Goal: Information Seeking & Learning: Learn about a topic

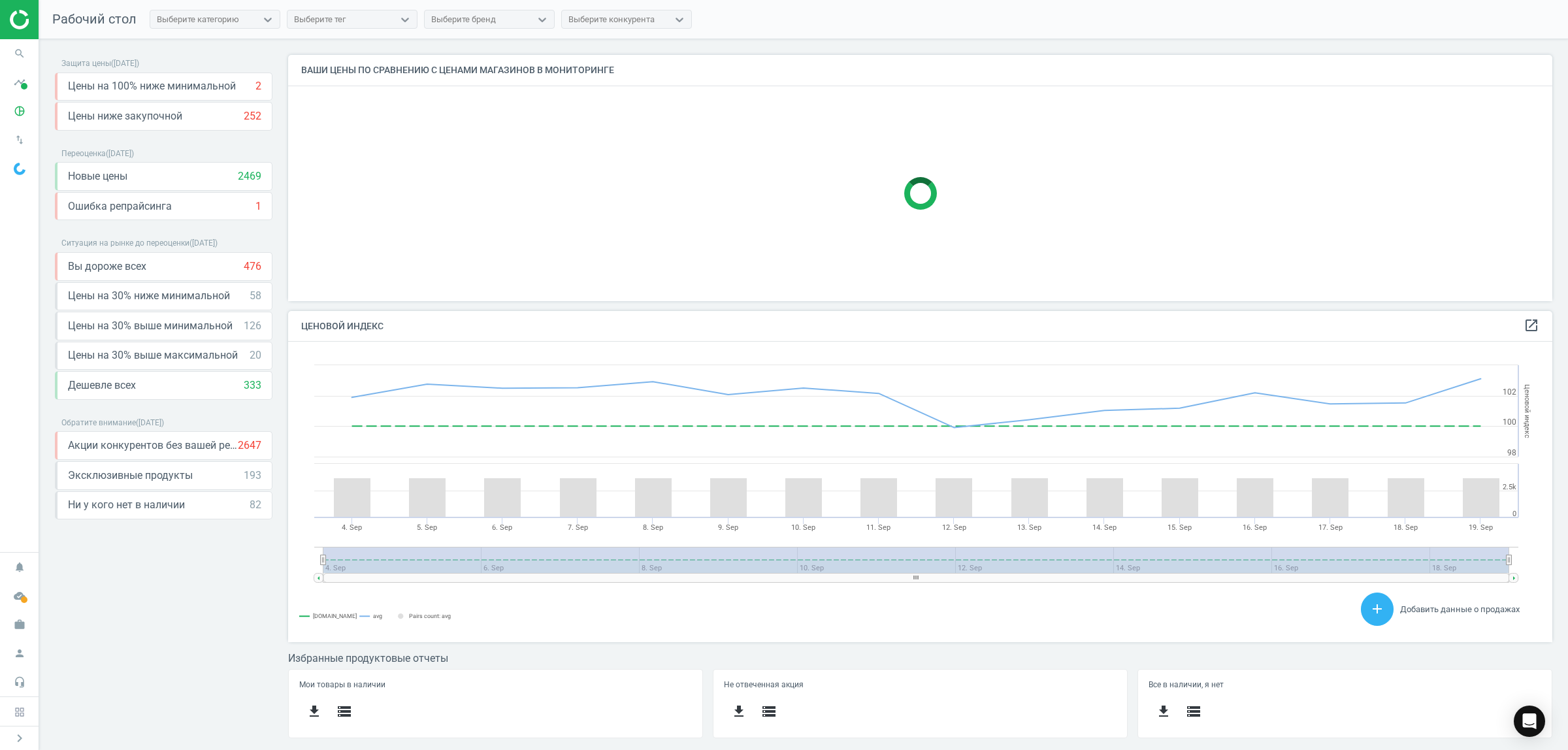
scroll to position [326, 1289]
click at [22, 87] on span at bounding box center [24, 86] width 7 height 7
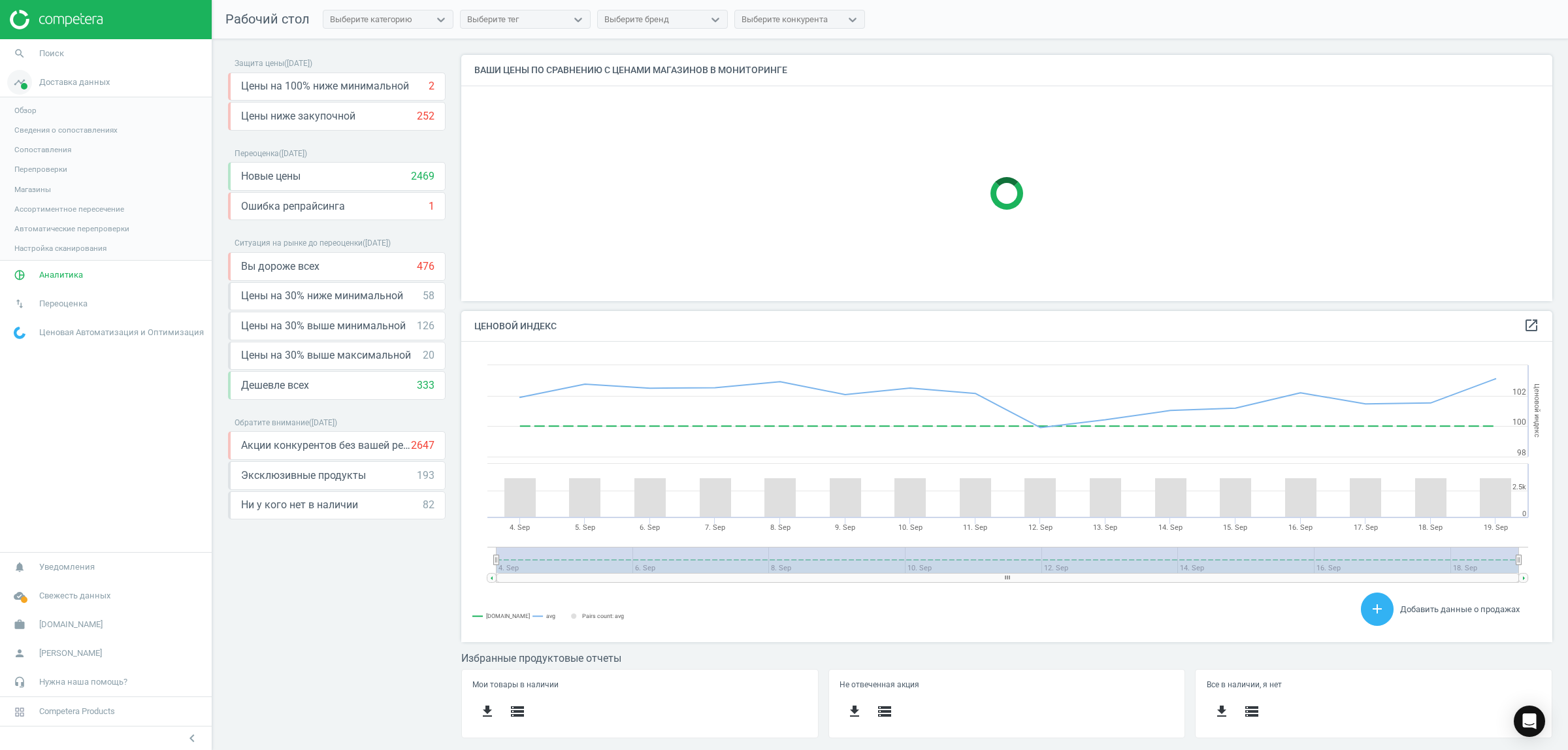
scroll to position [326, 1116]
click at [49, 279] on span "Аналитика" at bounding box center [61, 277] width 43 height 12
click at [50, 176] on span "Ценовой индекс" at bounding box center [44, 178] width 60 height 10
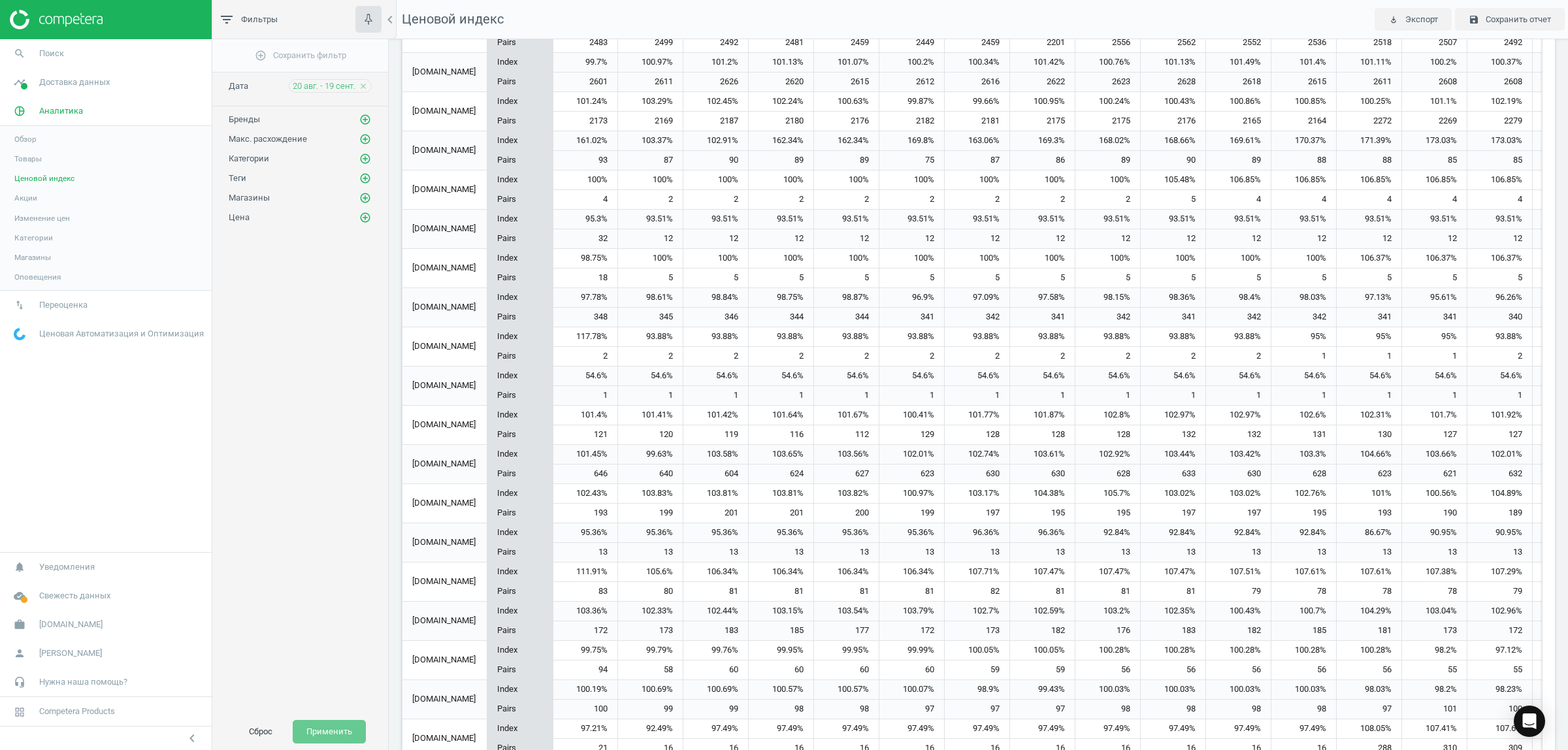
scroll to position [716, 0]
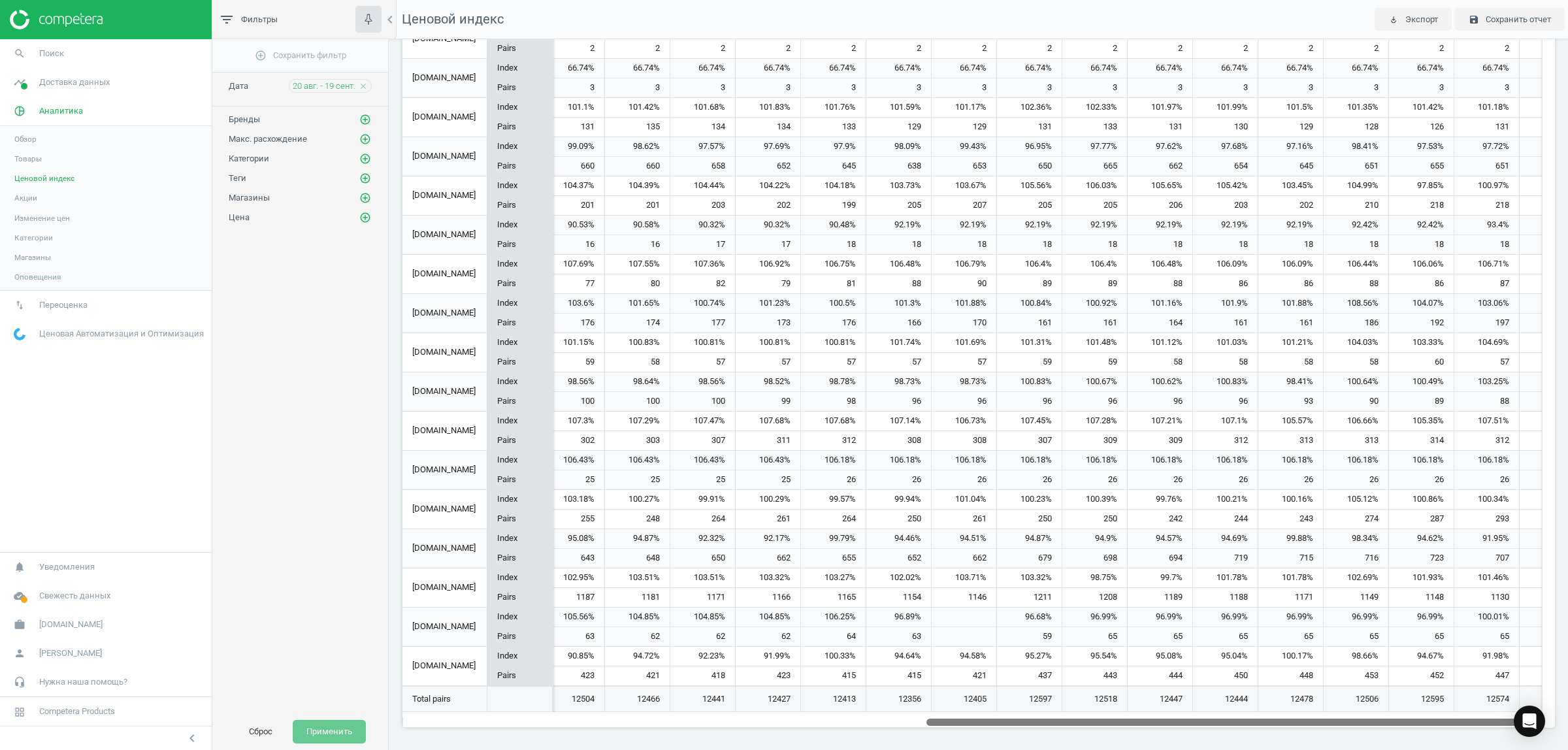
drag, startPoint x: 991, startPoint y: 722, endPoint x: 1567, endPoint y: 682, distance: 577.4
click at [1567, 682] on div "Ценовой индекс Отобразить min | avg | max относительно всех магазинов min avg m…" at bounding box center [978, 394] width 1179 height 711
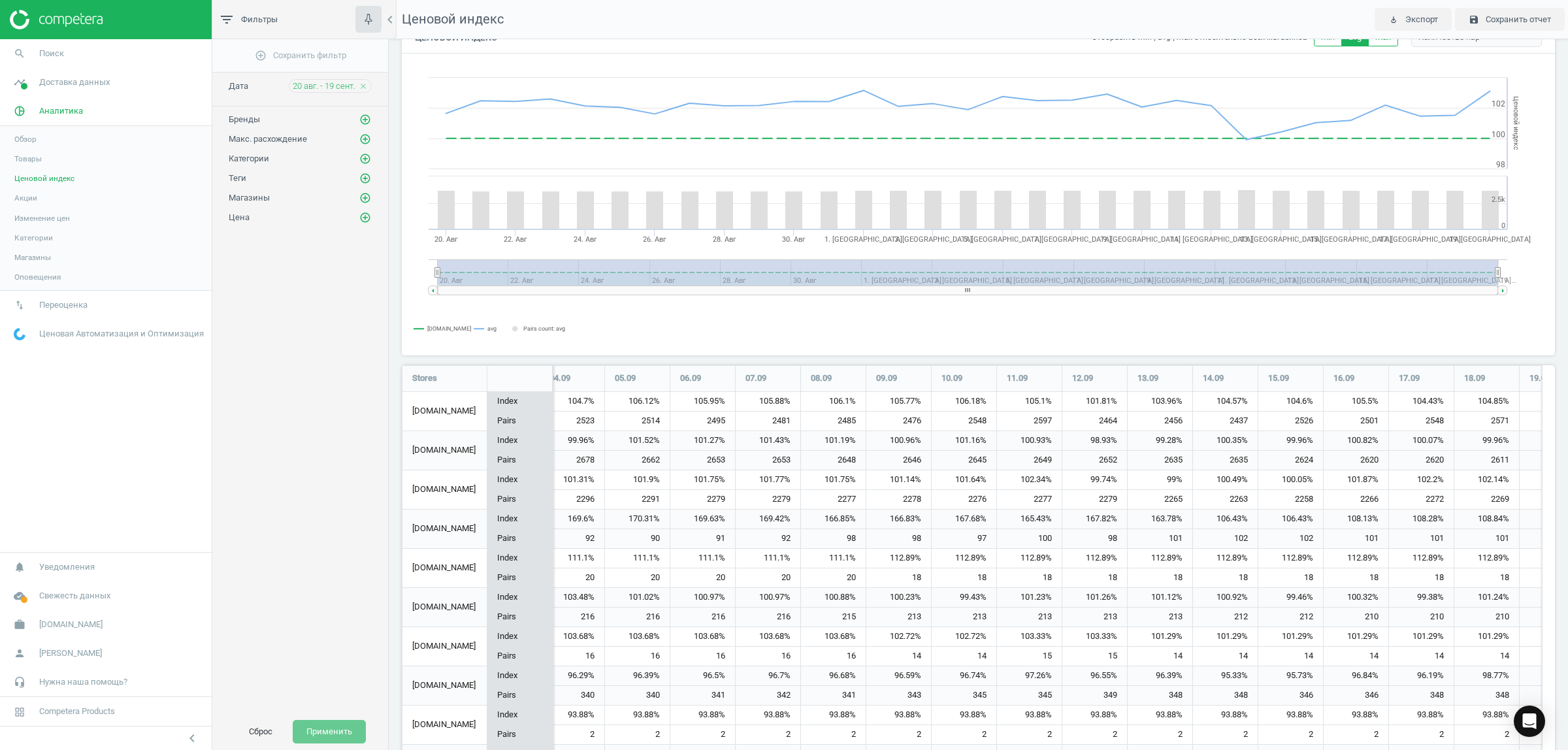
scroll to position [0, 0]
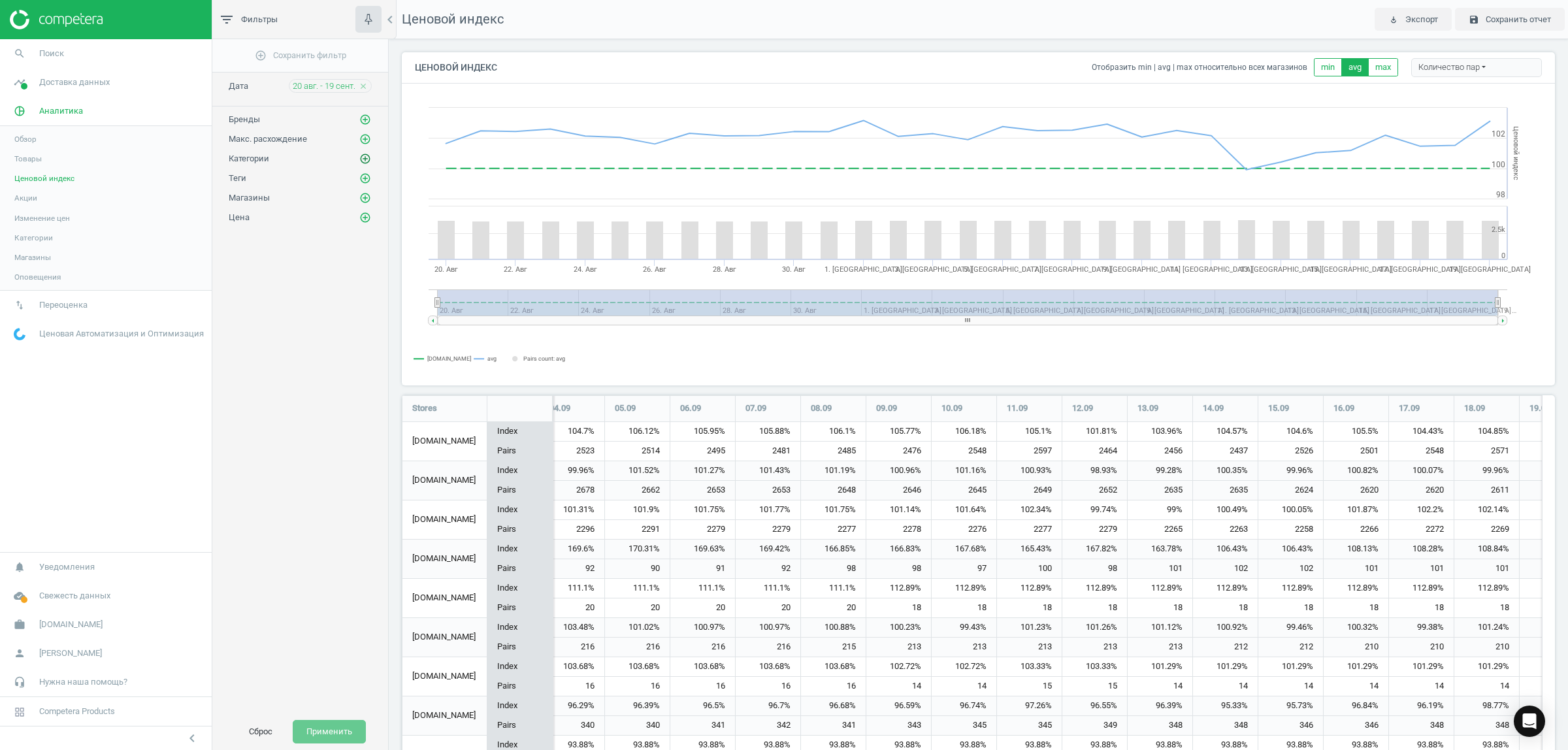
click at [361, 161] on icon "add_circle_outline" at bounding box center [365, 159] width 12 height 12
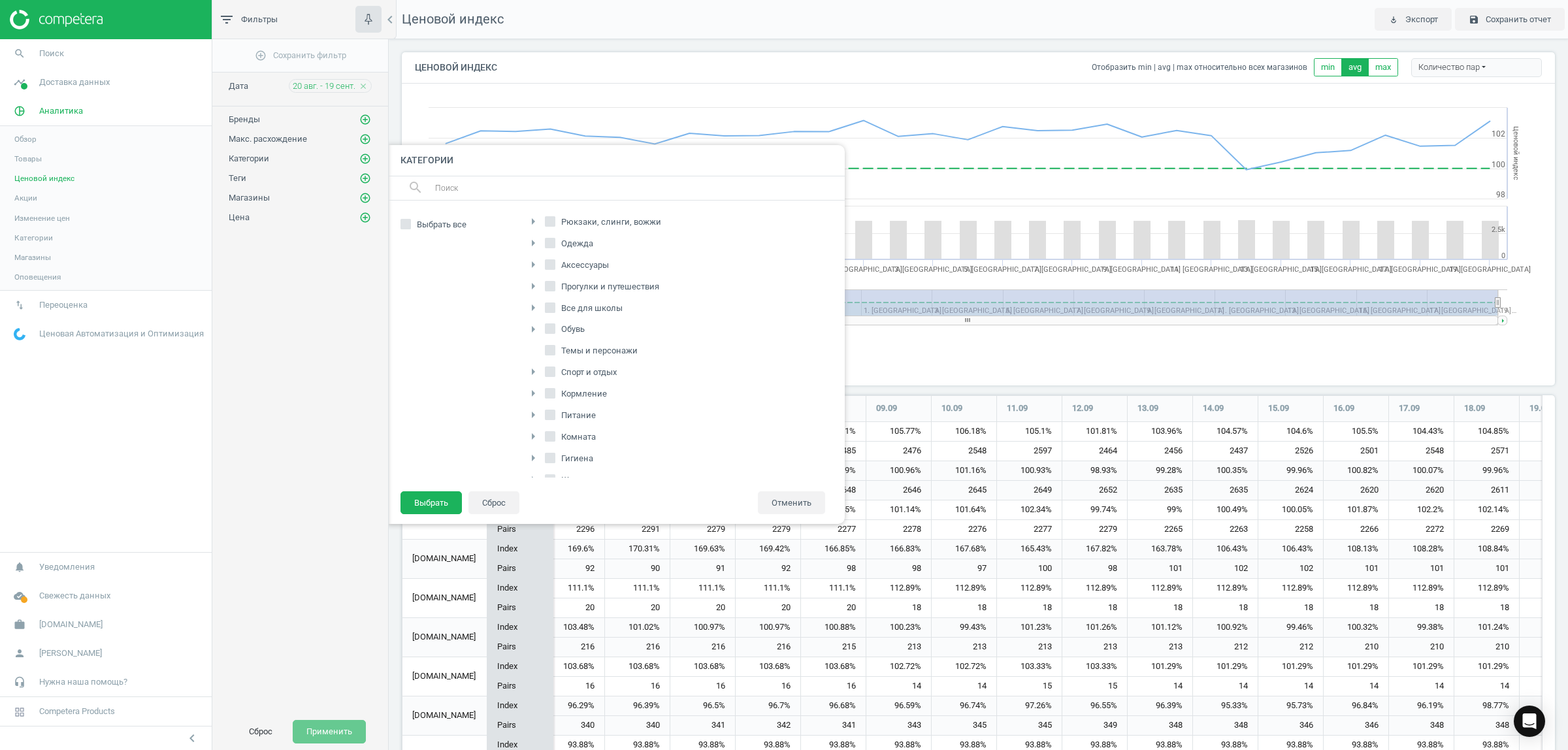
scroll to position [206, 0]
click at [586, 393] on span "Питание" at bounding box center [578, 396] width 40 height 12
click at [554, 393] on input "Питание" at bounding box center [549, 395] width 8 height 8
checkbox input "true"
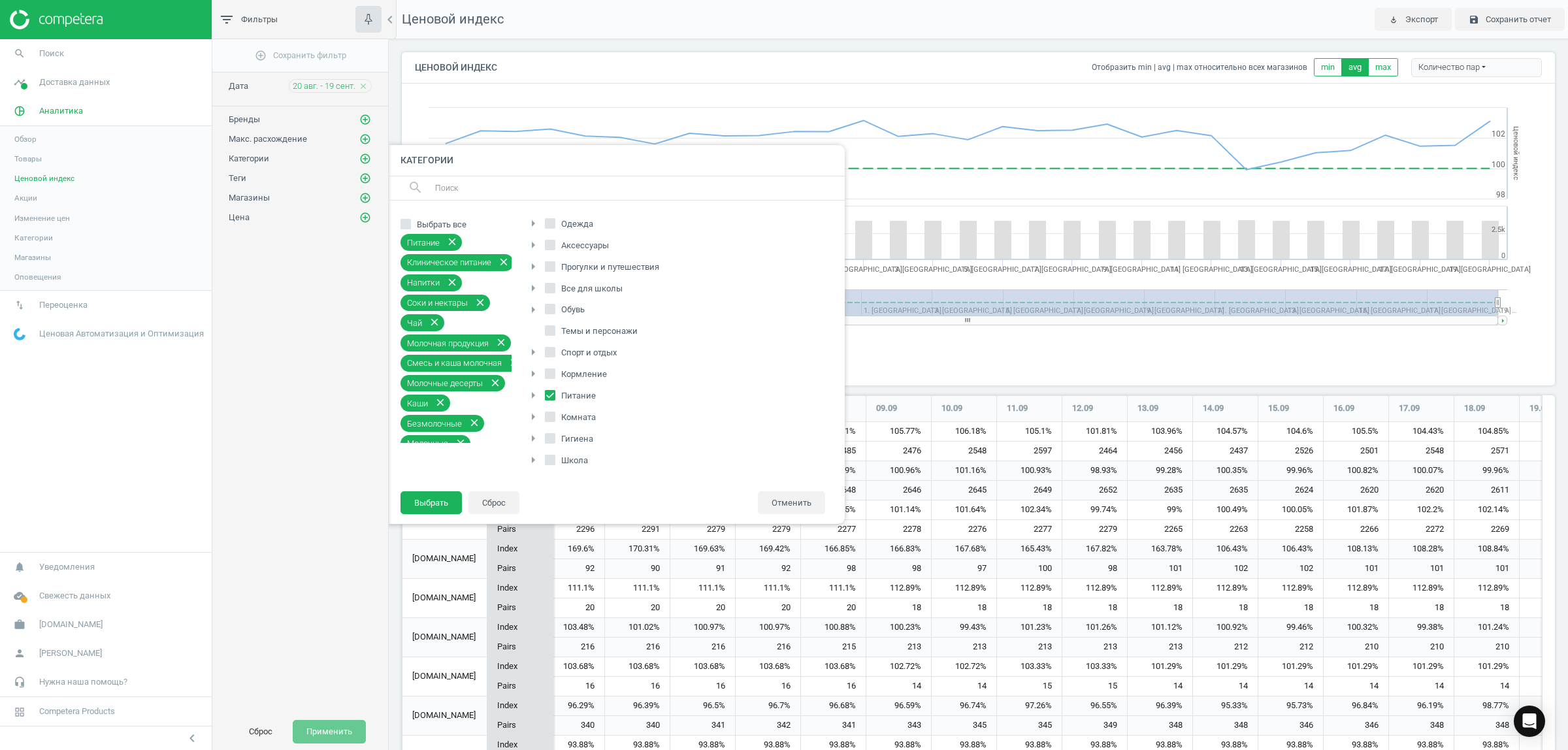
click at [441, 499] on button "Выбрать" at bounding box center [431, 502] width 61 height 23
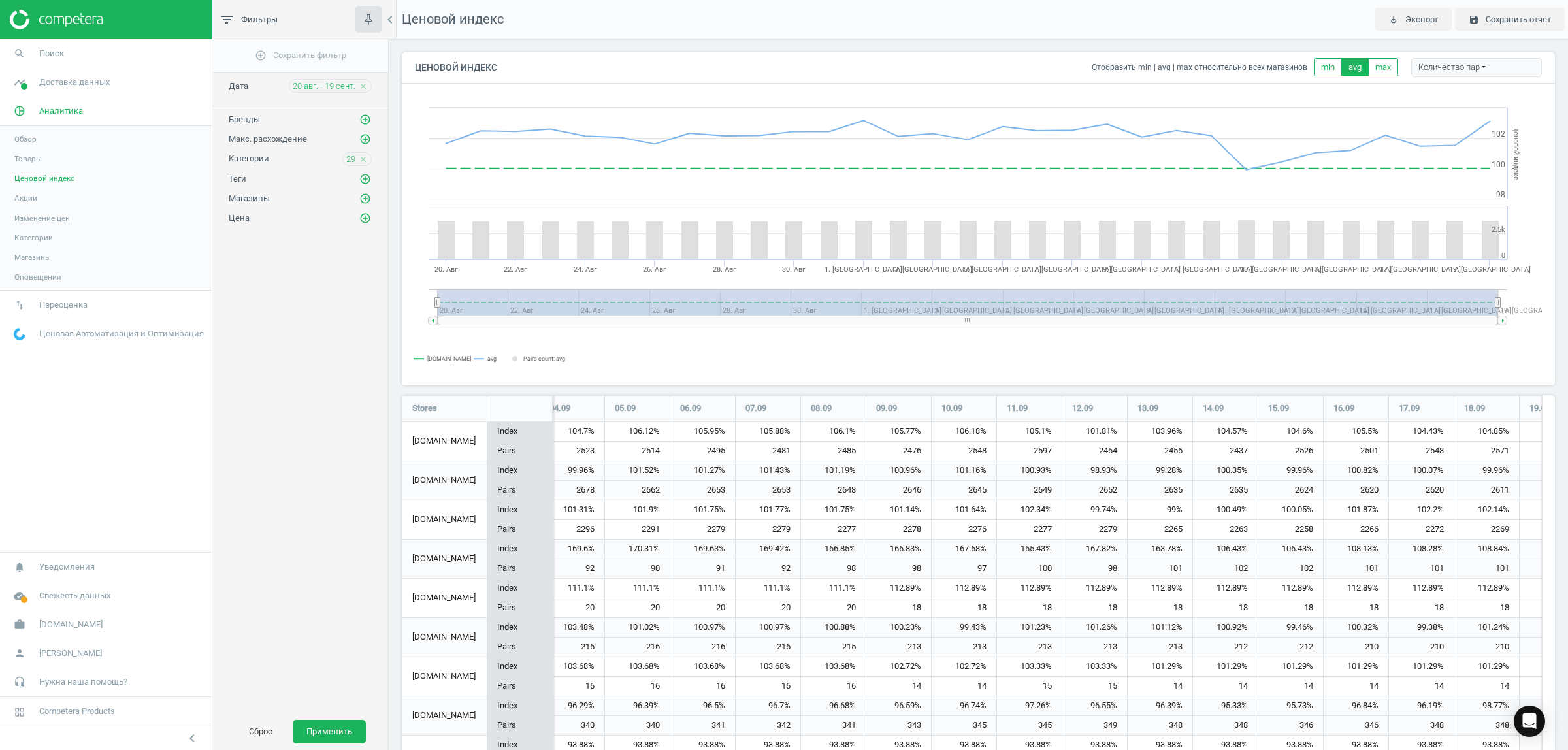
drag, startPoint x: 343, startPoint y: 732, endPoint x: 348, endPoint y: 528, distance: 204.1
click at [343, 730] on button "Применить" at bounding box center [329, 731] width 73 height 23
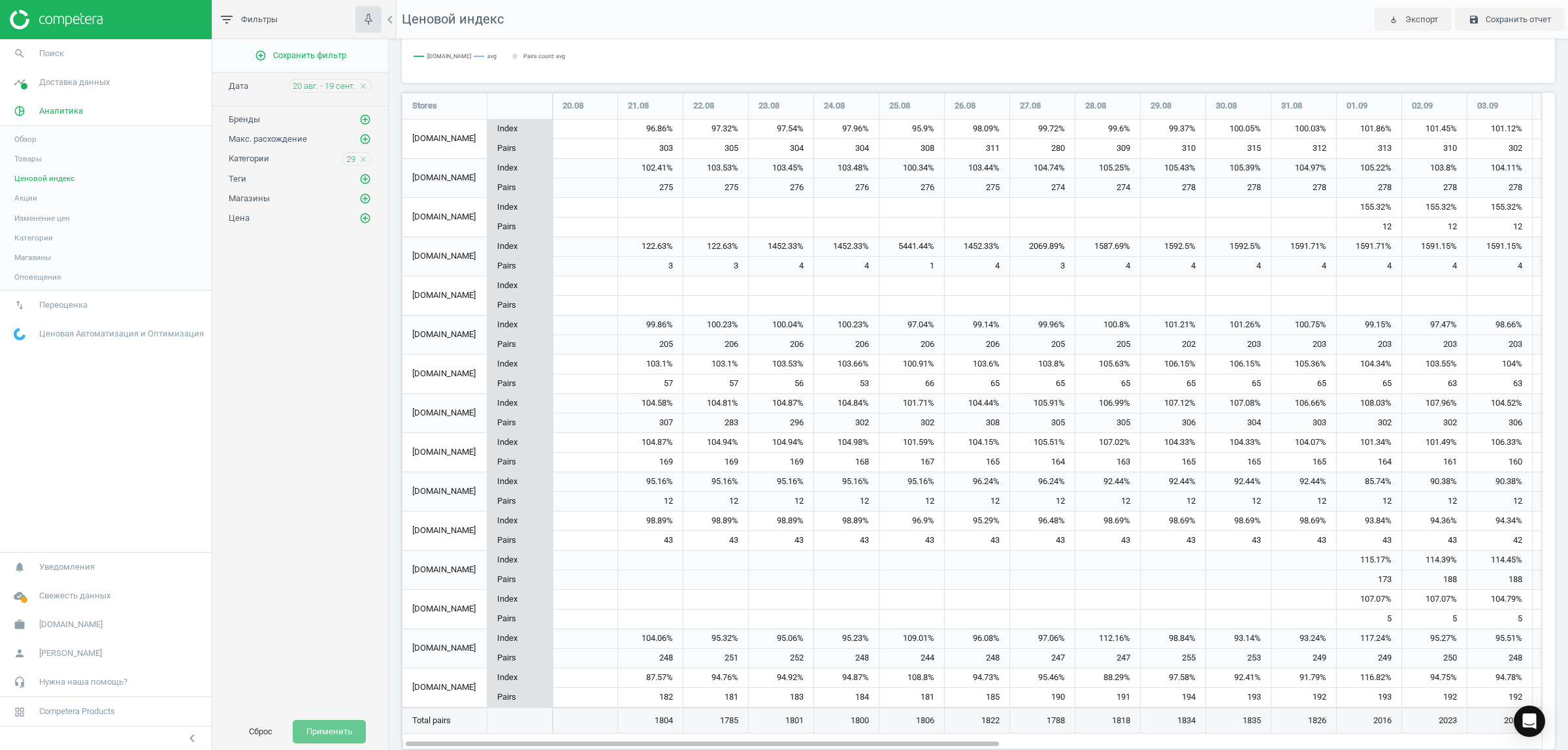
scroll to position [324, 0]
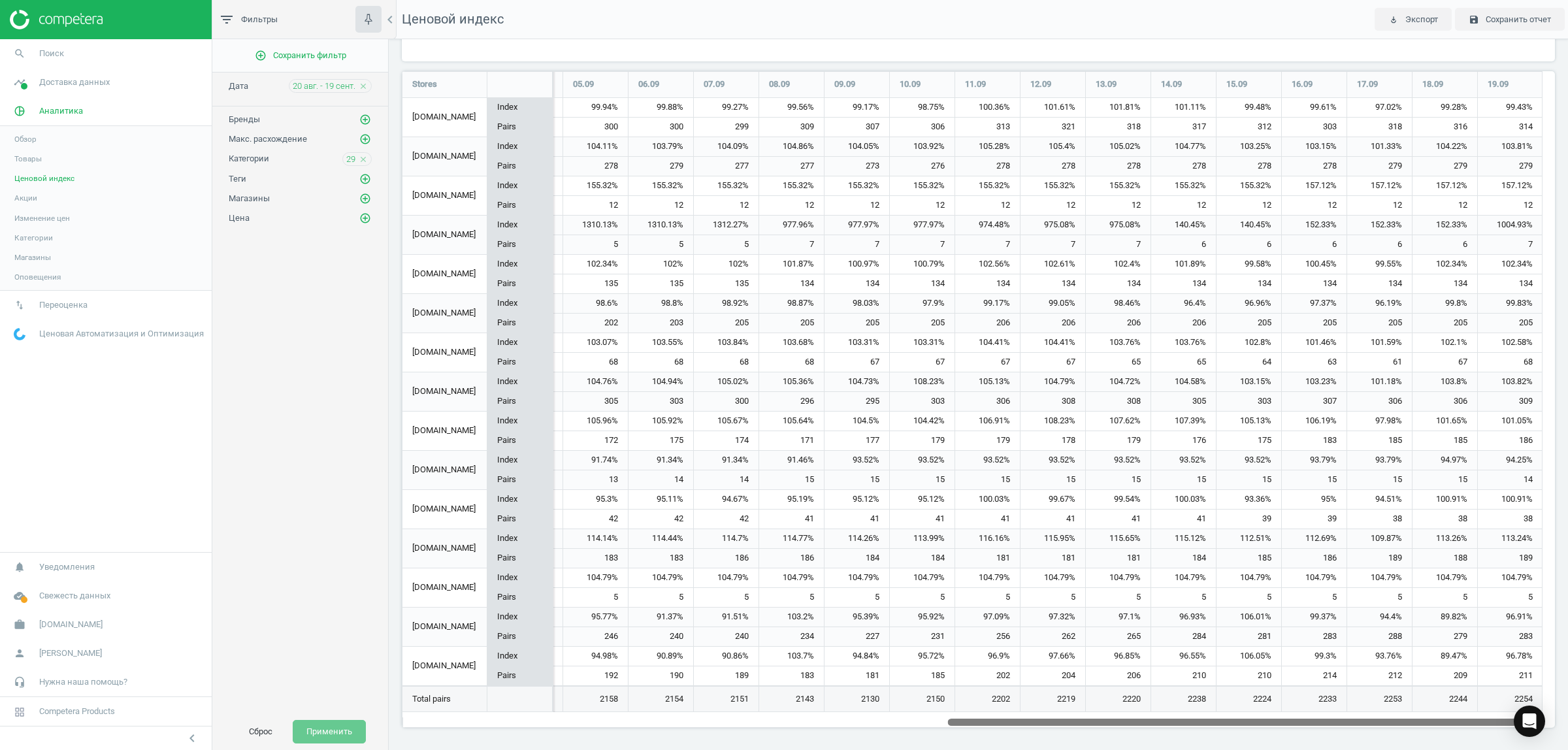
drag, startPoint x: 809, startPoint y: 723, endPoint x: 1567, endPoint y: 734, distance: 758.1
click at [1567, 734] on div "Ценовой индекс Отобразить min | avg | max относительно всех магазинов min avg m…" at bounding box center [978, 394] width 1179 height 711
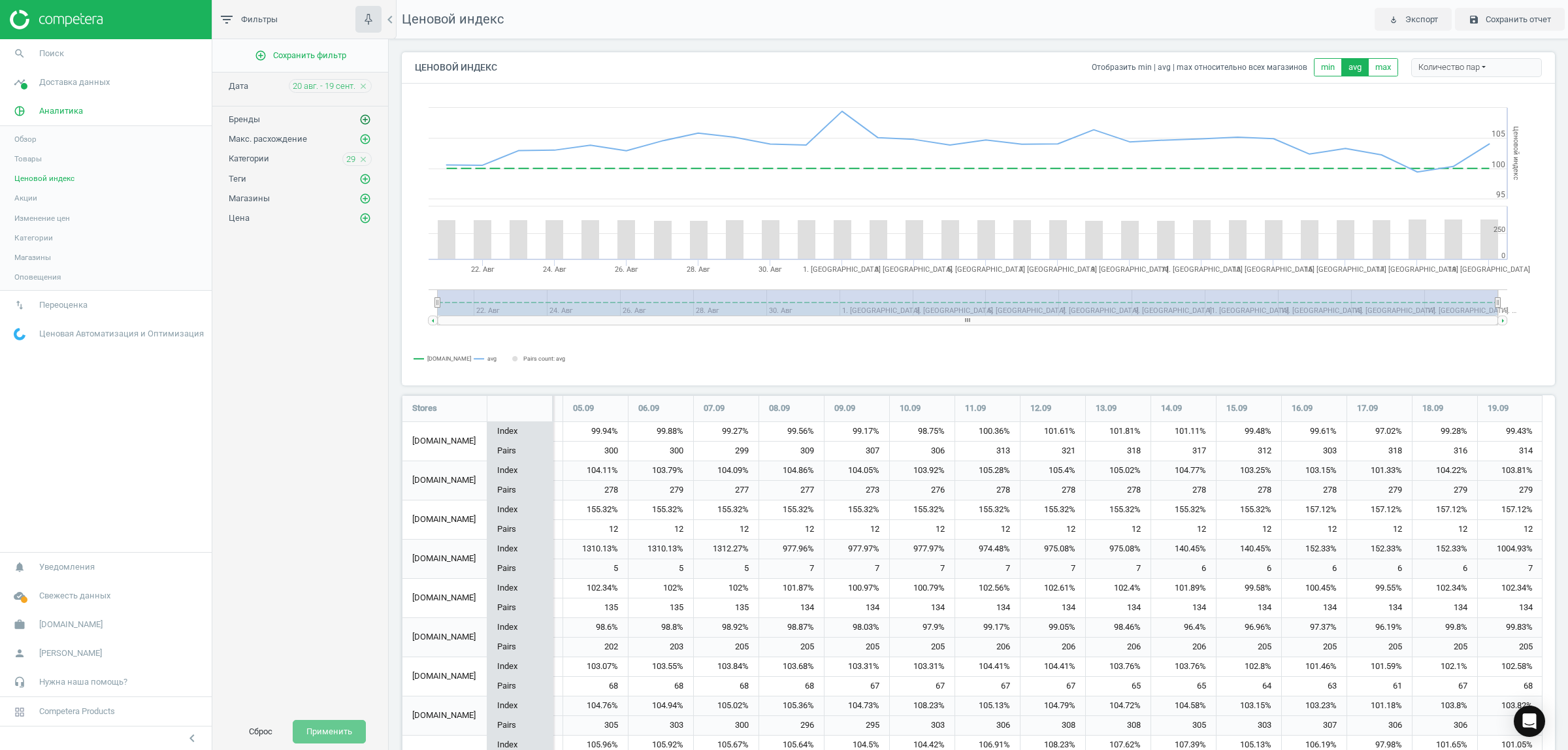
click at [361, 118] on icon "add_circle_outline" at bounding box center [365, 120] width 12 height 12
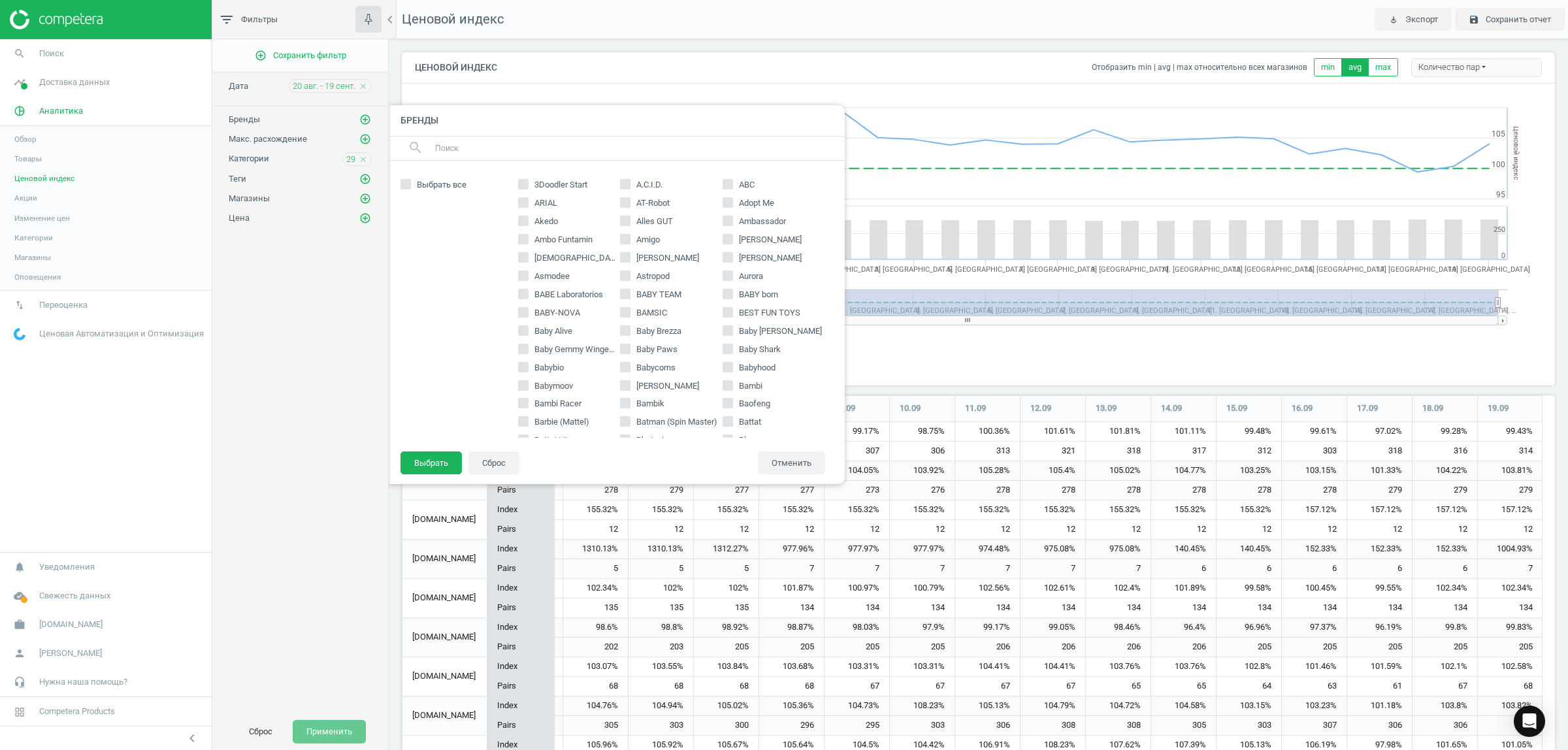
click at [578, 150] on input "text" at bounding box center [634, 148] width 401 height 21
type input "nut"
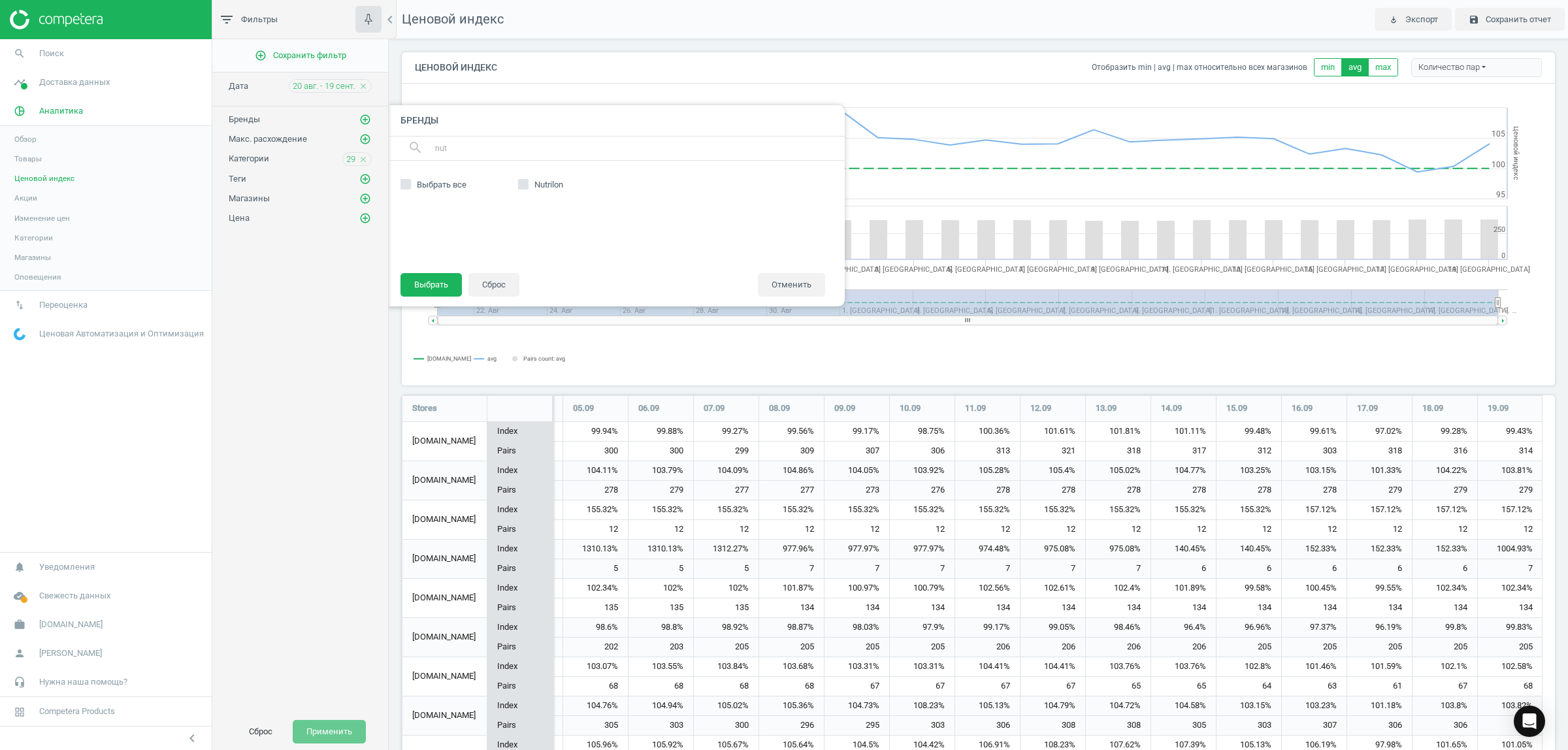
click at [526, 184] on input "Nutrilon" at bounding box center [523, 184] width 8 height 8
checkbox input "true"
click at [431, 281] on button "Выбрать" at bounding box center [431, 284] width 61 height 23
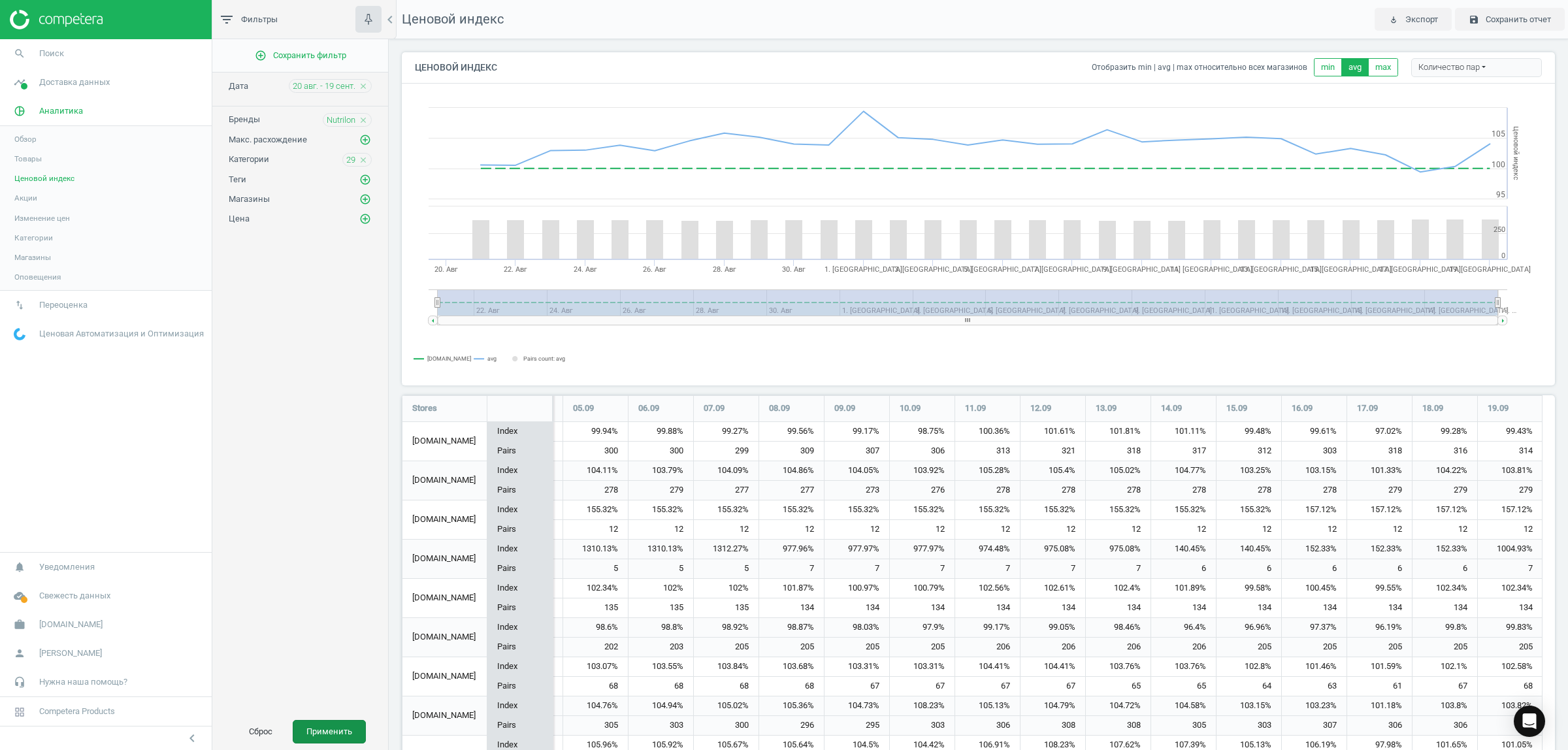
click at [327, 733] on button "Применить" at bounding box center [329, 731] width 73 height 23
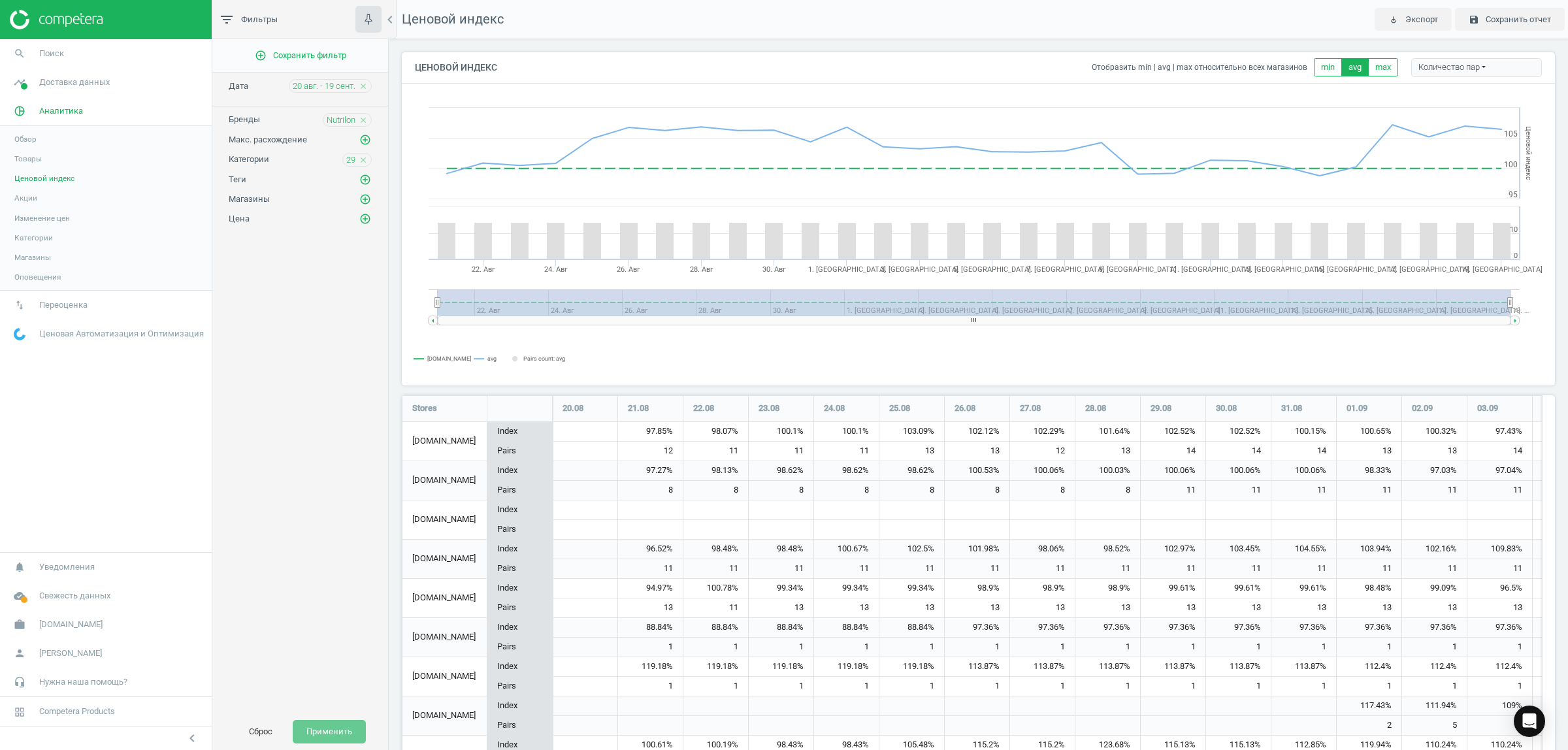
scroll to position [485, 1166]
click at [337, 84] on span "20 авг. - 19 сент." at bounding box center [324, 86] width 63 height 12
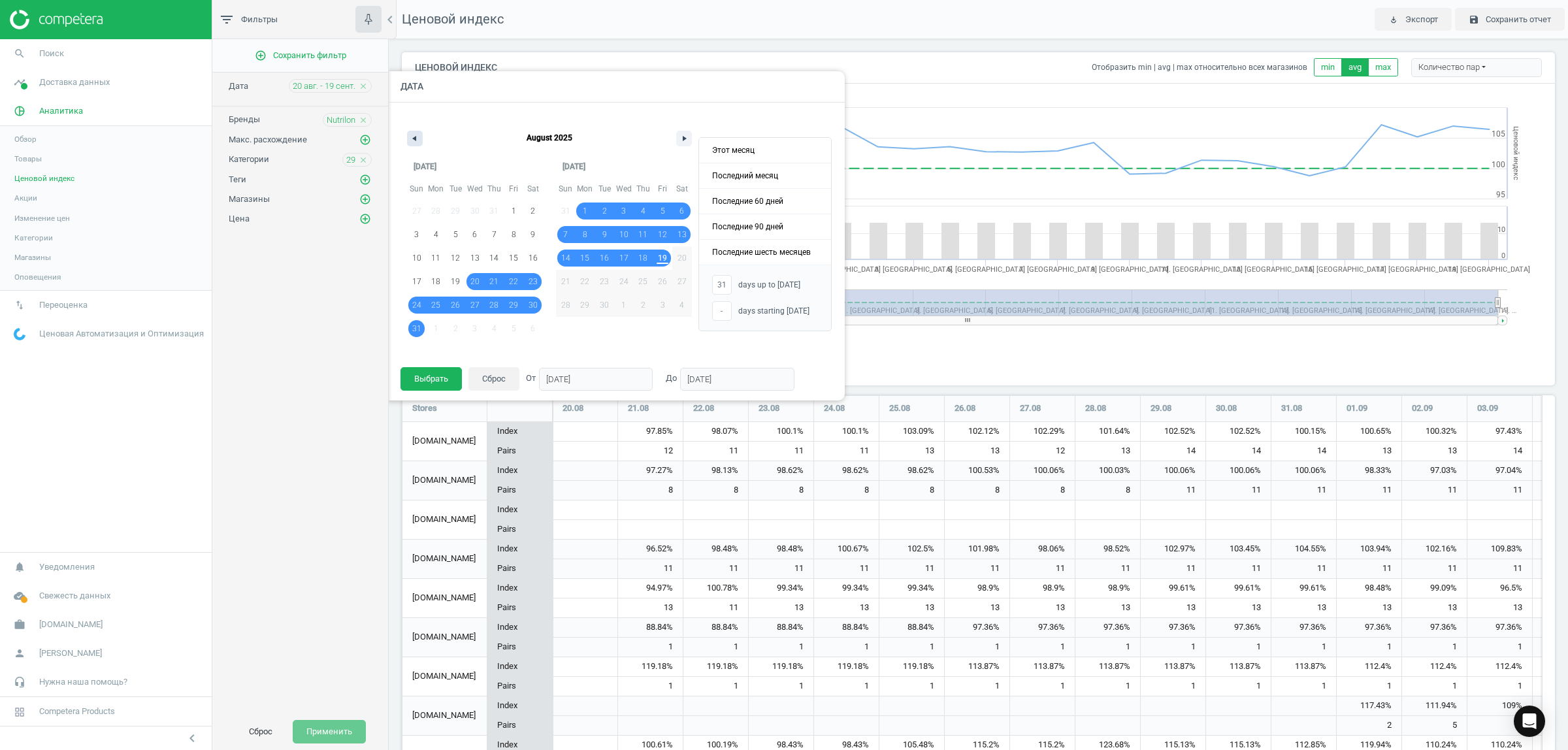
click at [418, 135] on button "button" at bounding box center [415, 138] width 16 height 16
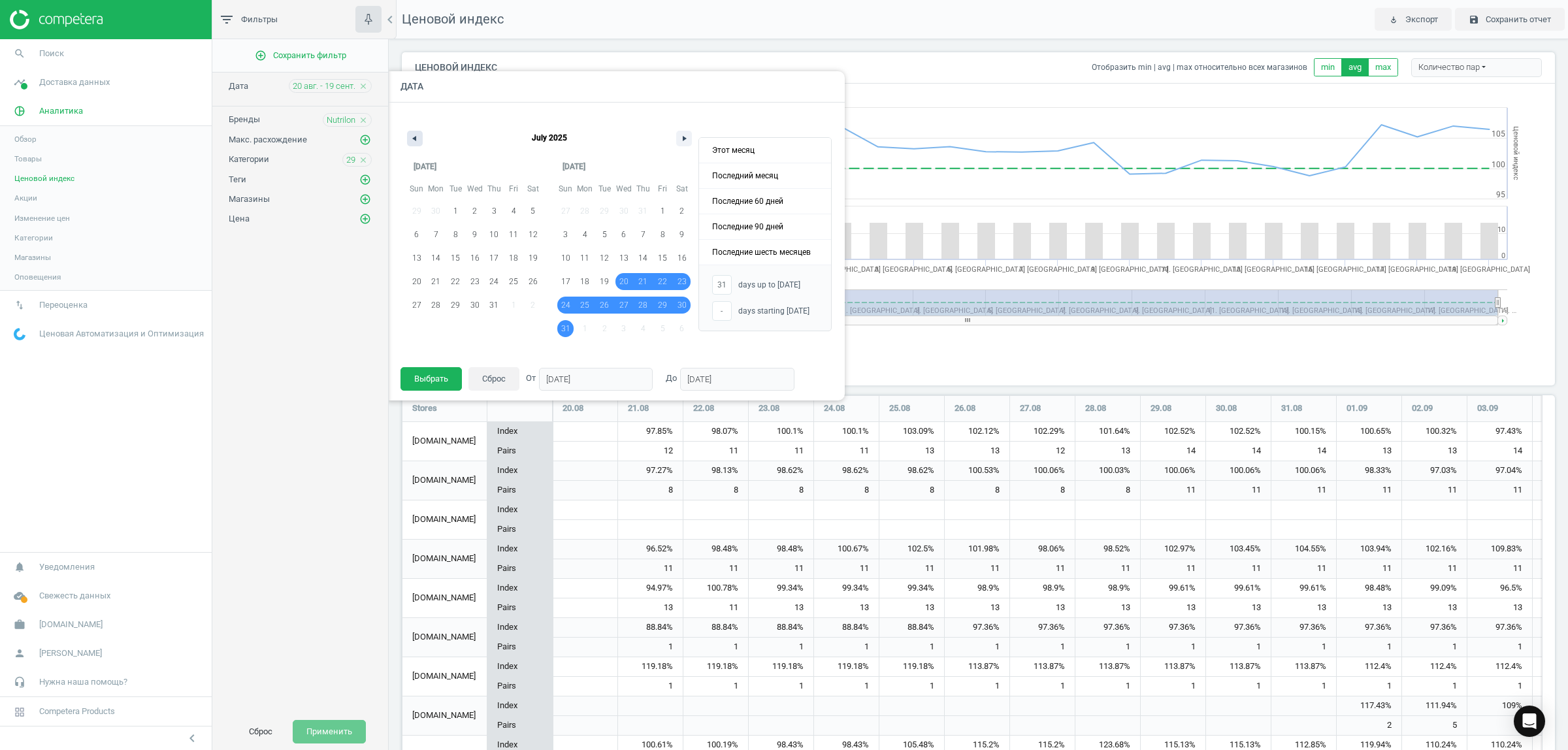
click at [418, 135] on button "button" at bounding box center [415, 138] width 16 height 16
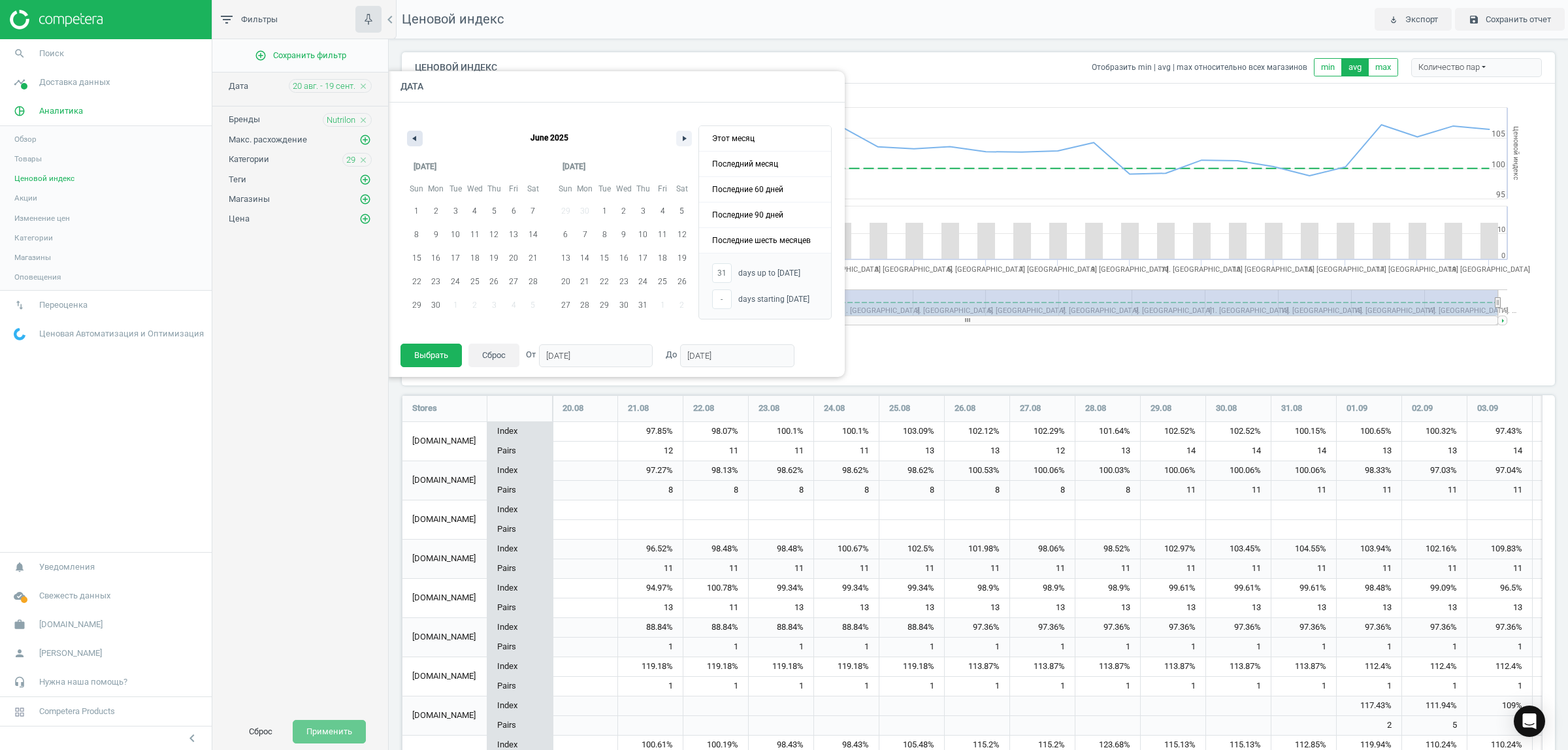
click at [421, 135] on button "button" at bounding box center [415, 138] width 16 height 16
click at [418, 135] on button "button" at bounding box center [415, 138] width 16 height 16
click at [454, 206] on span "1" at bounding box center [456, 211] width 4 height 23
type input "-"
type input "01/04/2025"
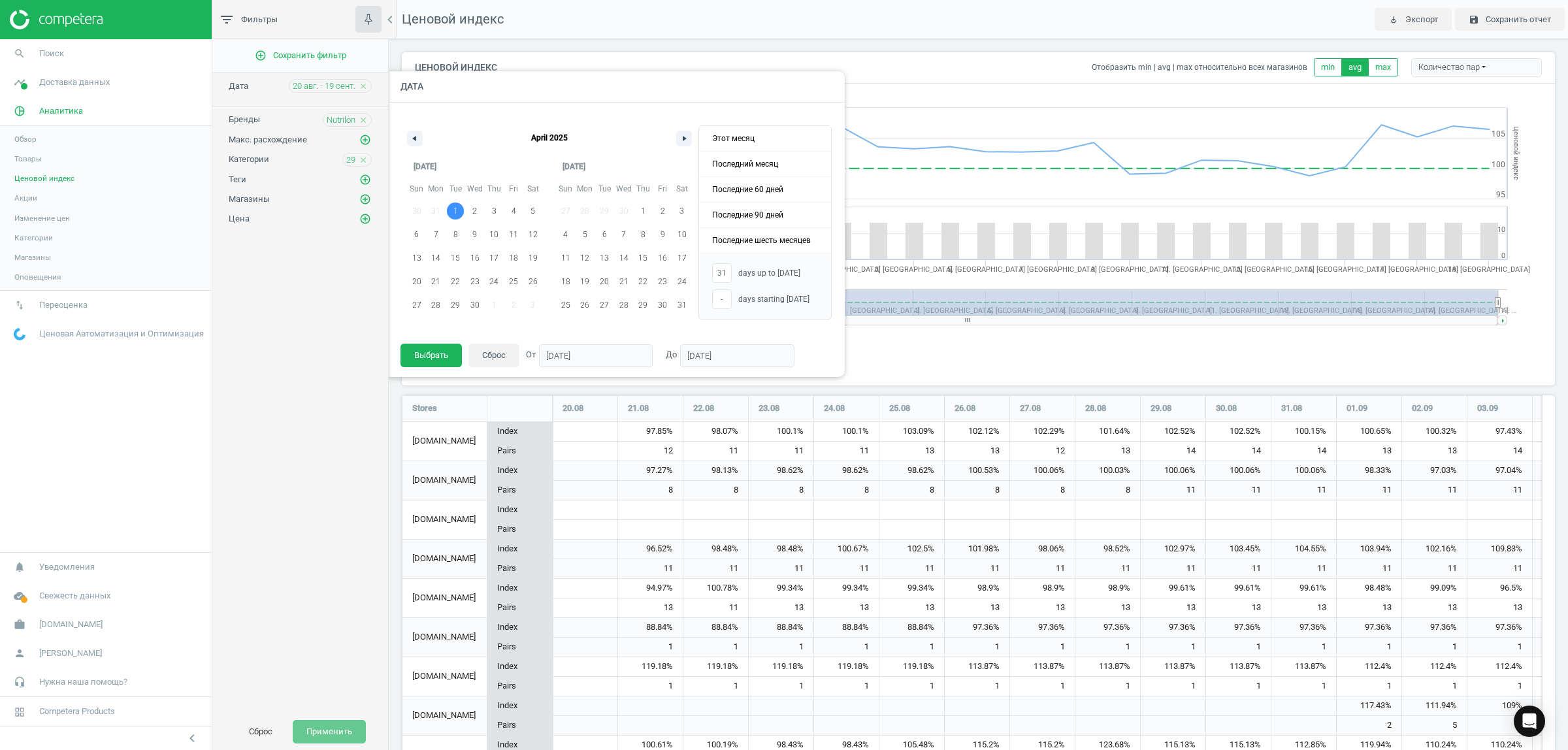
type input "01/04/2025"
click at [686, 134] on button "button" at bounding box center [684, 138] width 16 height 16
click at [763, 233] on span "Последние шесть месяцев" at bounding box center [765, 240] width 132 height 25
type input "01/03/2025"
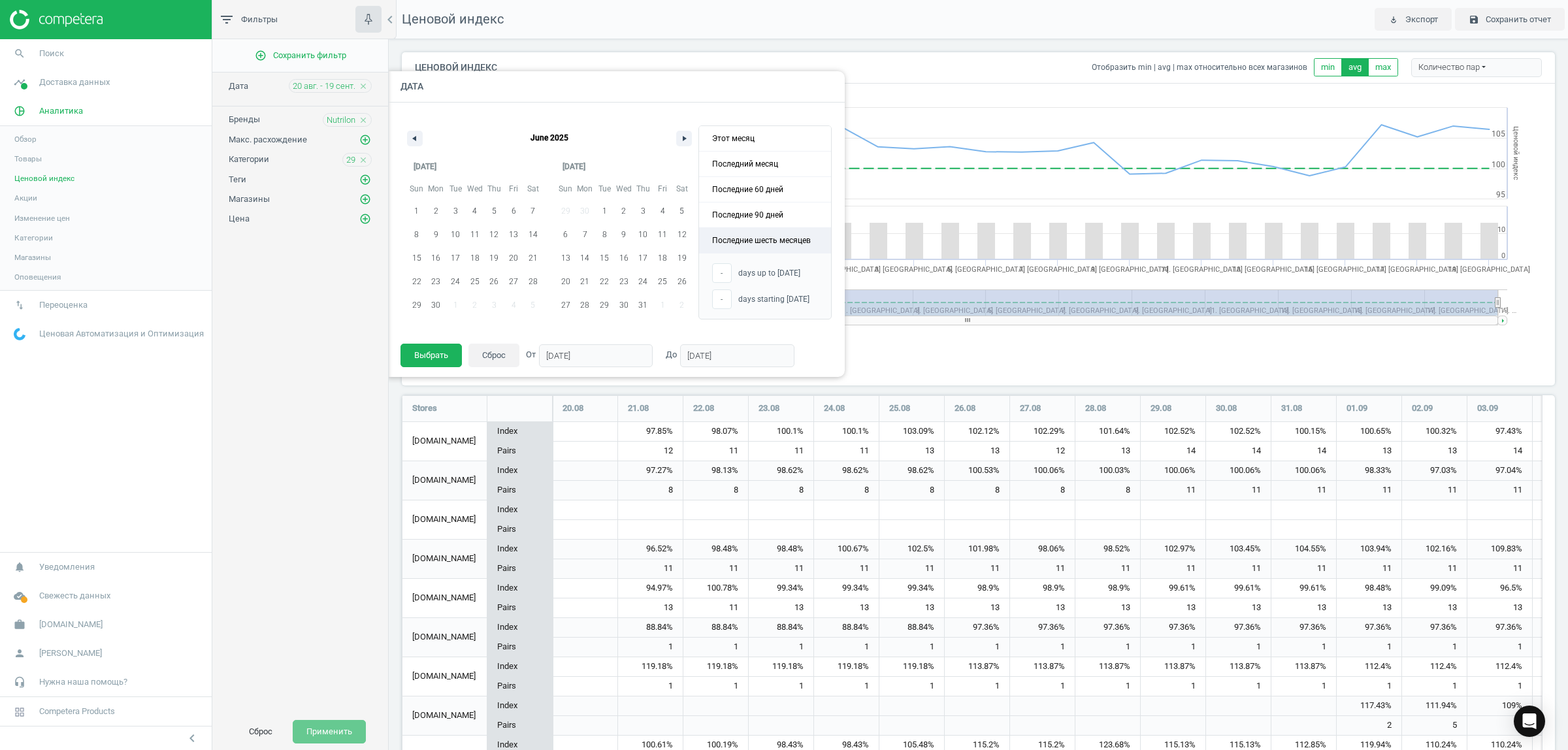
type input "31/08/2025"
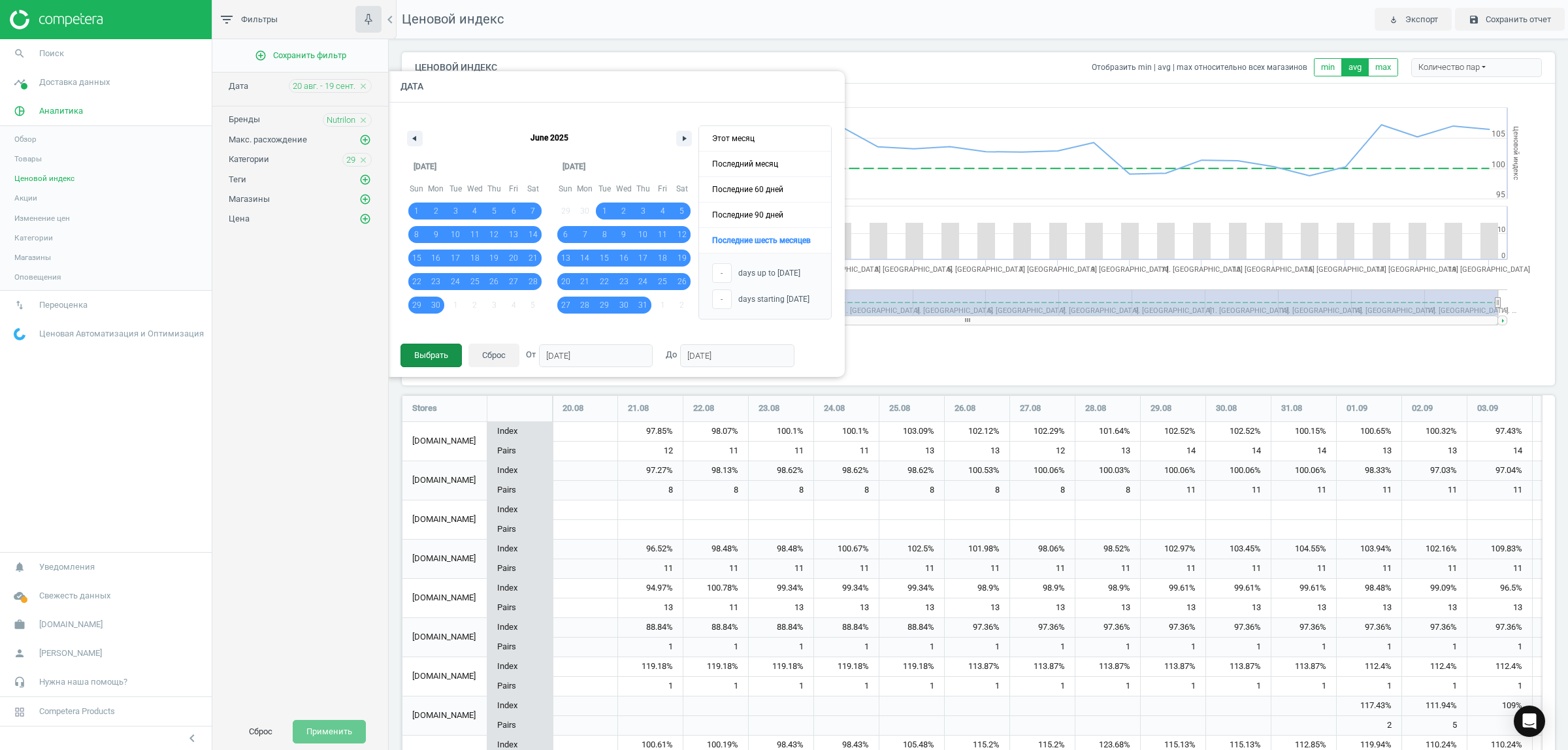
click at [433, 347] on button "Выбрать" at bounding box center [431, 355] width 61 height 23
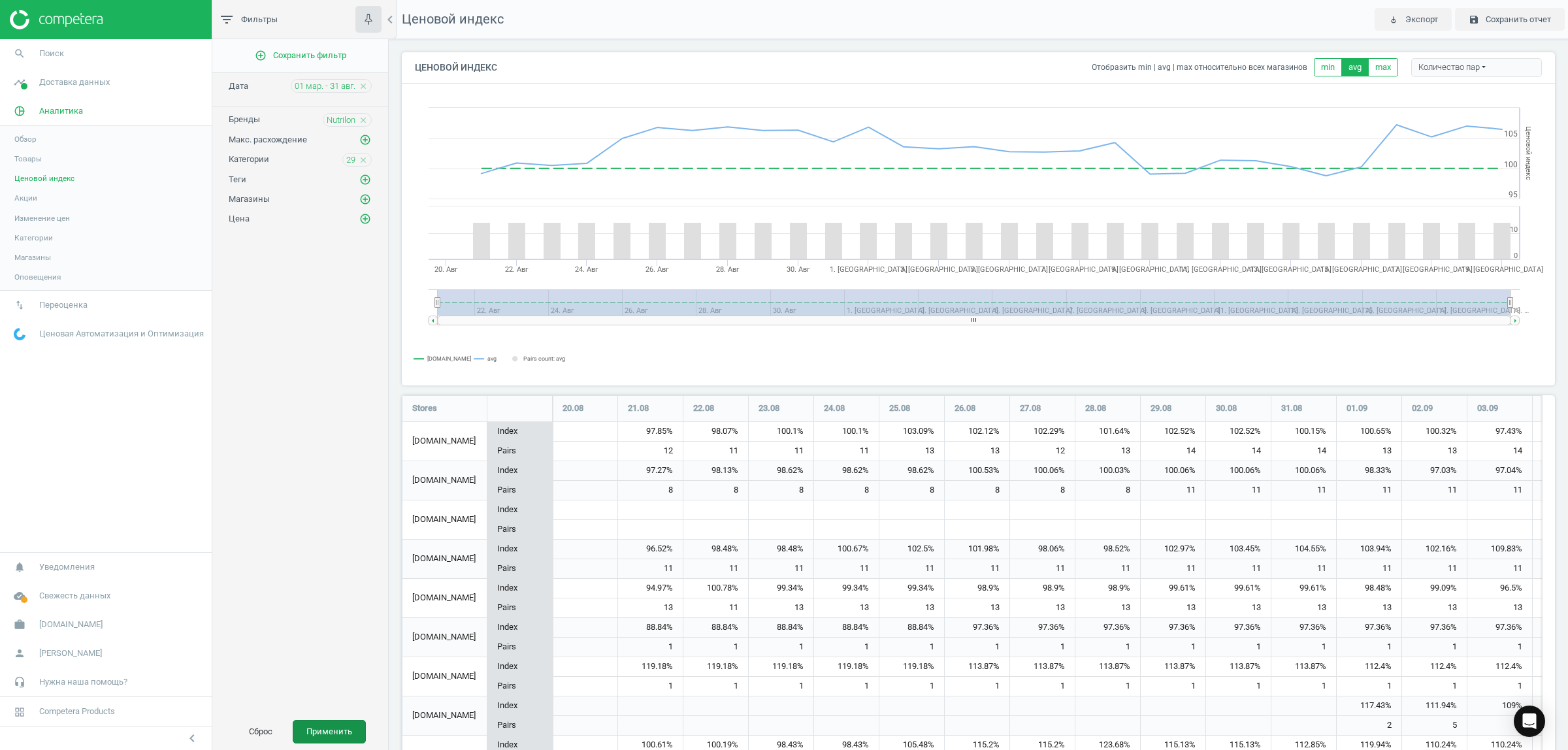
click at [345, 728] on button "Применить" at bounding box center [329, 731] width 73 height 23
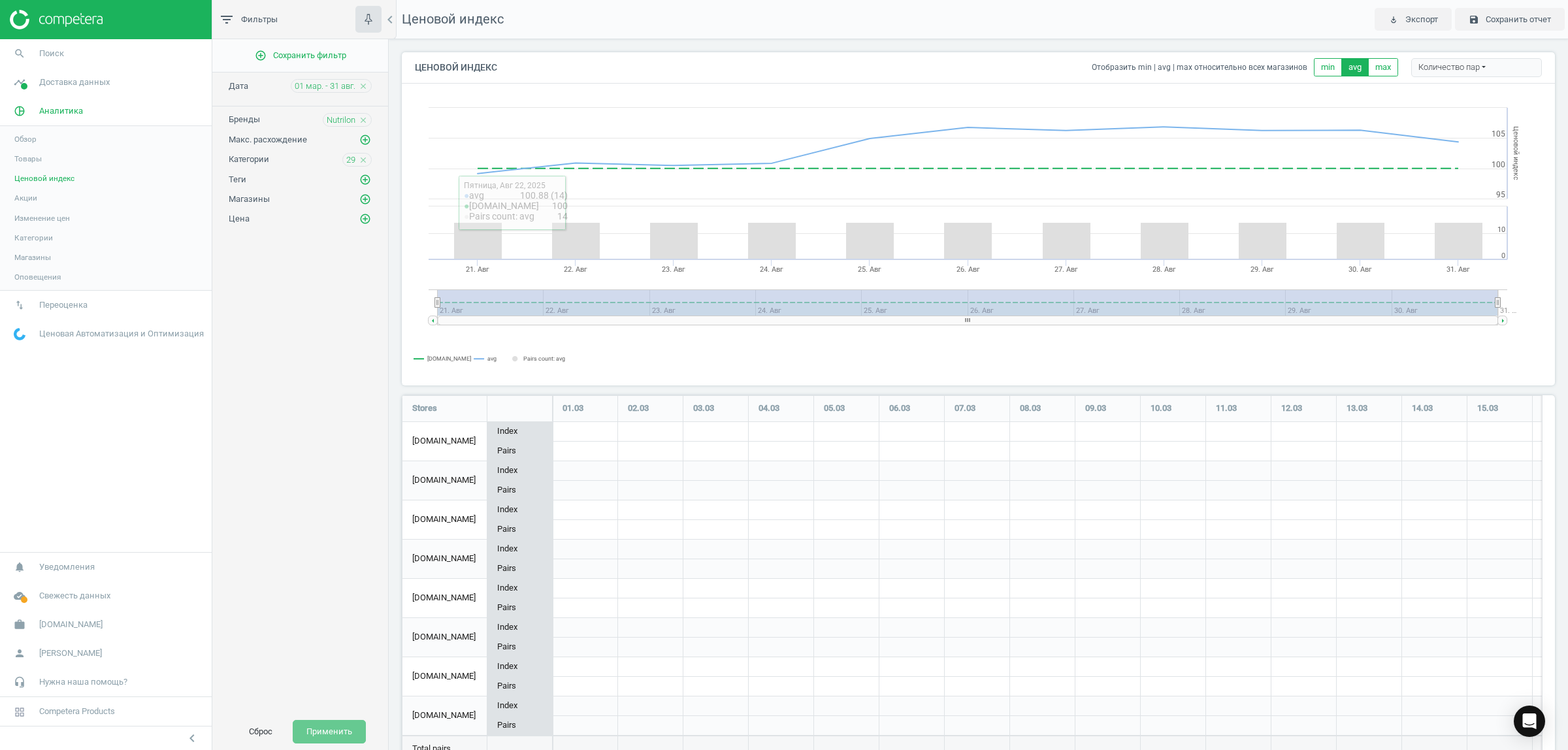
scroll to position [50, 0]
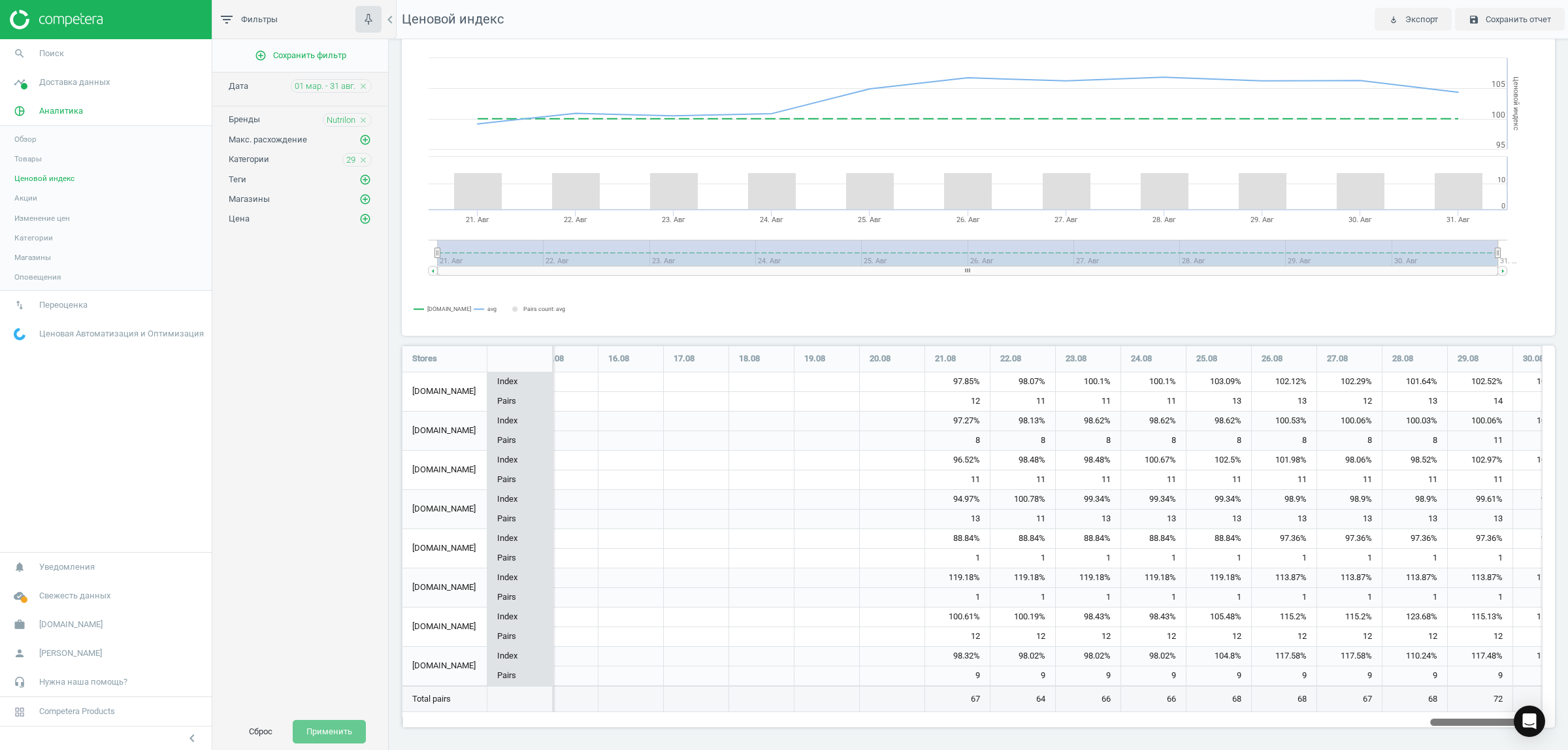
drag, startPoint x: 484, startPoint y: 719, endPoint x: 1567, endPoint y: 728, distance: 1083.0
click at [1567, 728] on div "Ценовой индекс Отобразить min | avg | max относительно всех магазинов min avg m…" at bounding box center [978, 394] width 1179 height 711
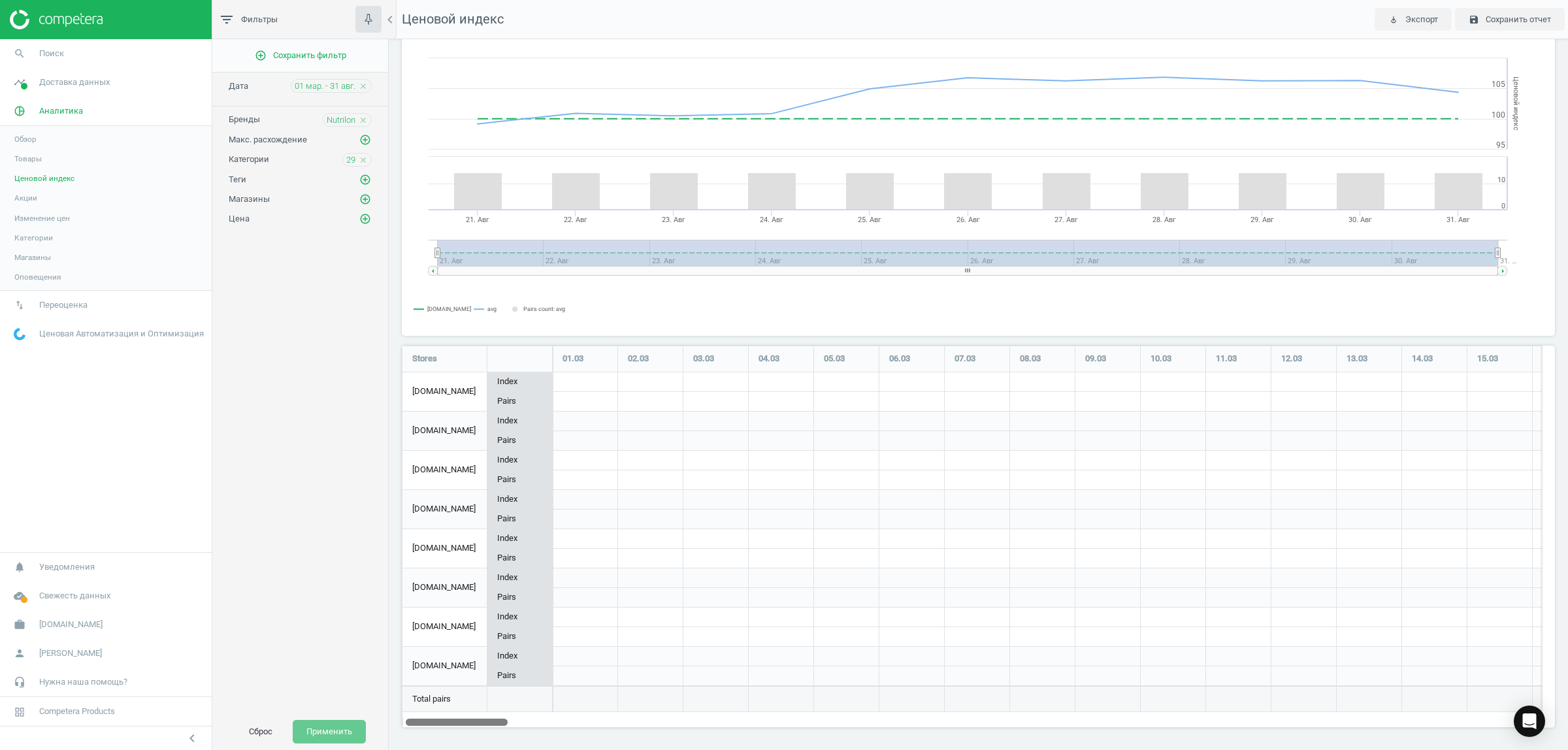
click at [353, 729] on div "filter_list Фильтры chevron_left add_circle_outline Сохранить фильтр Дата 01 ма…" at bounding box center [890, 375] width 1356 height 750
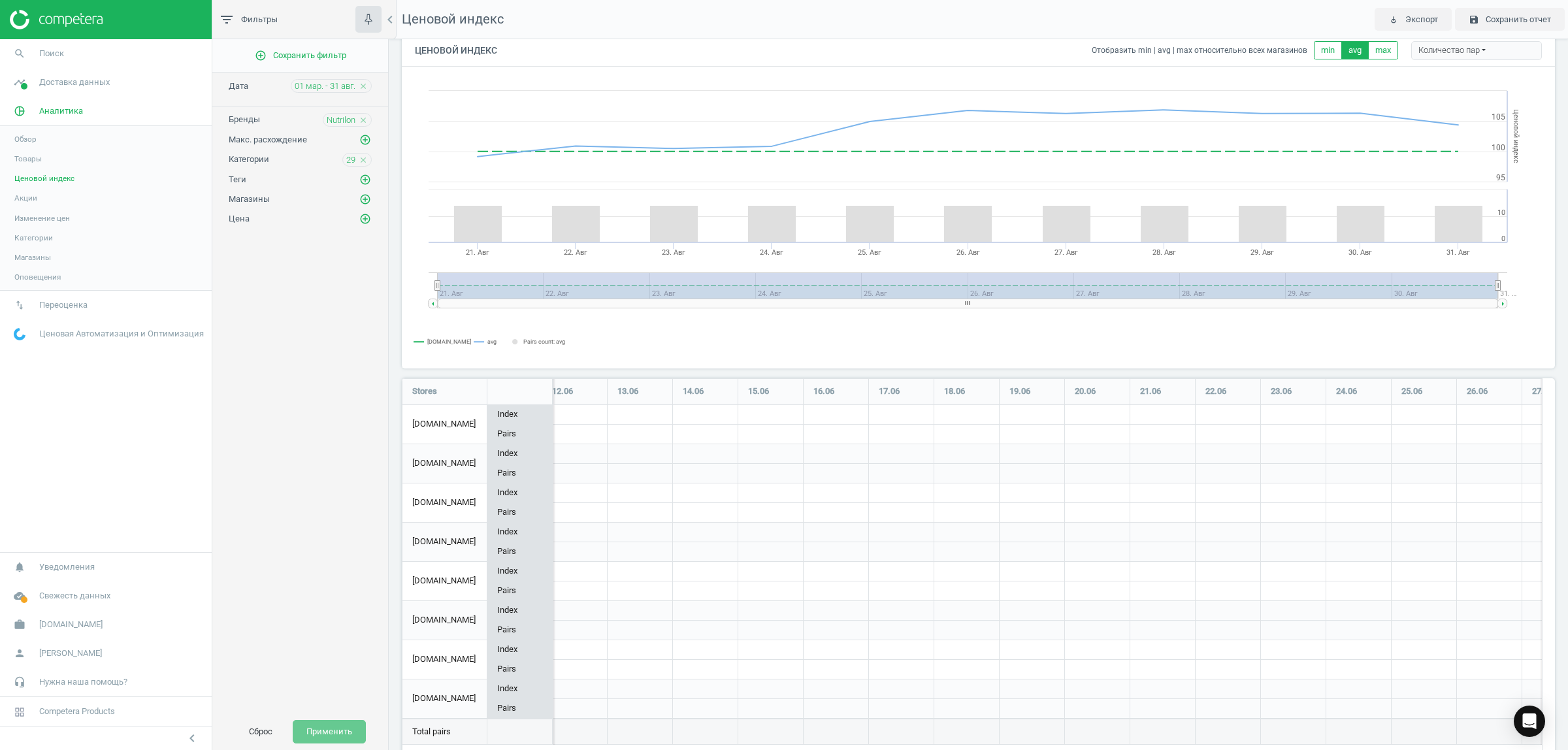
scroll to position [0, 0]
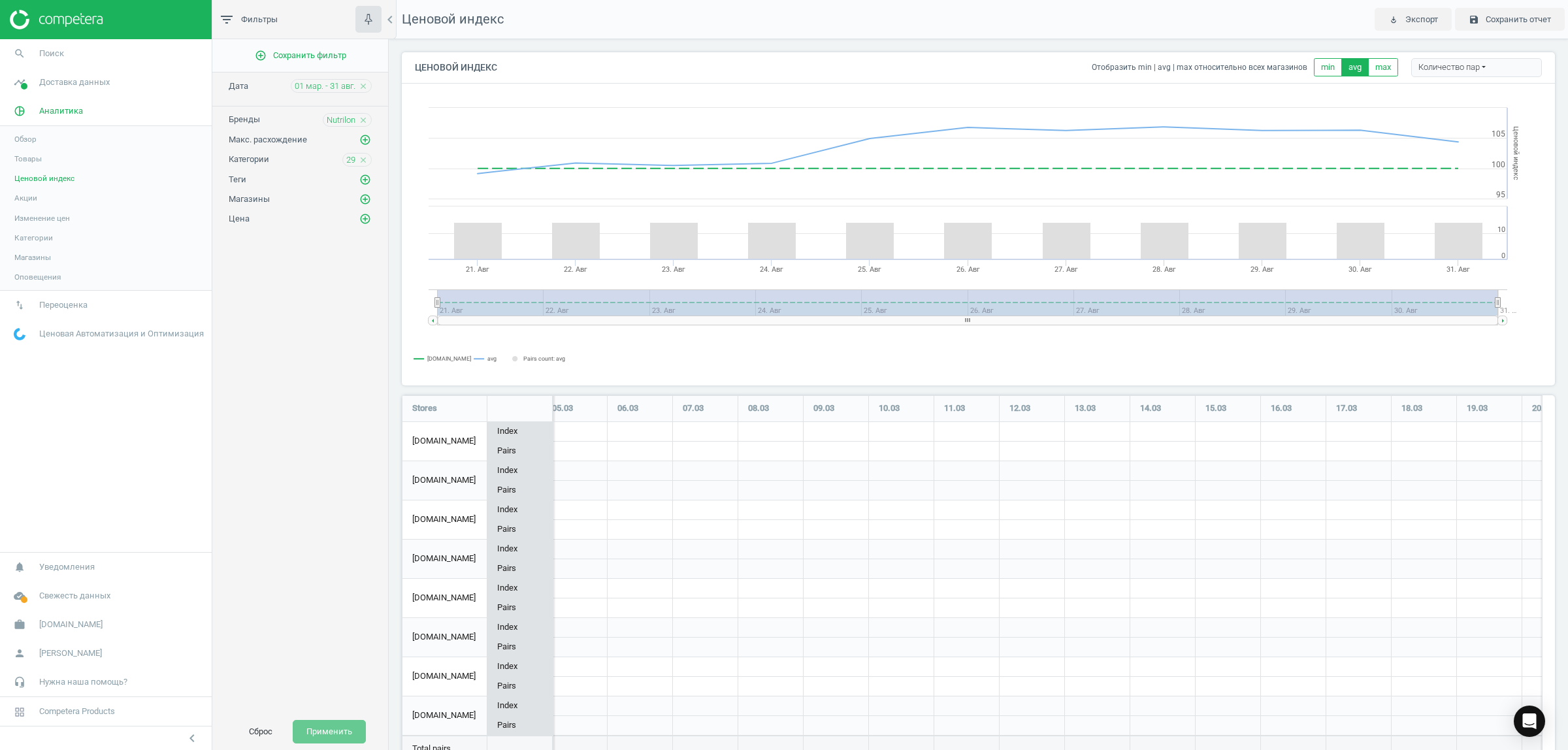
click at [233, 460] on div "add_circle_outline Сохранить фильтр Дата 01 мар. - 31 авг. close Бренды Nutrilo…" at bounding box center [300, 376] width 175 height 674
click at [259, 728] on button "Сброс" at bounding box center [261, 731] width 51 height 23
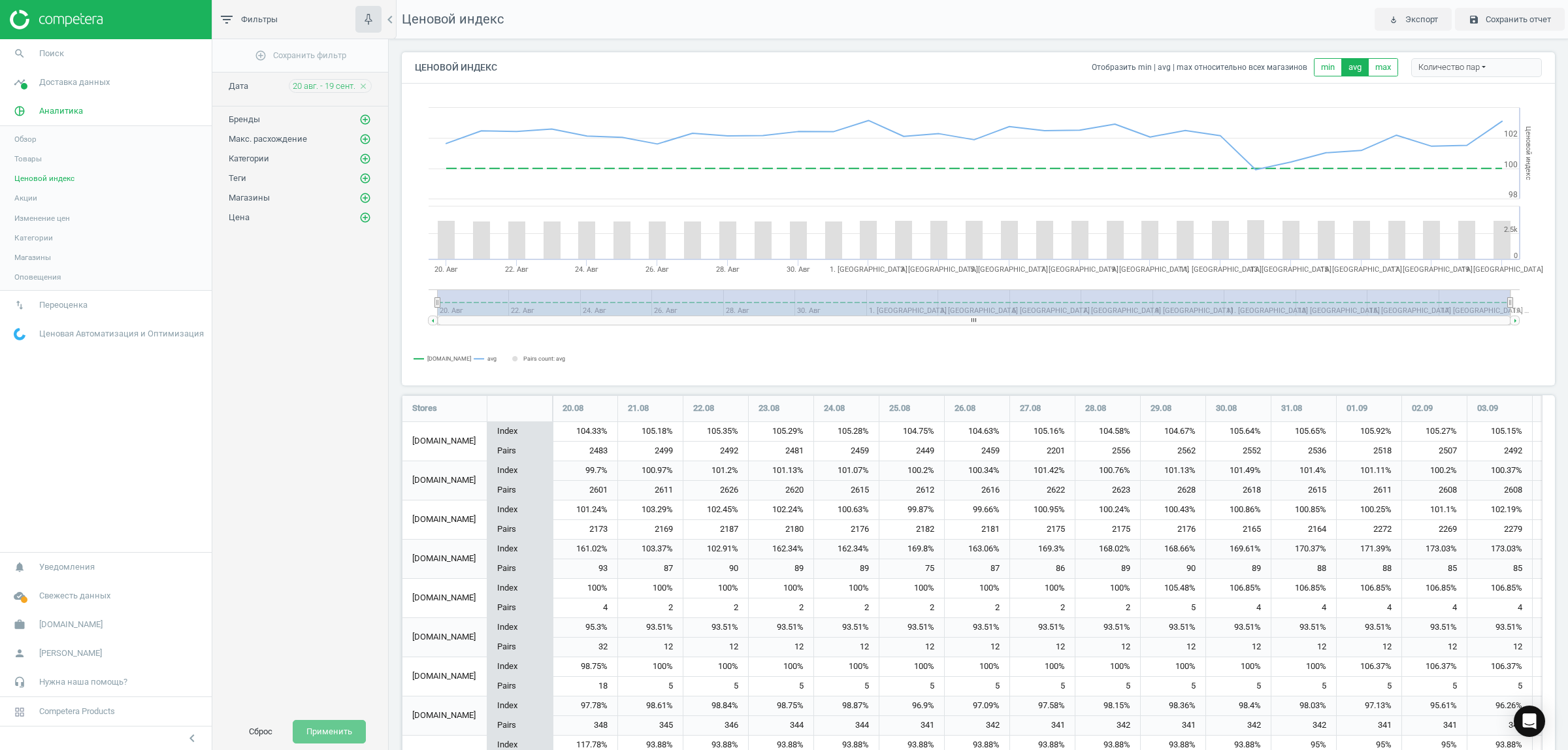
scroll to position [1073, 1166]
click at [364, 86] on icon "close" at bounding box center [363, 86] width 9 height 9
click at [337, 80] on div "20 авг. - 19 сент. close" at bounding box center [330, 86] width 83 height 14
click at [337, 87] on span "20 авг. - 19 сент." at bounding box center [324, 86] width 63 height 12
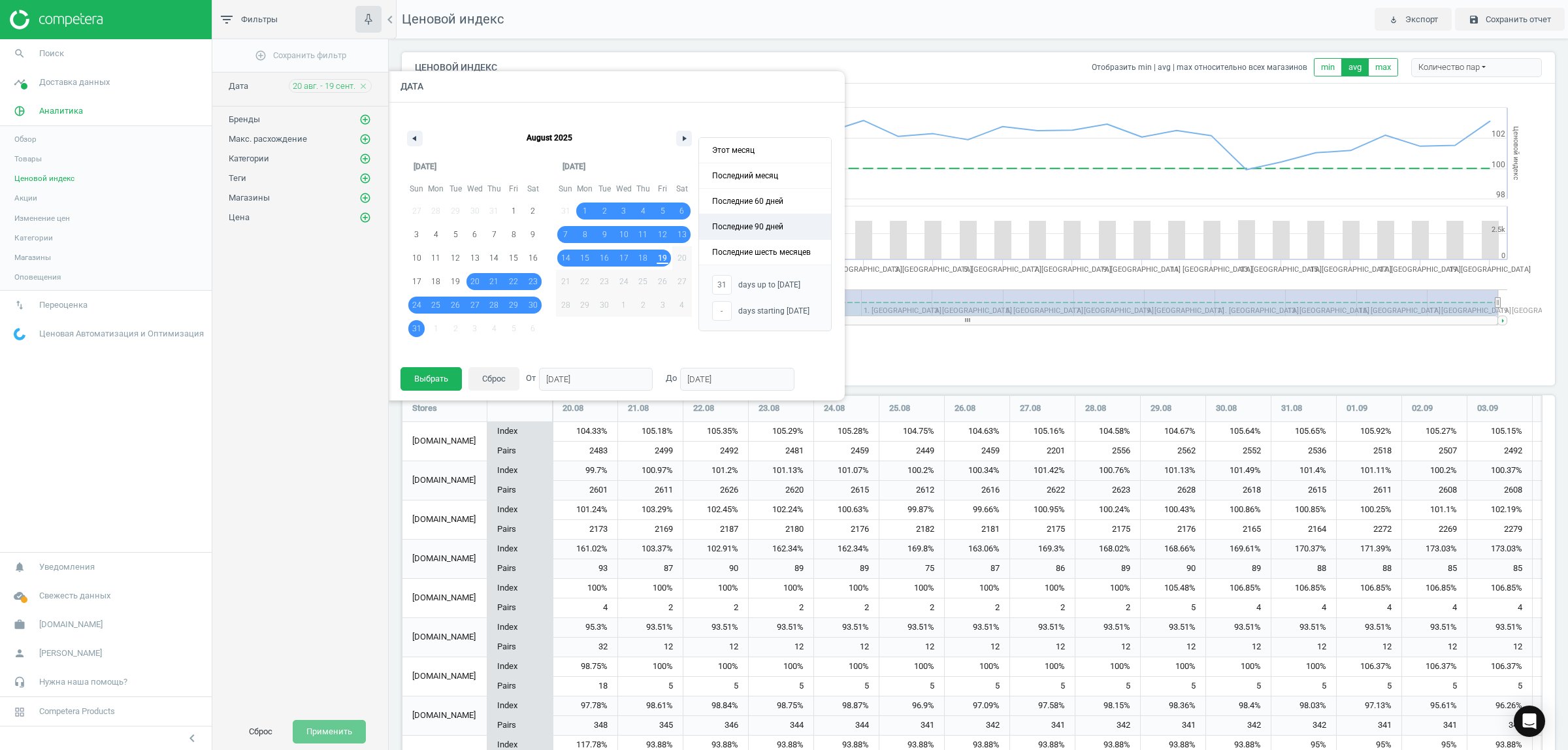
click at [758, 226] on span "Последние 90 дней" at bounding box center [765, 226] width 132 height 25
type input "-"
type input "21/06/2025"
type input "18/09/2025"
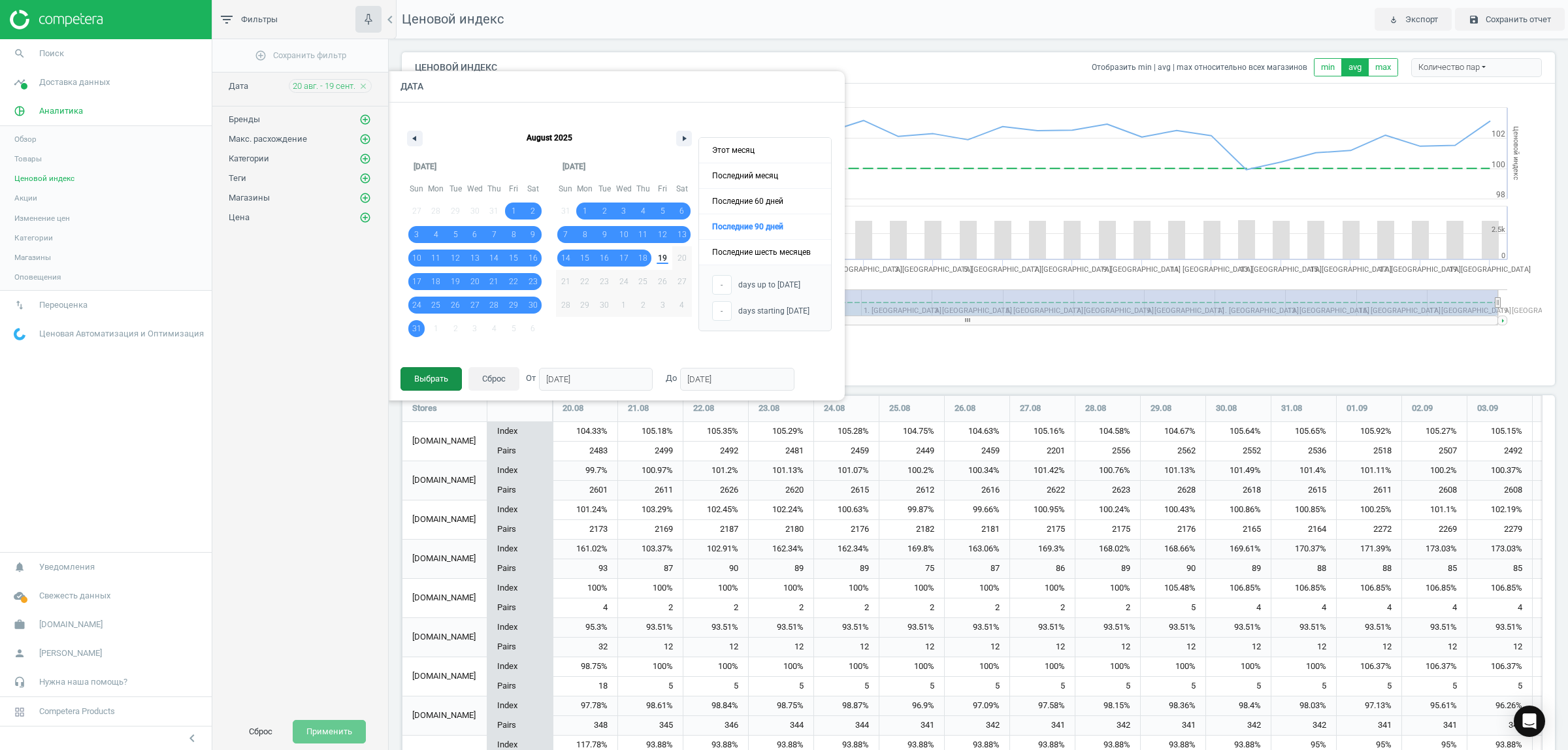
click at [442, 381] on button "Выбрать" at bounding box center [431, 379] width 61 height 23
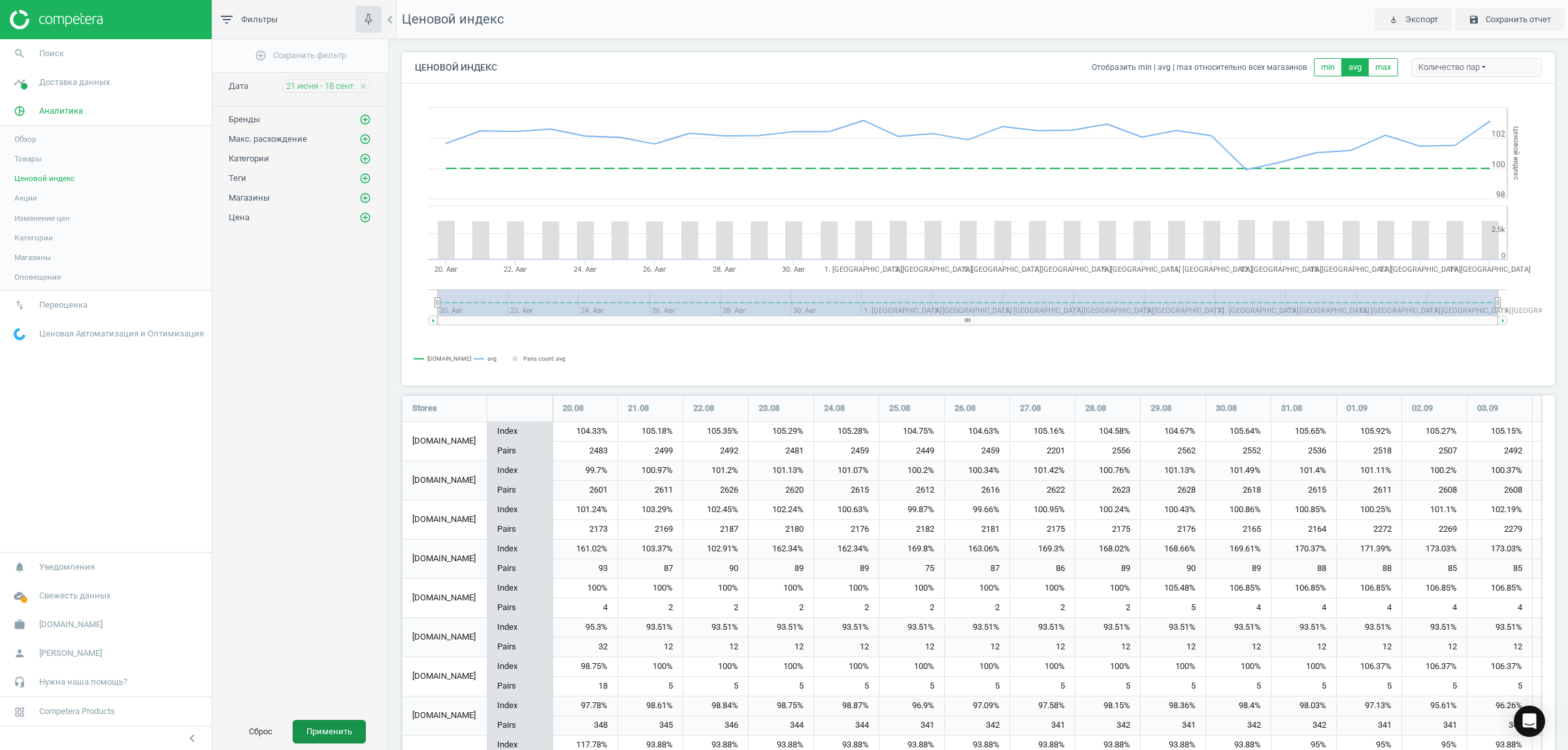
click at [328, 727] on button "Применить" at bounding box center [329, 731] width 73 height 23
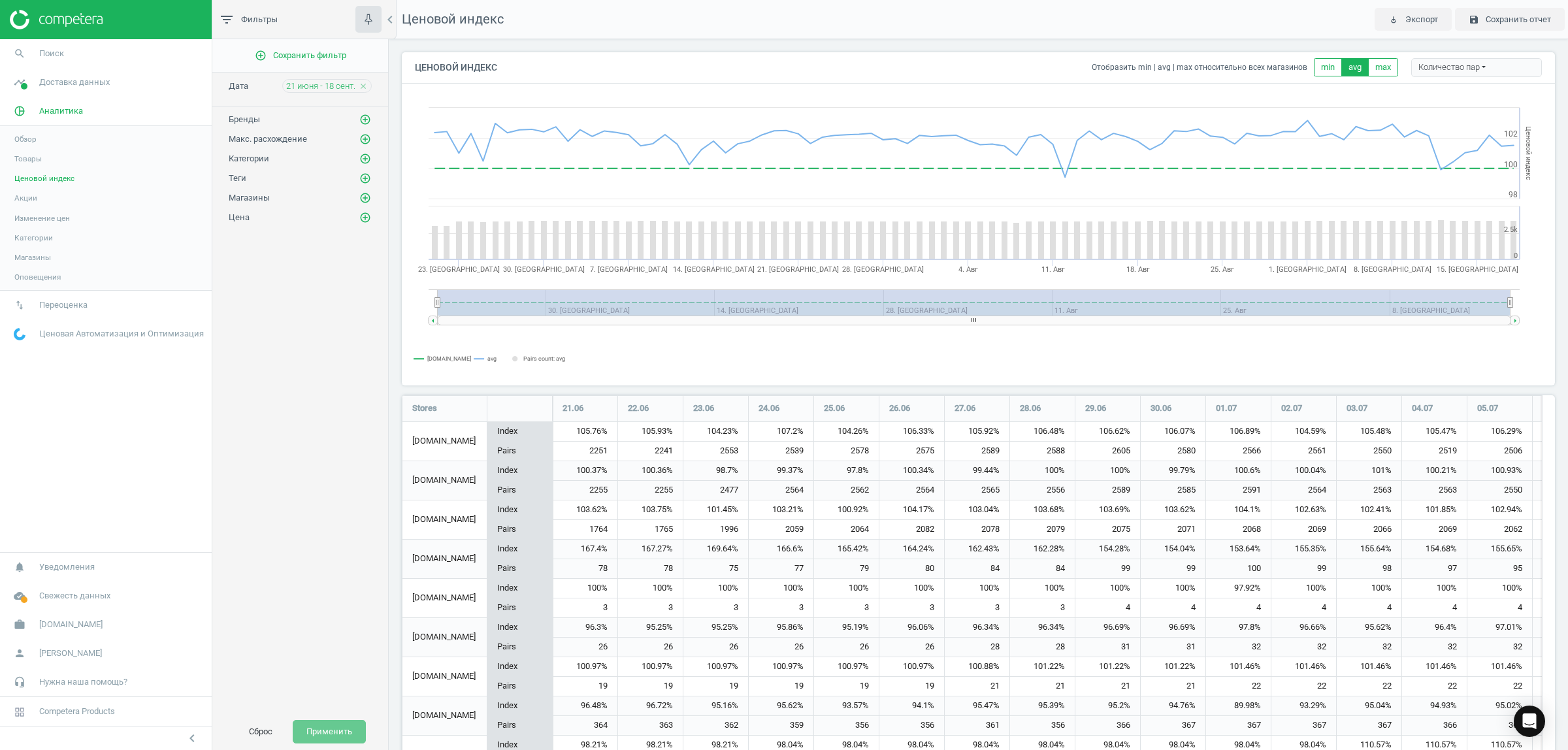
scroll to position [1073, 1166]
click at [367, 114] on icon "add_circle_outline" at bounding box center [365, 120] width 12 height 12
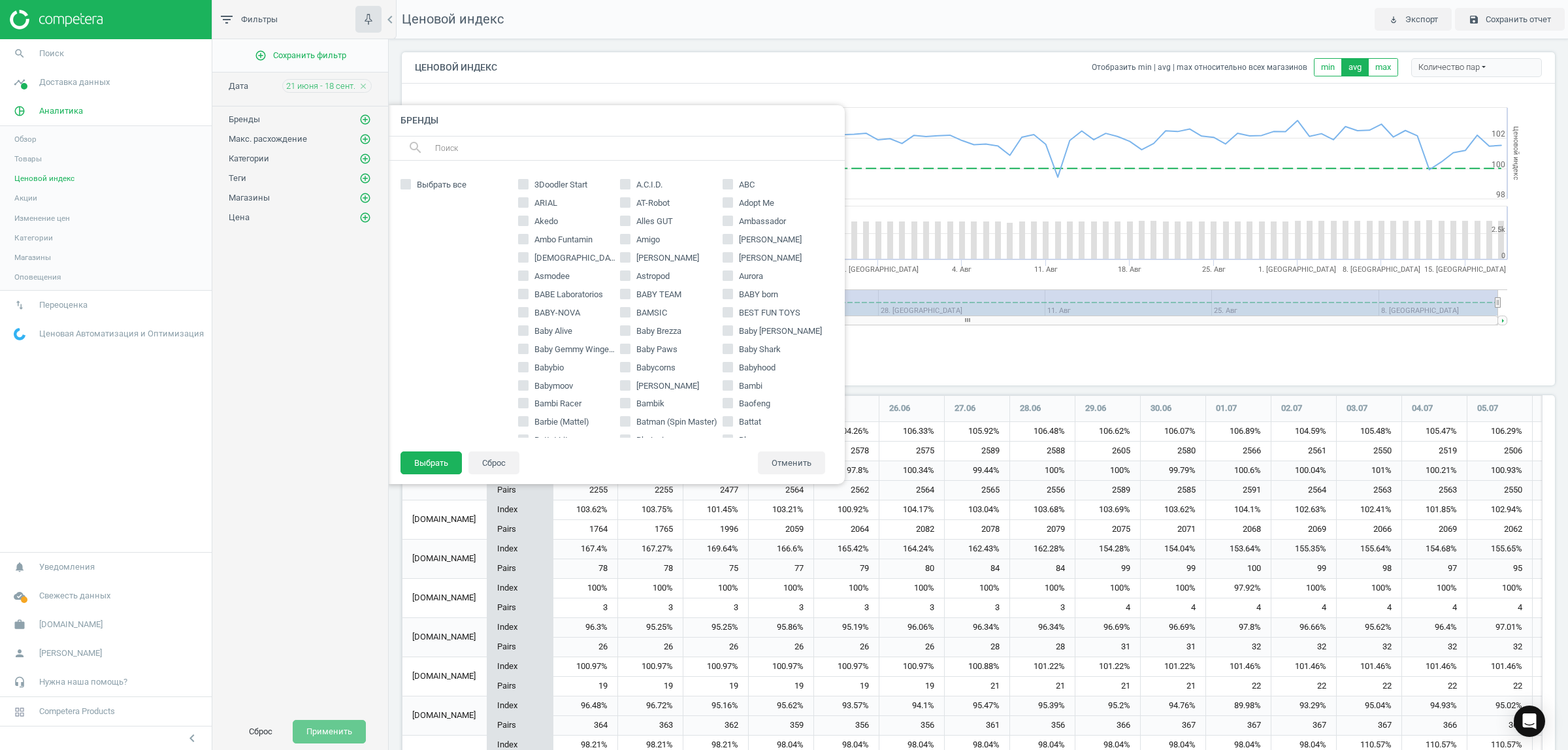
click at [550, 154] on input "text" at bounding box center [634, 148] width 401 height 21
type input "nut"
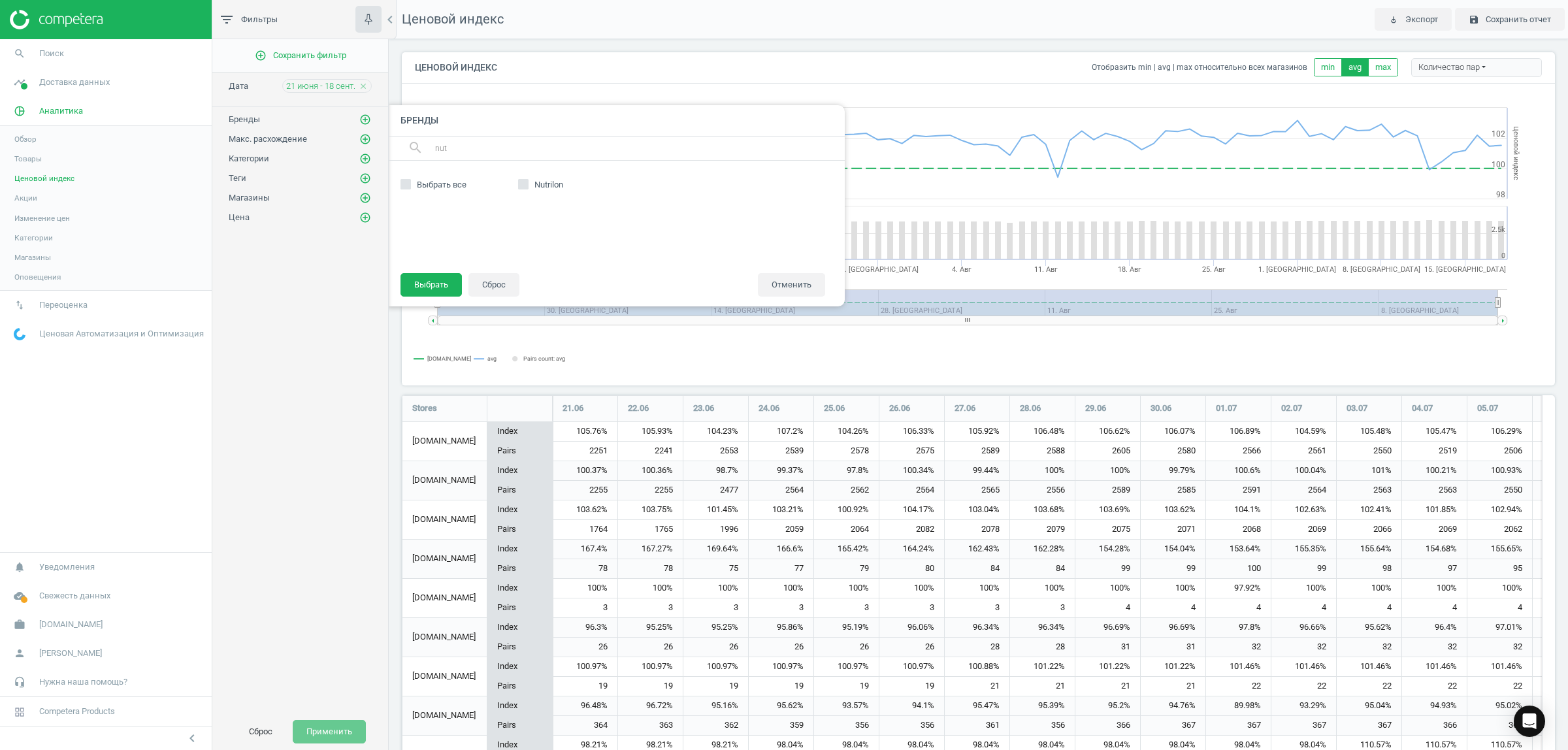
click at [544, 186] on span "Nutrilon" at bounding box center [548, 185] width 34 height 12
click at [527, 186] on input "Nutrilon" at bounding box center [523, 184] width 8 height 8
checkbox input "true"
click at [435, 286] on button "Выбрать" at bounding box center [431, 284] width 61 height 23
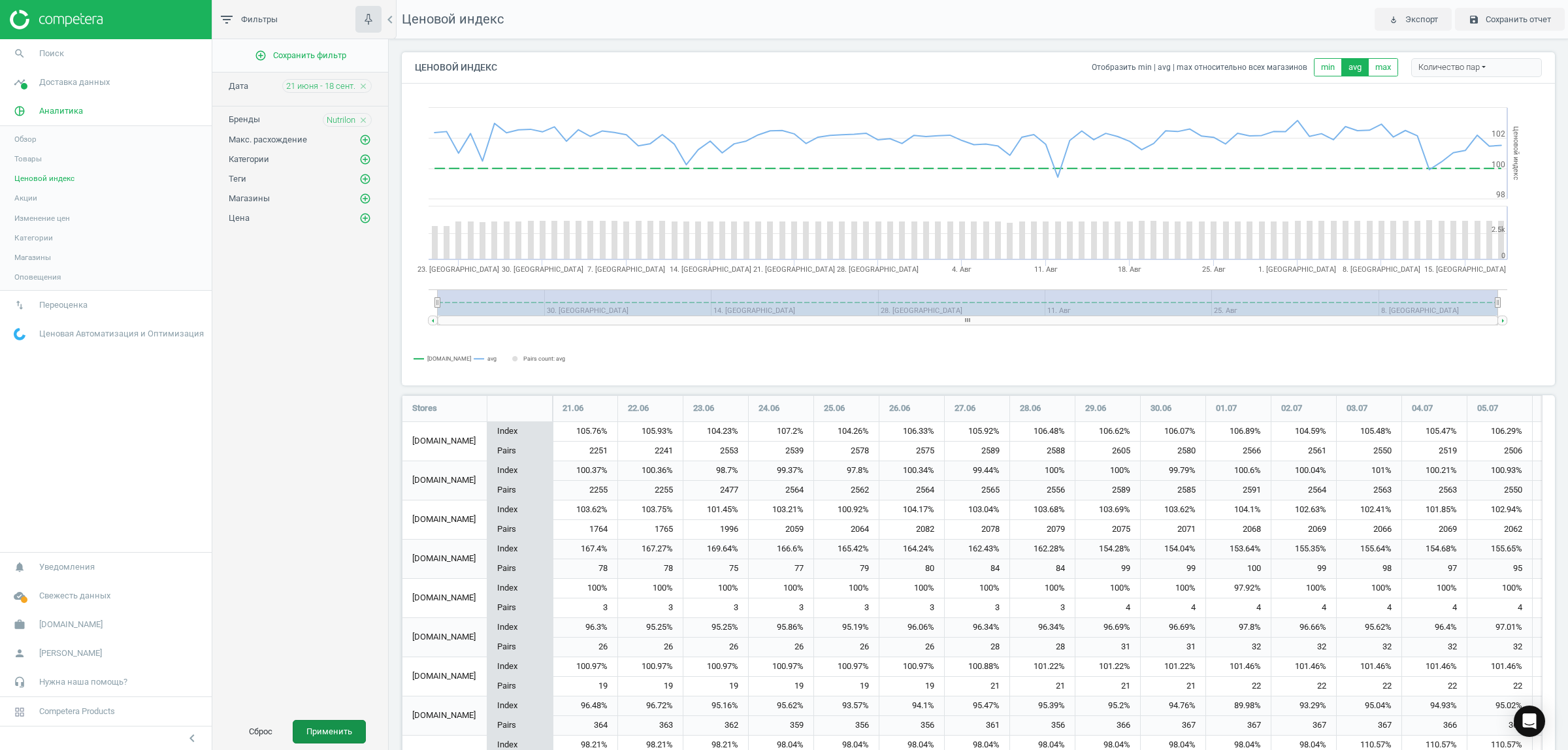
click at [328, 733] on button "Применить" at bounding box center [329, 731] width 73 height 23
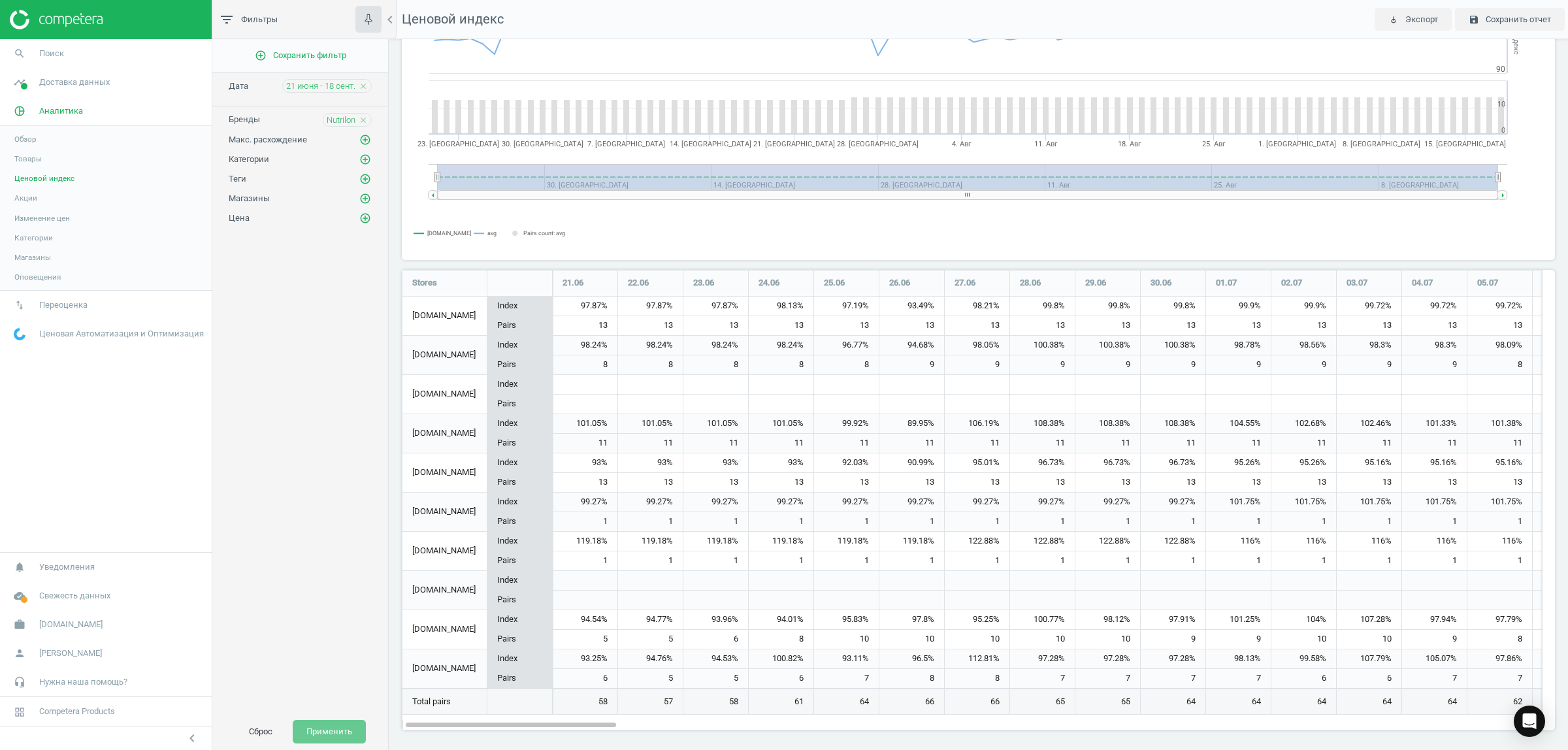
scroll to position [128, 0]
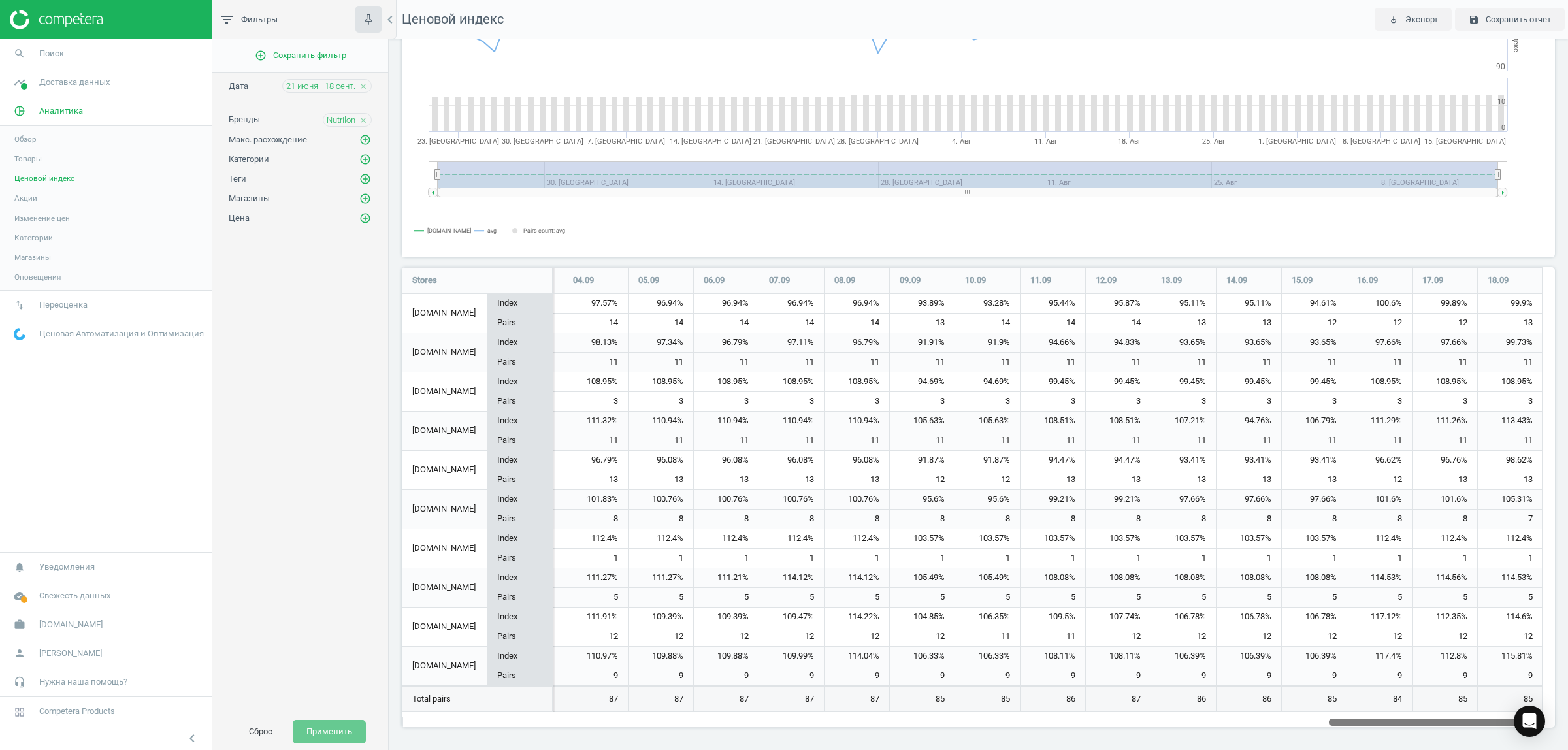
drag, startPoint x: 557, startPoint y: 723, endPoint x: 1567, endPoint y: 706, distance: 1010.1
click at [1567, 706] on div "Ценовой индекс Отобразить min | avg | max относительно всех магазинов min avg m…" at bounding box center [978, 394] width 1179 height 711
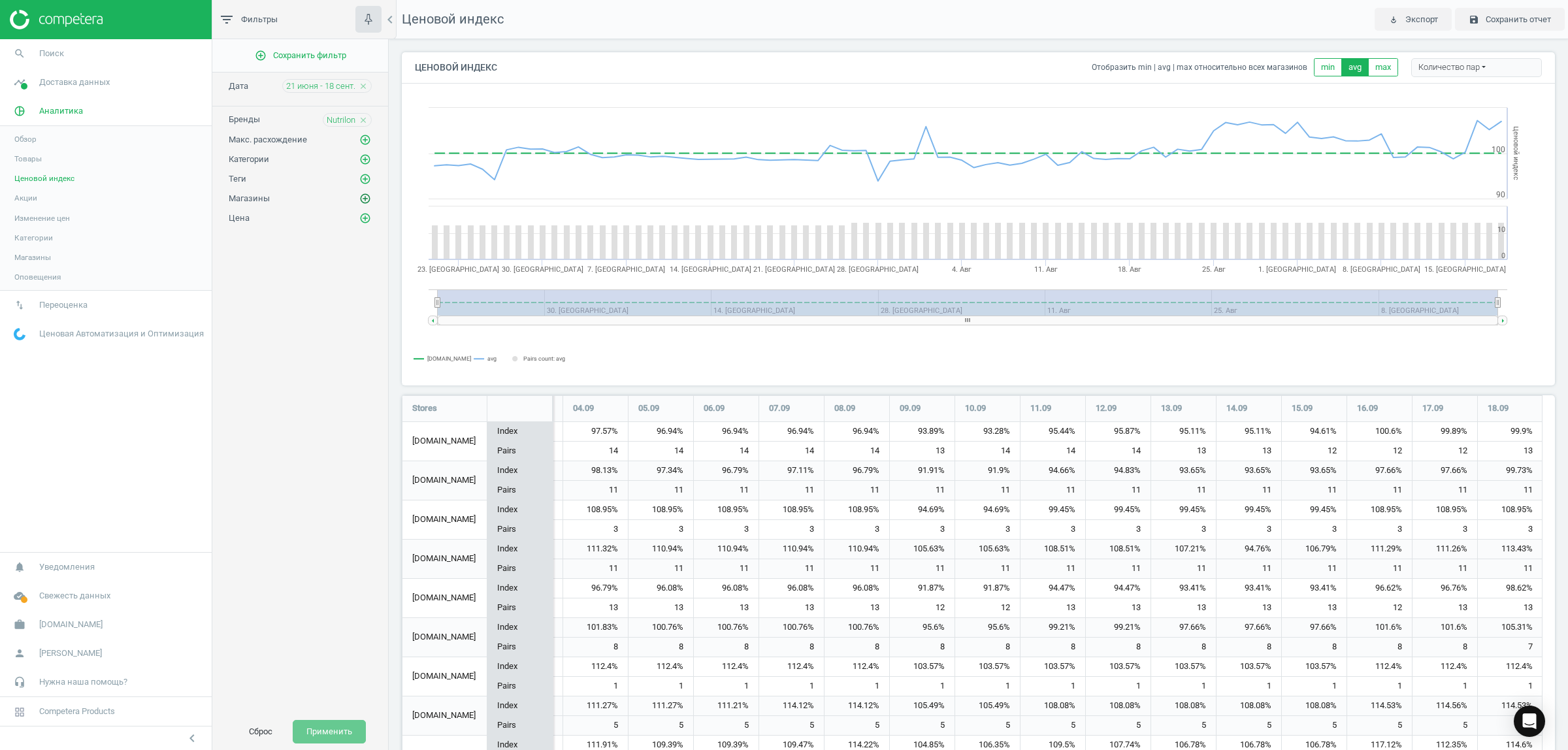
click at [366, 198] on icon "add_circle_outline" at bounding box center [365, 199] width 12 height 12
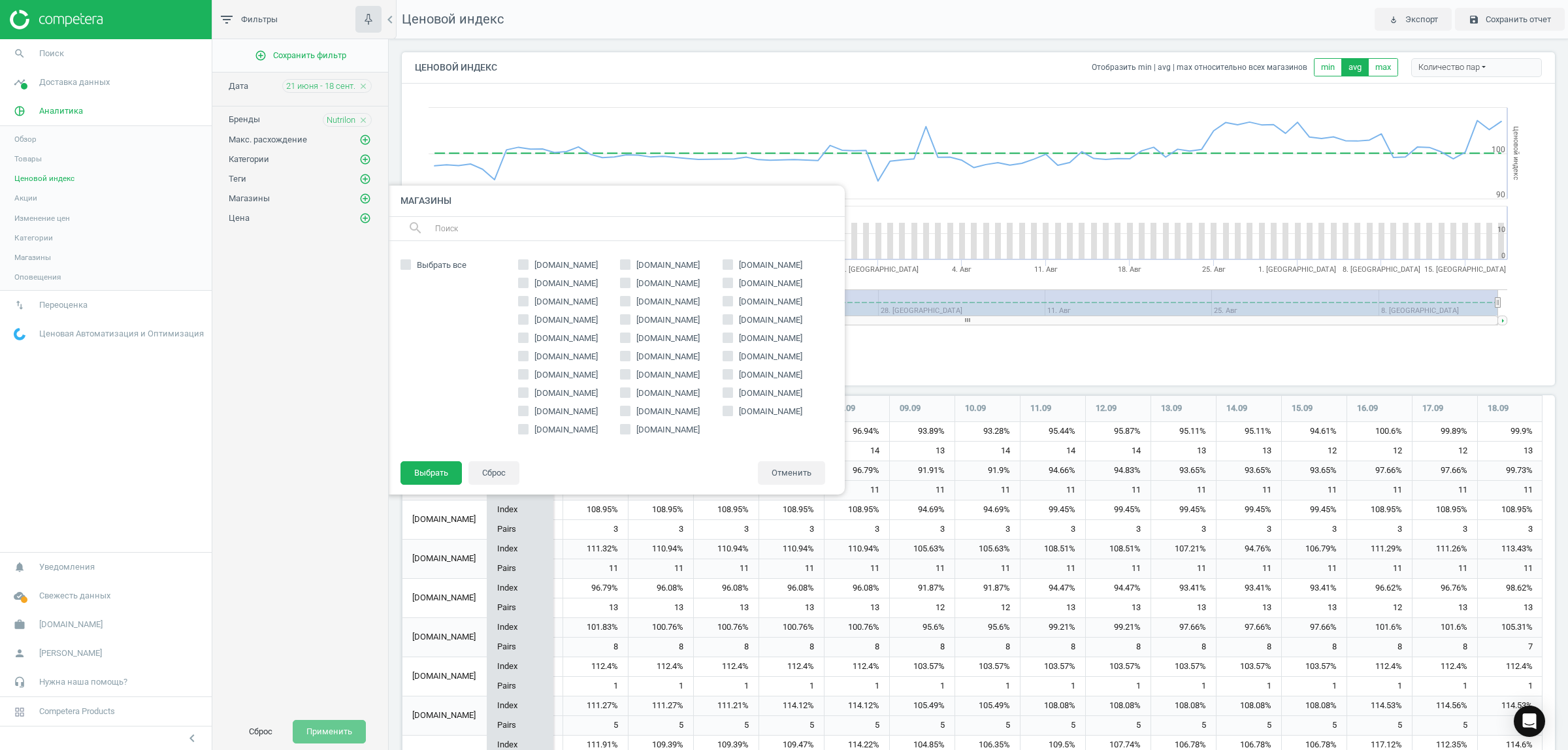
click at [576, 266] on span "rozetka.com.ua" at bounding box center [565, 266] width 68 height 12
click at [527, 266] on input "rozetka.com.ua" at bounding box center [523, 265] width 8 height 8
checkbox input "true"
click at [649, 265] on span "epicentrk.ua" at bounding box center [667, 266] width 68 height 12
click at [630, 265] on input "epicentrk.ua" at bounding box center [625, 265] width 8 height 8
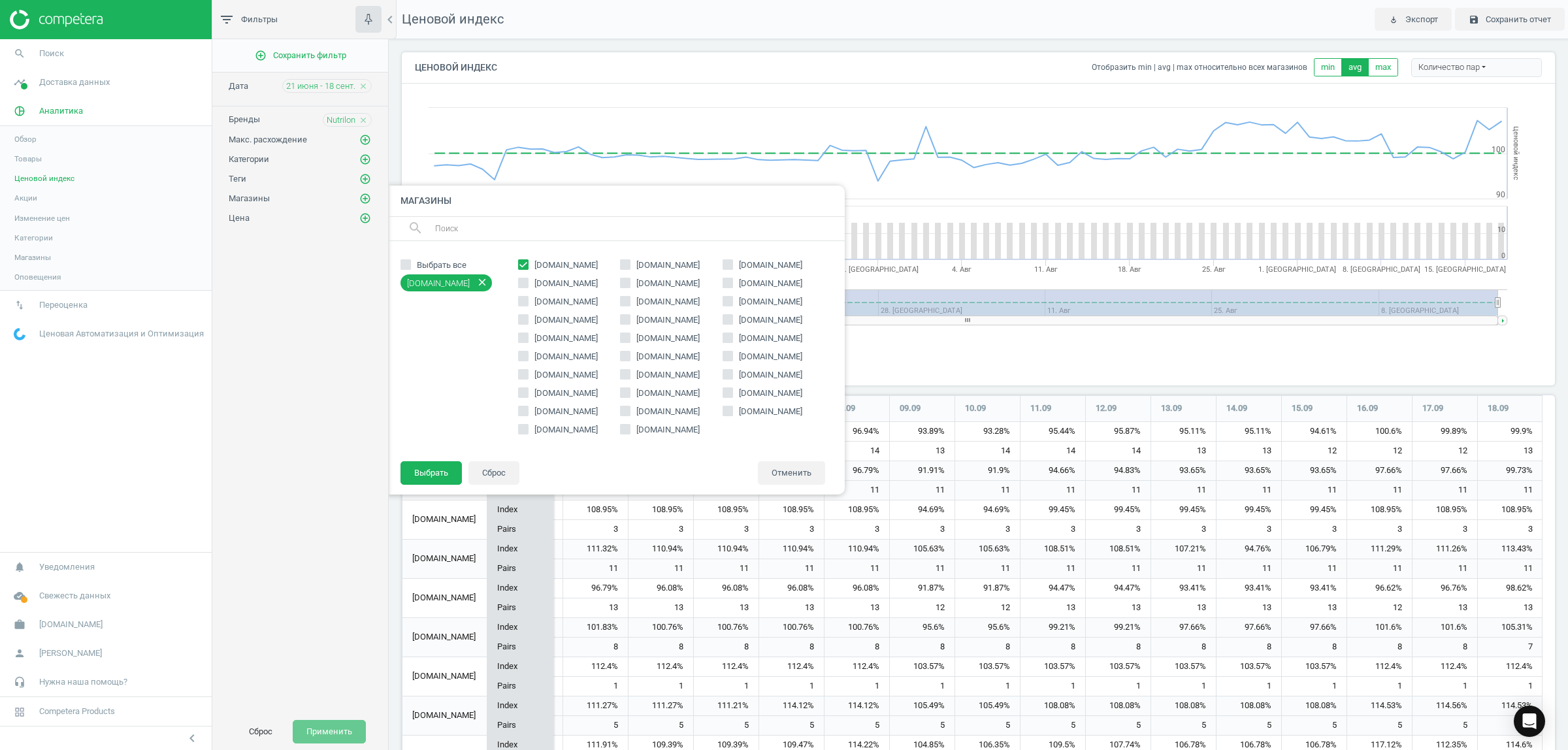
checkbox input "true"
click at [661, 413] on span "maudau.com.ua" at bounding box center [667, 412] width 68 height 12
click at [630, 413] on input "maudau.com.ua" at bounding box center [625, 410] width 8 height 8
checkbox input "true"
click at [420, 465] on button "Выбрать" at bounding box center [431, 472] width 61 height 23
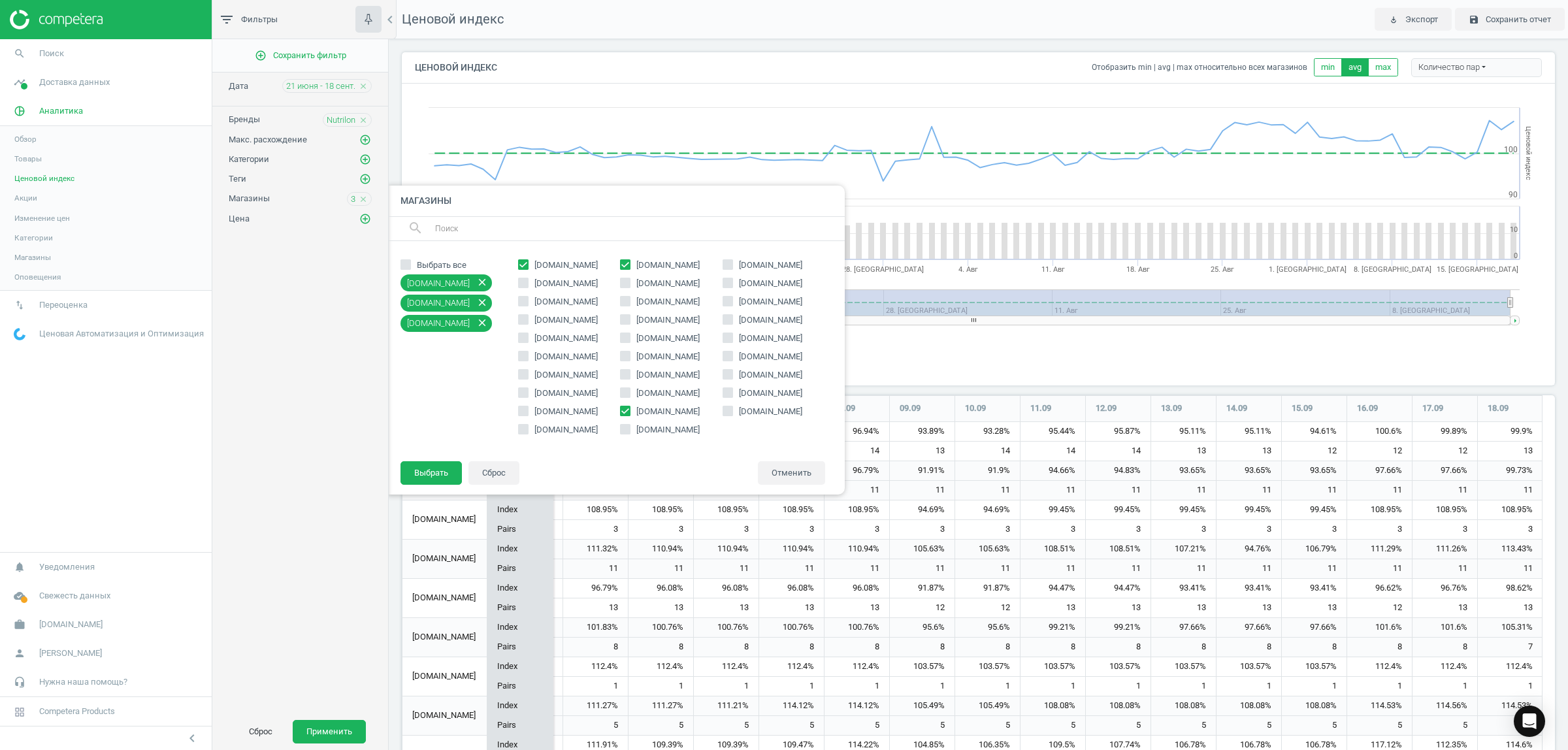
scroll to position [7, 7]
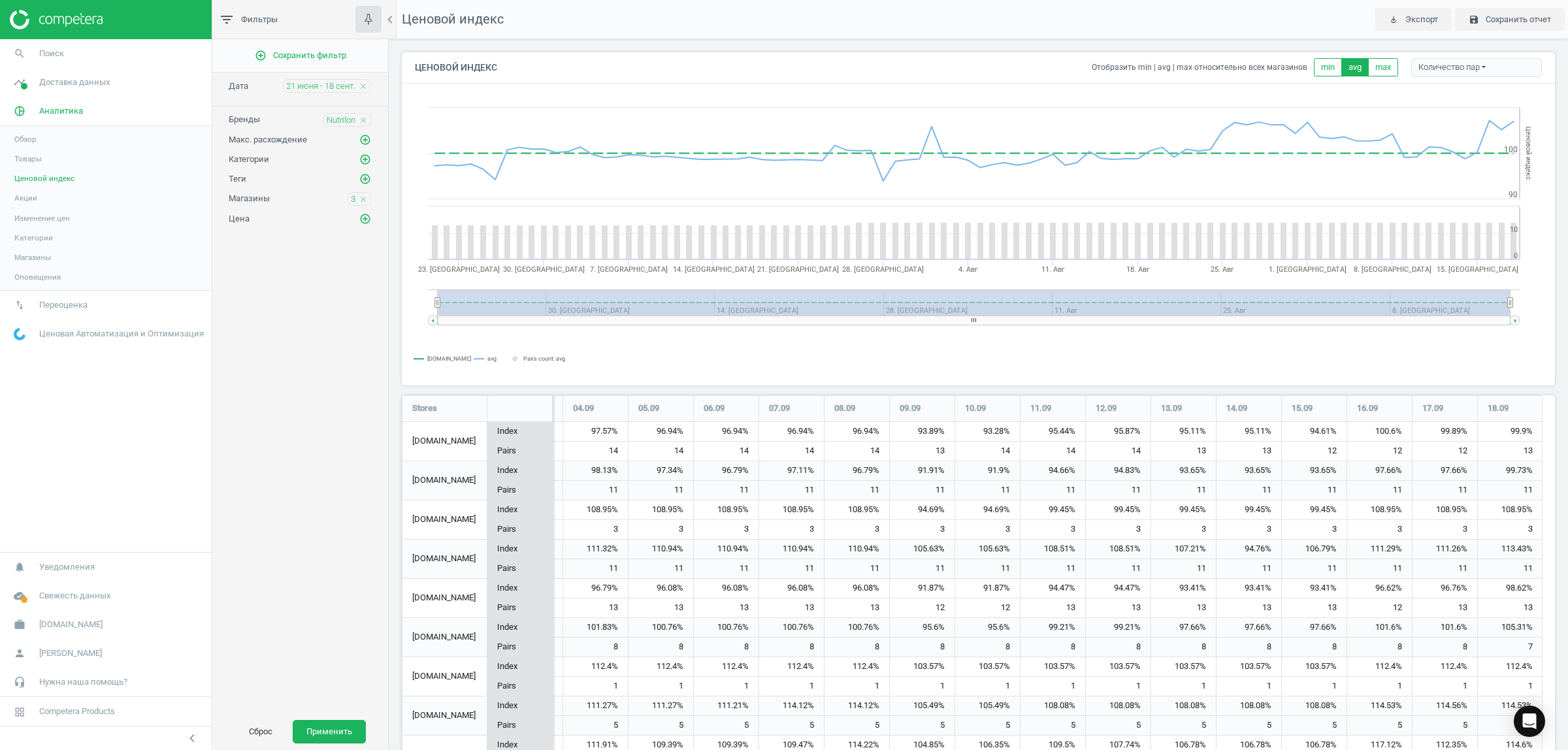
drag, startPoint x: 314, startPoint y: 728, endPoint x: 278, endPoint y: 566, distance: 166.0
click at [313, 728] on button "Применить" at bounding box center [329, 731] width 73 height 23
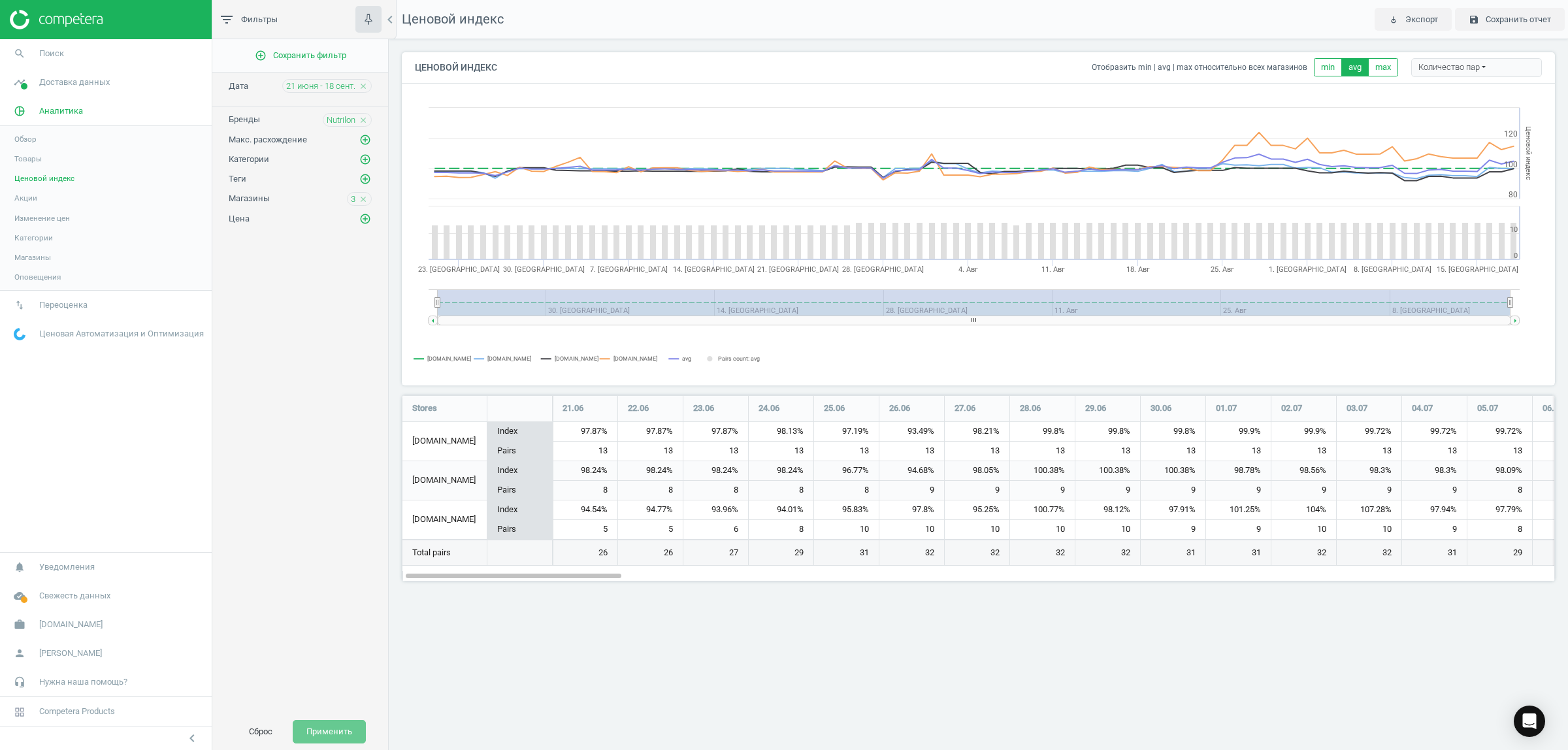
scroll to position [211, 1178]
click at [363, 198] on icon "close" at bounding box center [363, 200] width 9 height 9
click at [366, 200] on icon "add_circle_outline" at bounding box center [365, 199] width 12 height 12
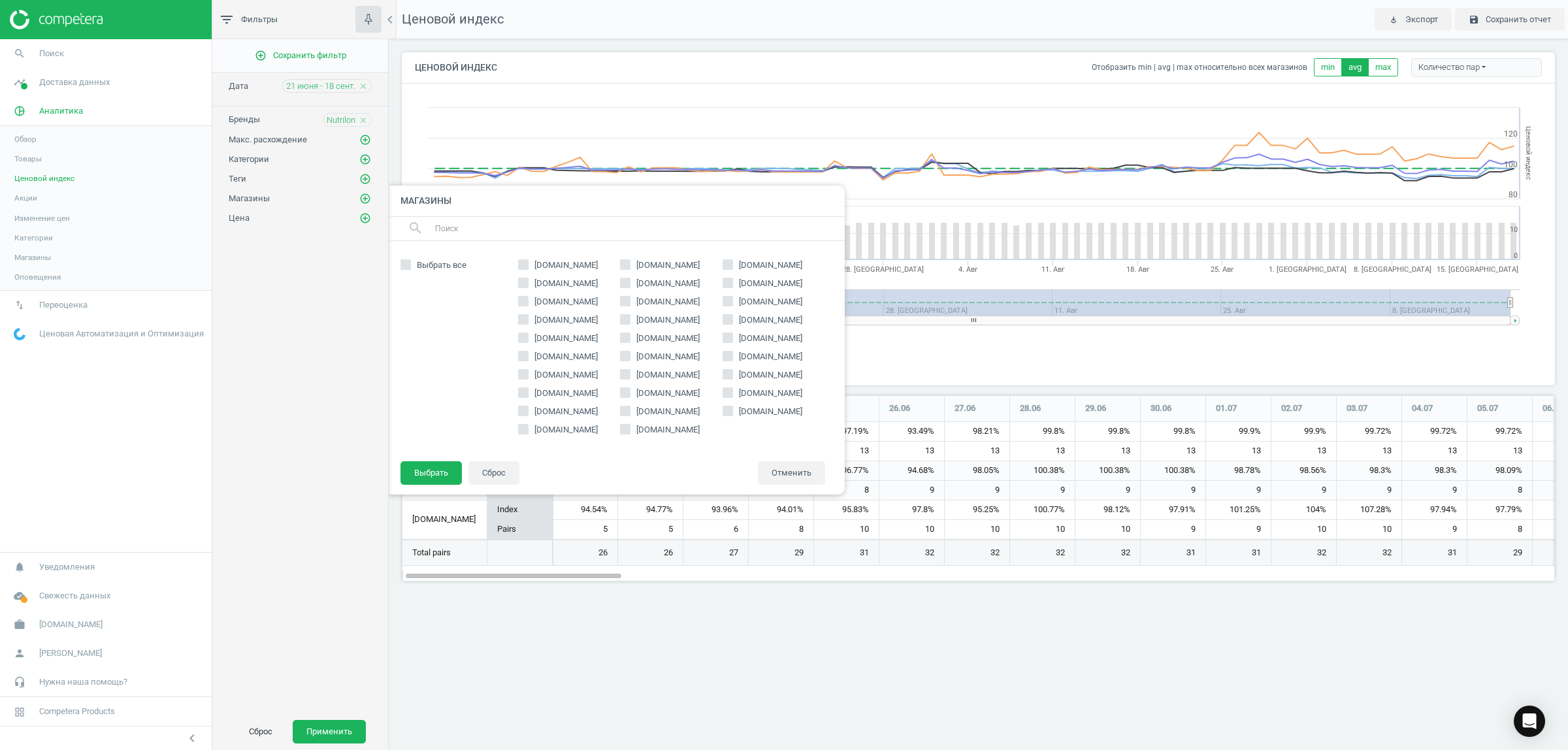
click at [544, 261] on span "rozetka.com.ua" at bounding box center [565, 266] width 68 height 12
click at [527, 261] on input "rozetka.com.ua" at bounding box center [523, 265] width 8 height 8
checkbox input "true"
click at [438, 469] on button "Выбрать" at bounding box center [431, 472] width 61 height 23
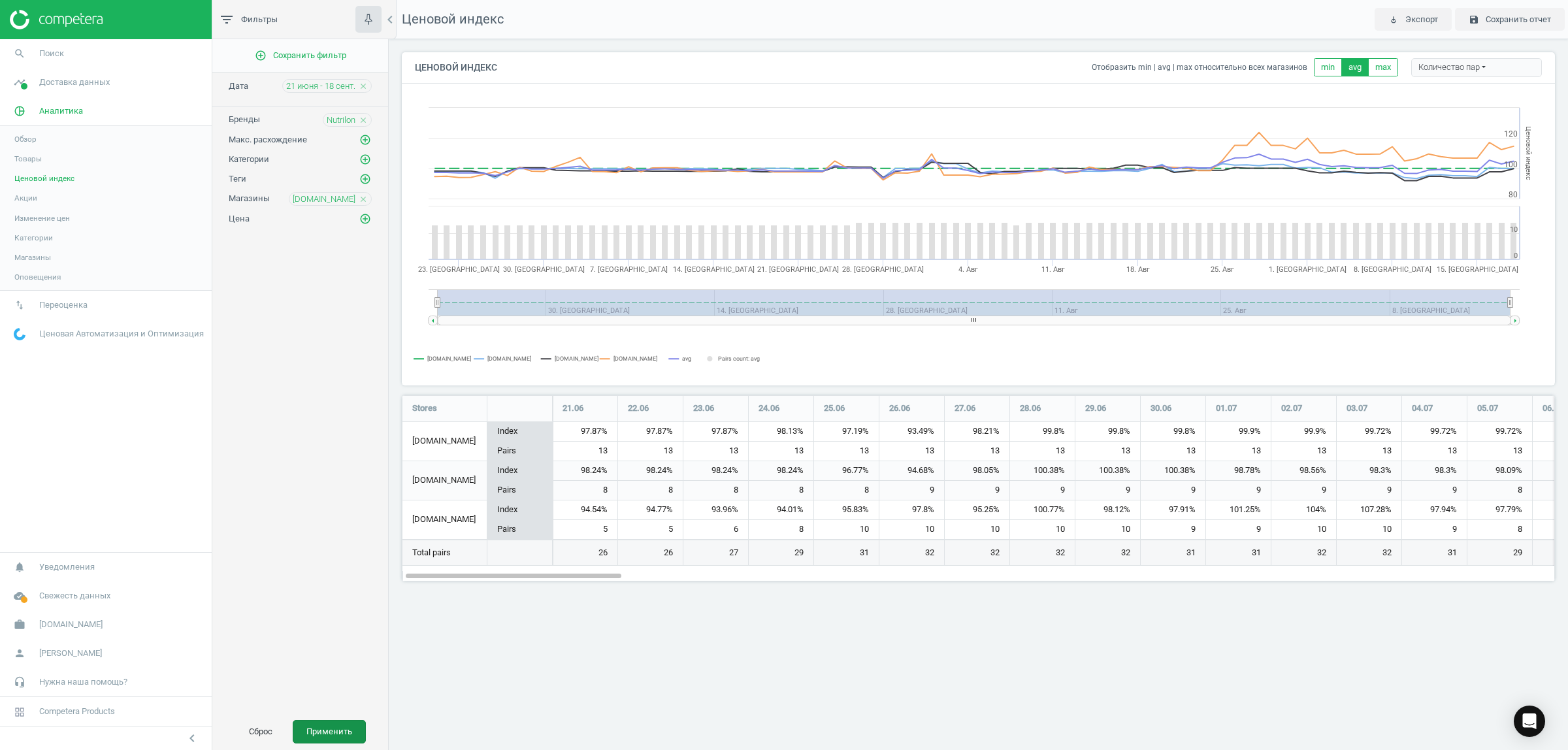
click at [328, 720] on button "Применить" at bounding box center [329, 731] width 73 height 23
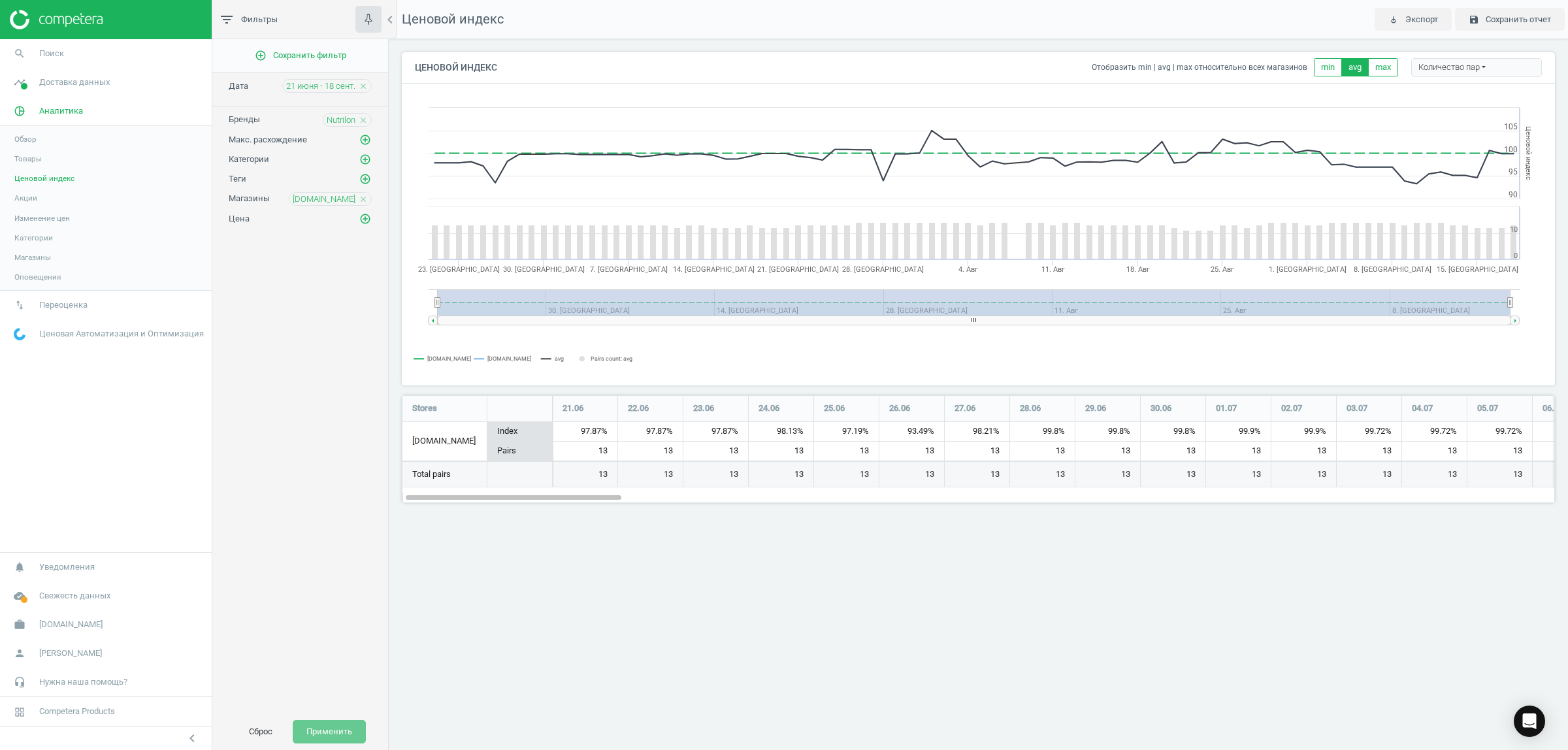
scroll to position [133, 1178]
click at [338, 85] on span "21 июня - 18 сент." at bounding box center [321, 86] width 69 height 12
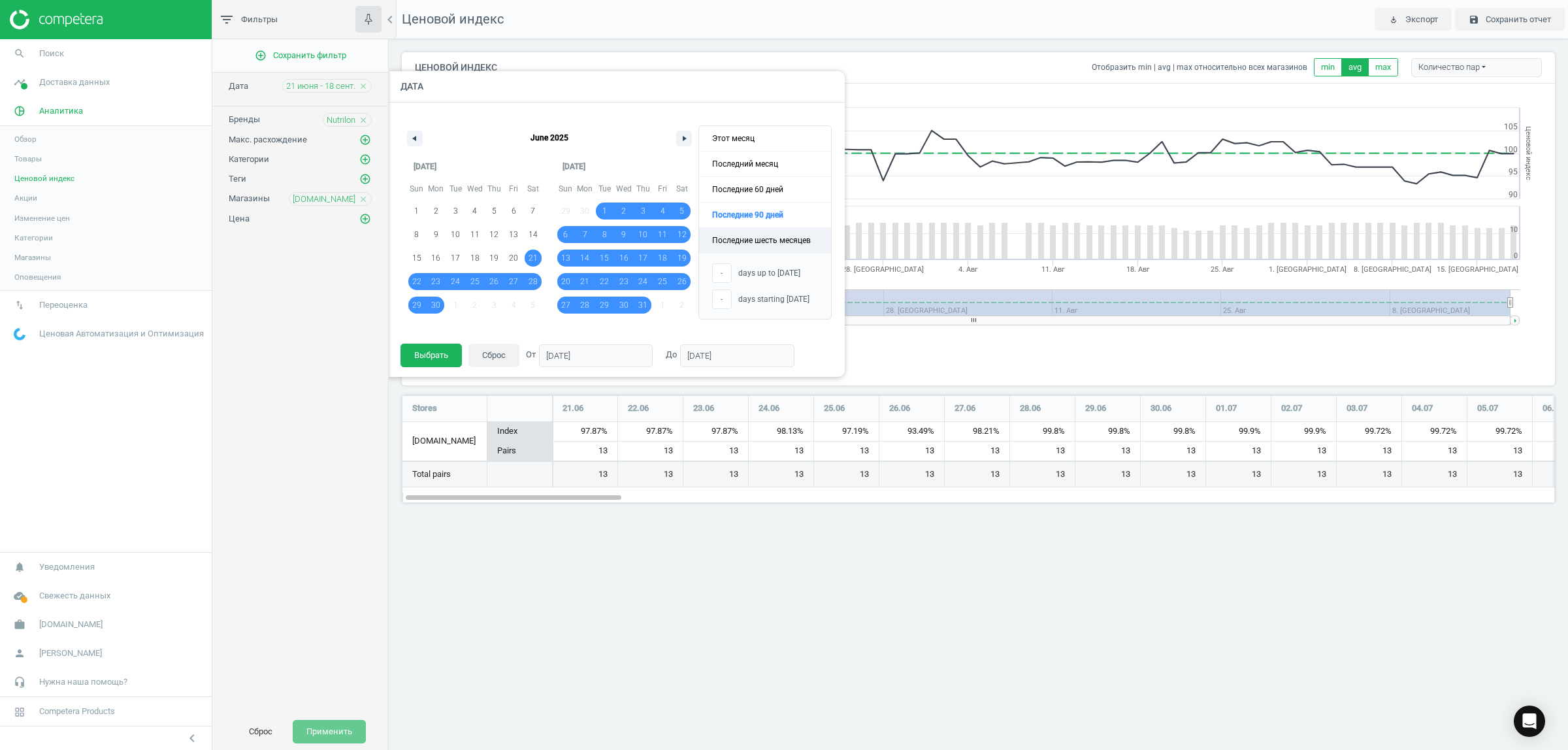
click at [750, 242] on span "Последние шесть месяцев" at bounding box center [765, 240] width 132 height 25
type input "01/03/2025"
type input "31/08/2025"
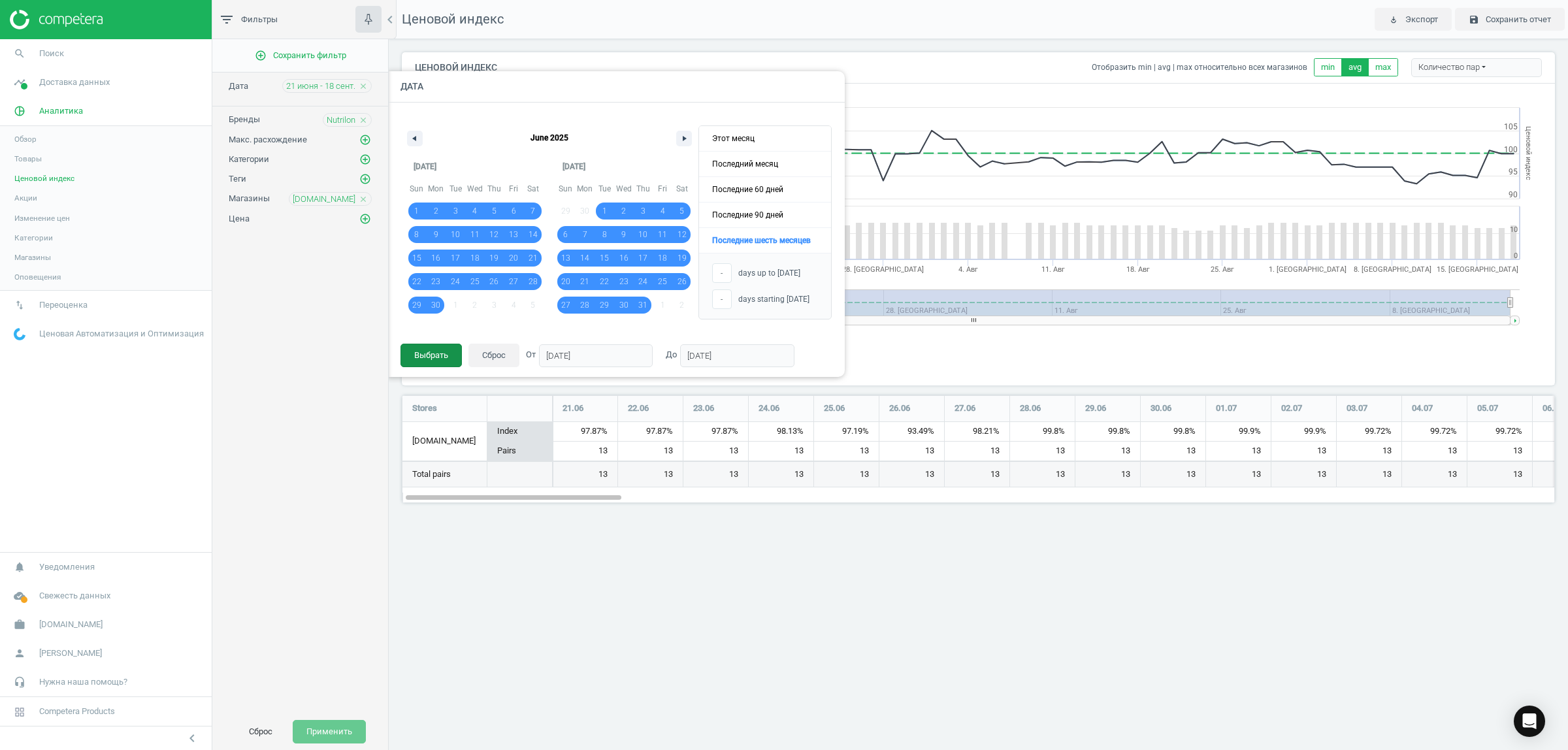
click at [448, 353] on button "Выбрать" at bounding box center [431, 355] width 61 height 23
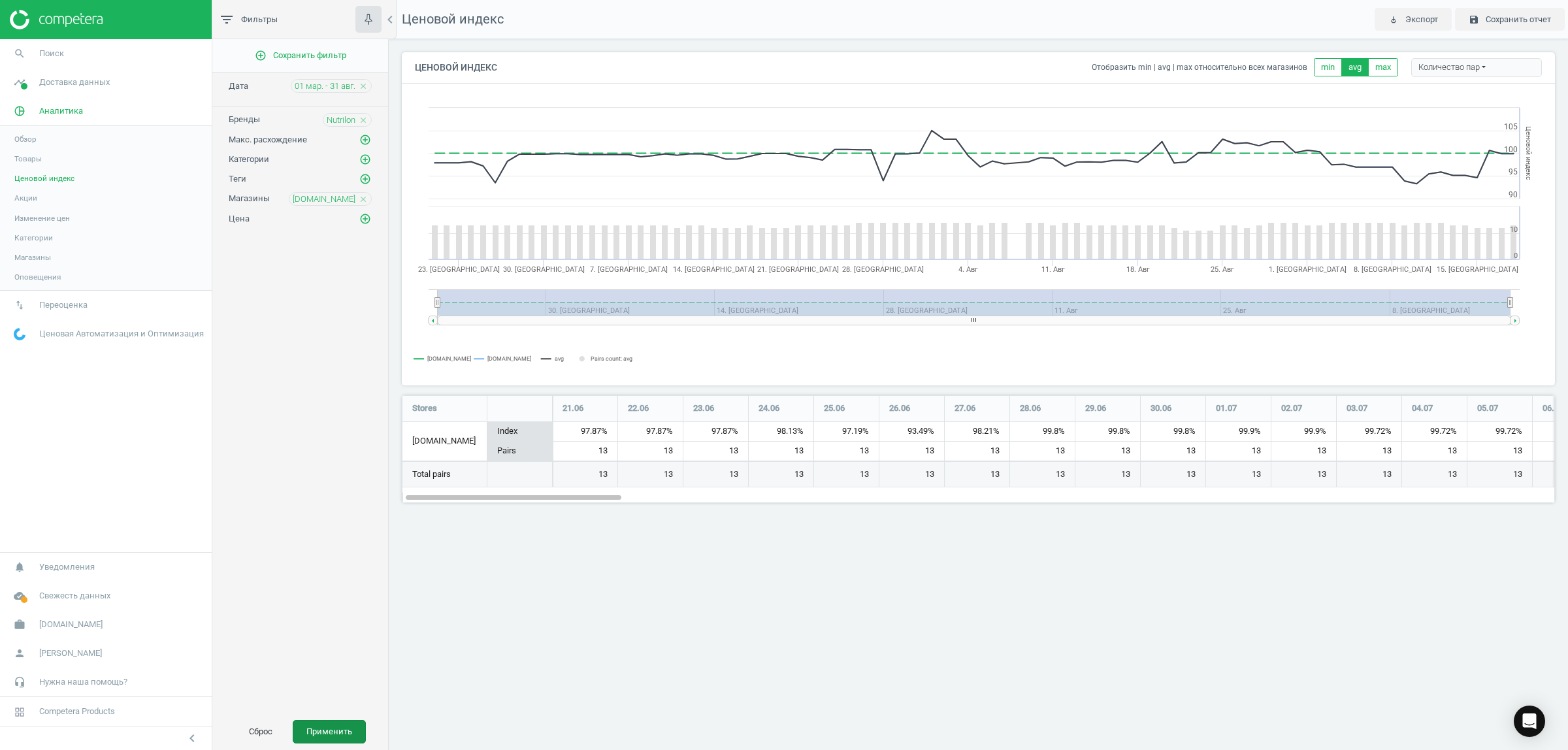
click at [332, 728] on button "Применить" at bounding box center [329, 731] width 73 height 23
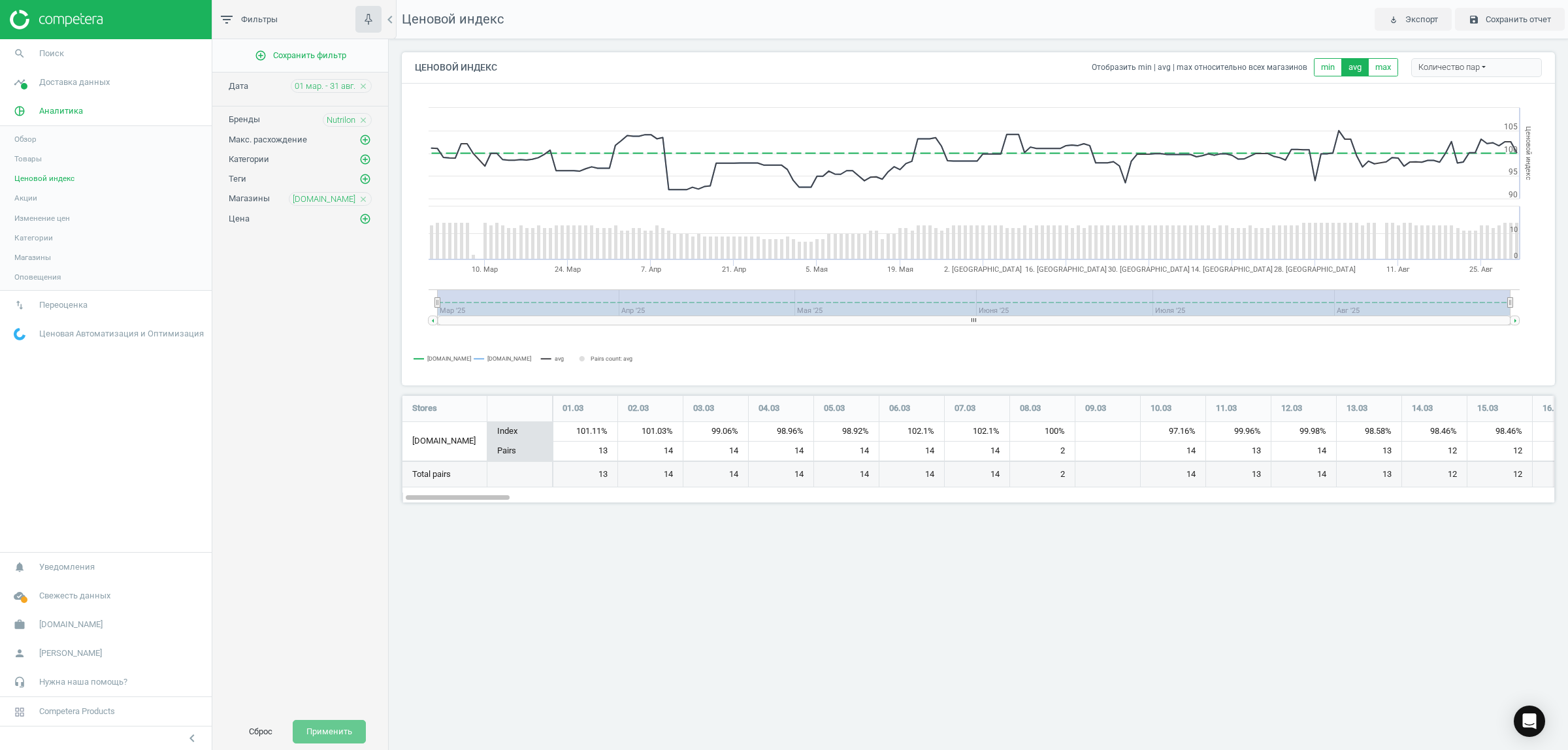
scroll to position [133, 1178]
click at [1483, 69] on div "Количество пар" at bounding box center [1477, 68] width 130 height 20
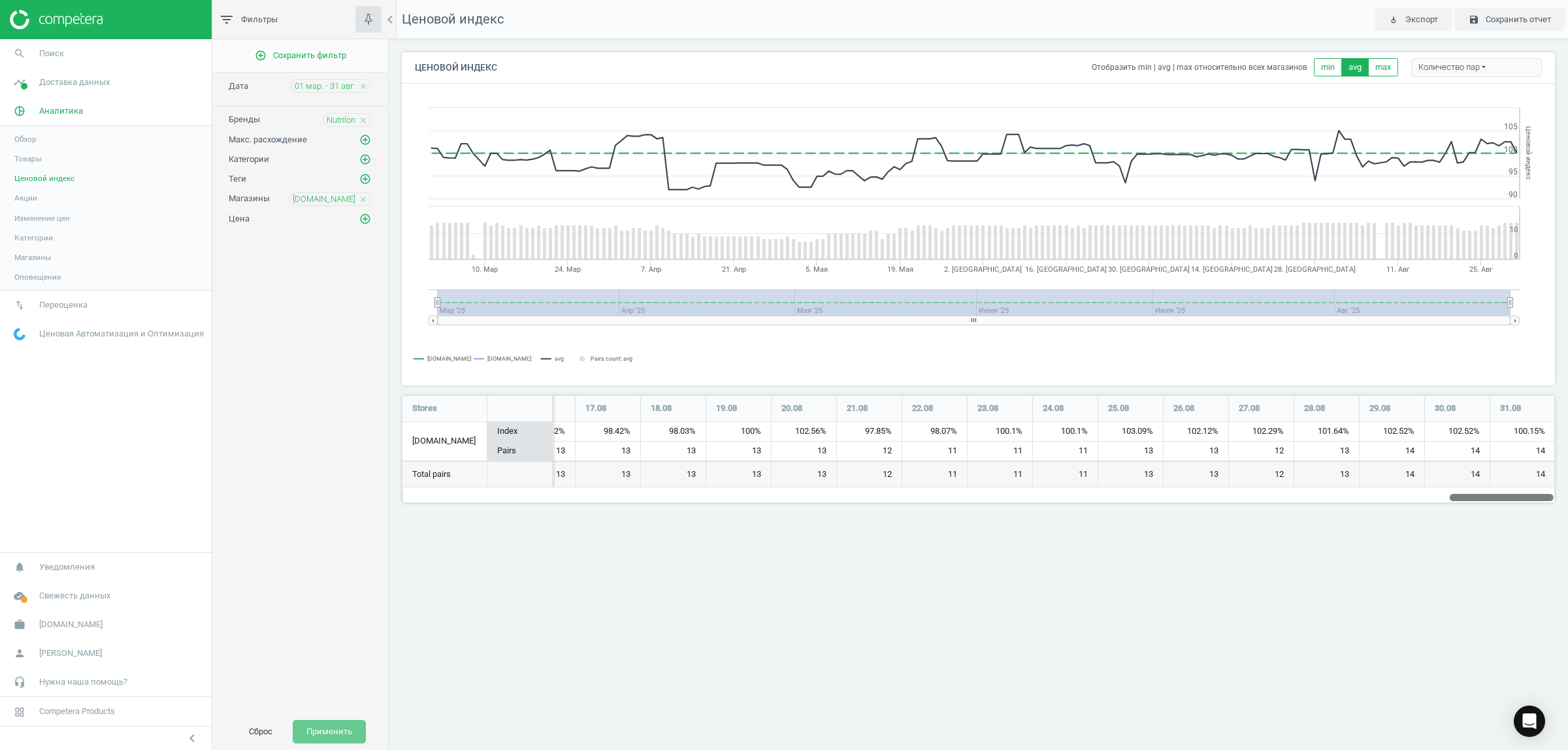
drag, startPoint x: 505, startPoint y: 495, endPoint x: 1567, endPoint y: 589, distance: 1066.2
click at [1567, 589] on div "Ценовой индекс play_for_work Экспорт save Сохранить отчет Ценовой индекс Отобра…" at bounding box center [978, 375] width 1179 height 750
click at [819, 682] on div "Ценовой индекс play_for_work Экспорт save Сохранить отчет Ценовой индекс Отобра…" at bounding box center [978, 375] width 1179 height 750
drag, startPoint x: 811, startPoint y: 65, endPoint x: 779, endPoint y: 644, distance: 579.9
click at [779, 644] on div "Ценовой индекс play_for_work Экспорт save Сохранить отчет Ценовой индекс Отобра…" at bounding box center [978, 375] width 1179 height 750
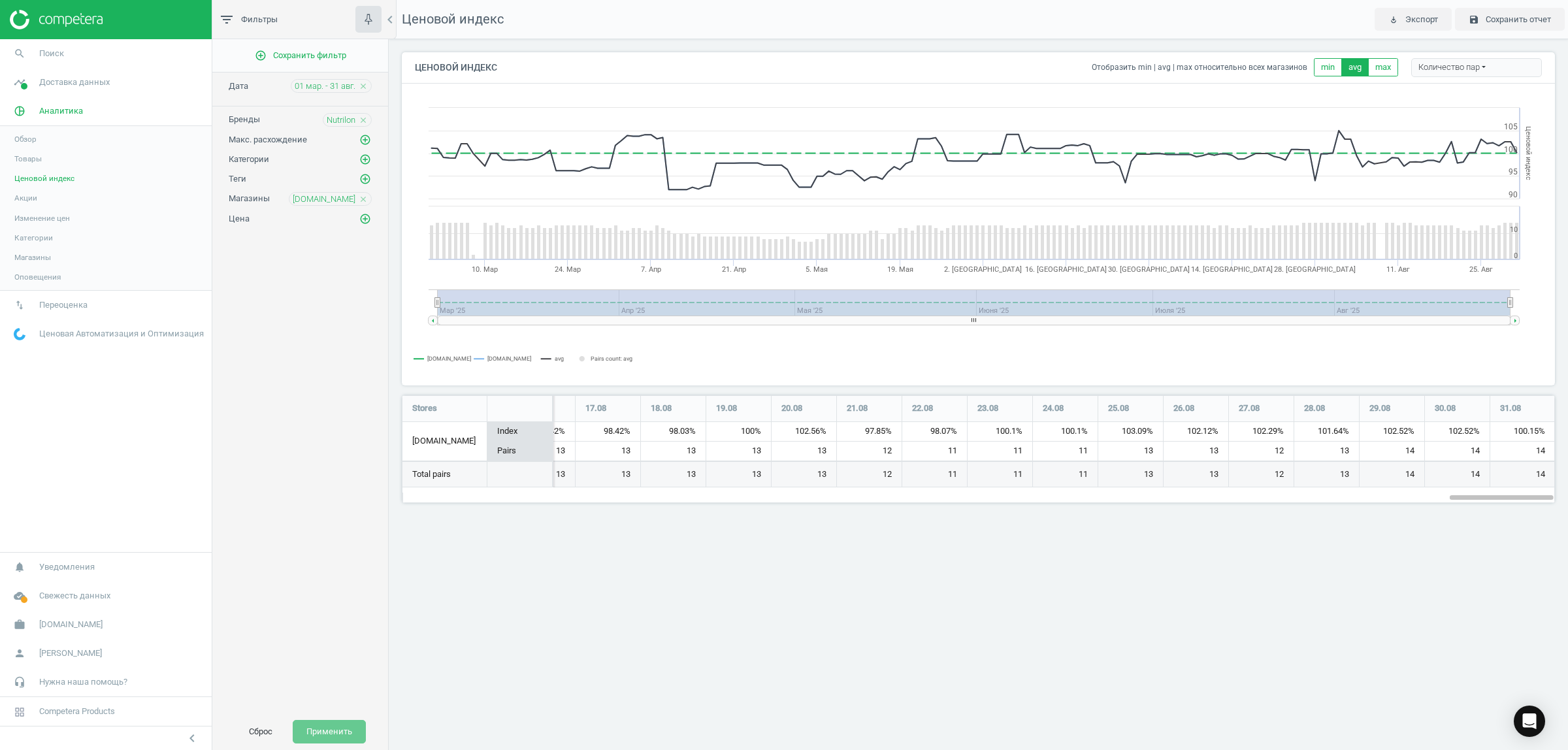
click at [362, 86] on icon "close" at bounding box center [363, 86] width 9 height 9
click at [335, 85] on span "01 мар. - 31 авг." at bounding box center [325, 86] width 61 height 12
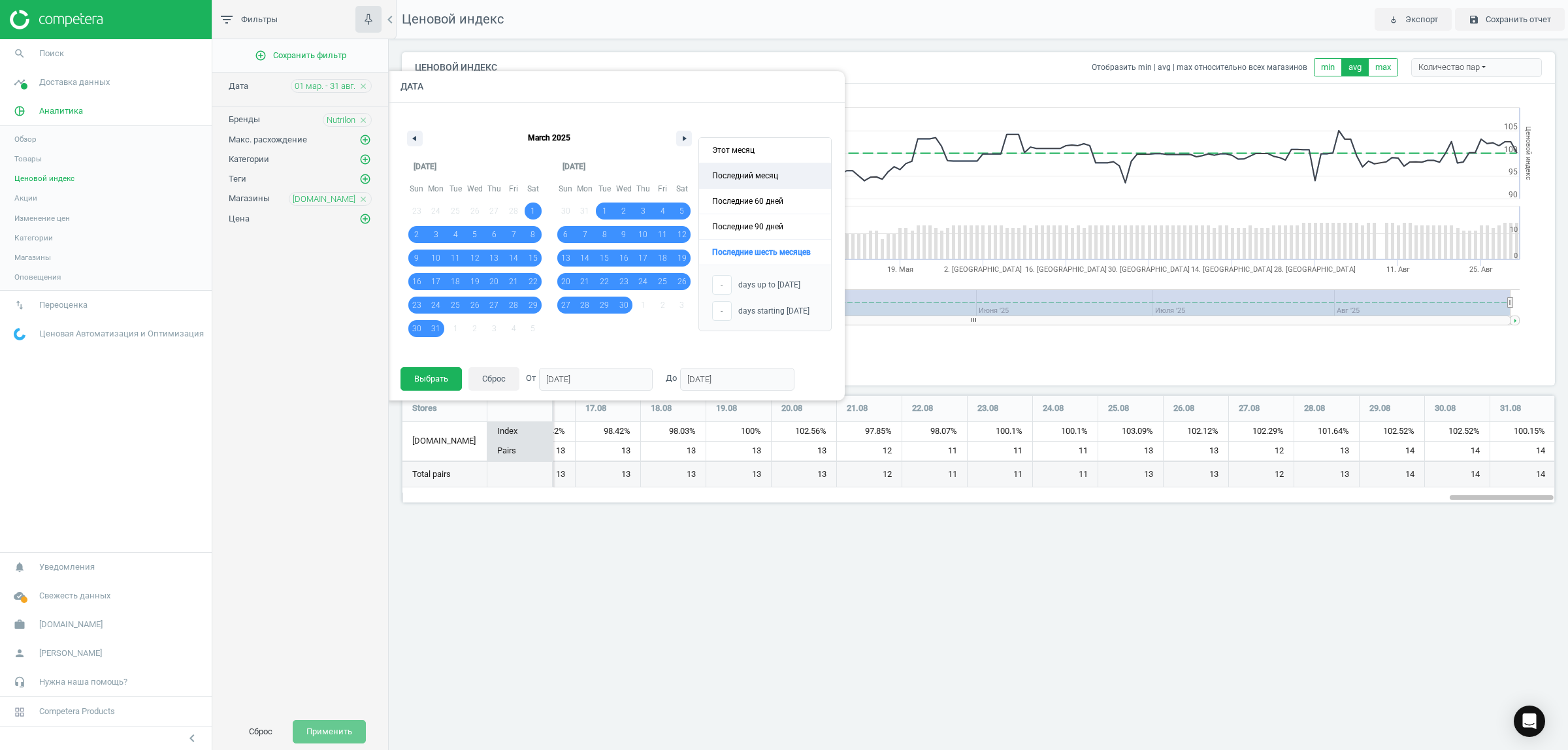
click at [745, 171] on span "Последний месяц" at bounding box center [765, 176] width 132 height 25
type input "01/08/2025"
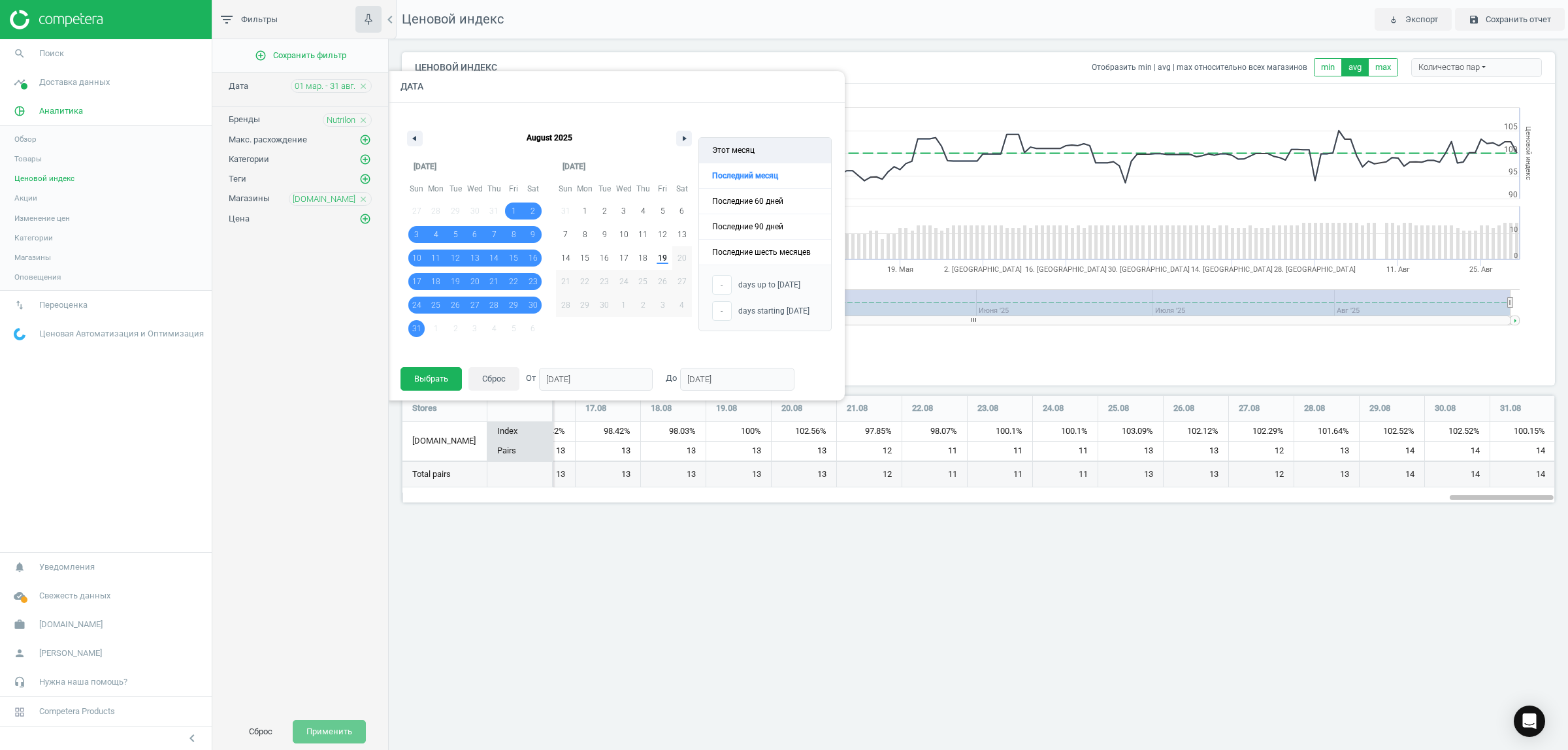
click at [743, 149] on span "Этот месяц" at bounding box center [765, 150] width 132 height 25
type input "19"
type input "01/09/2025"
type input "19/09/2025"
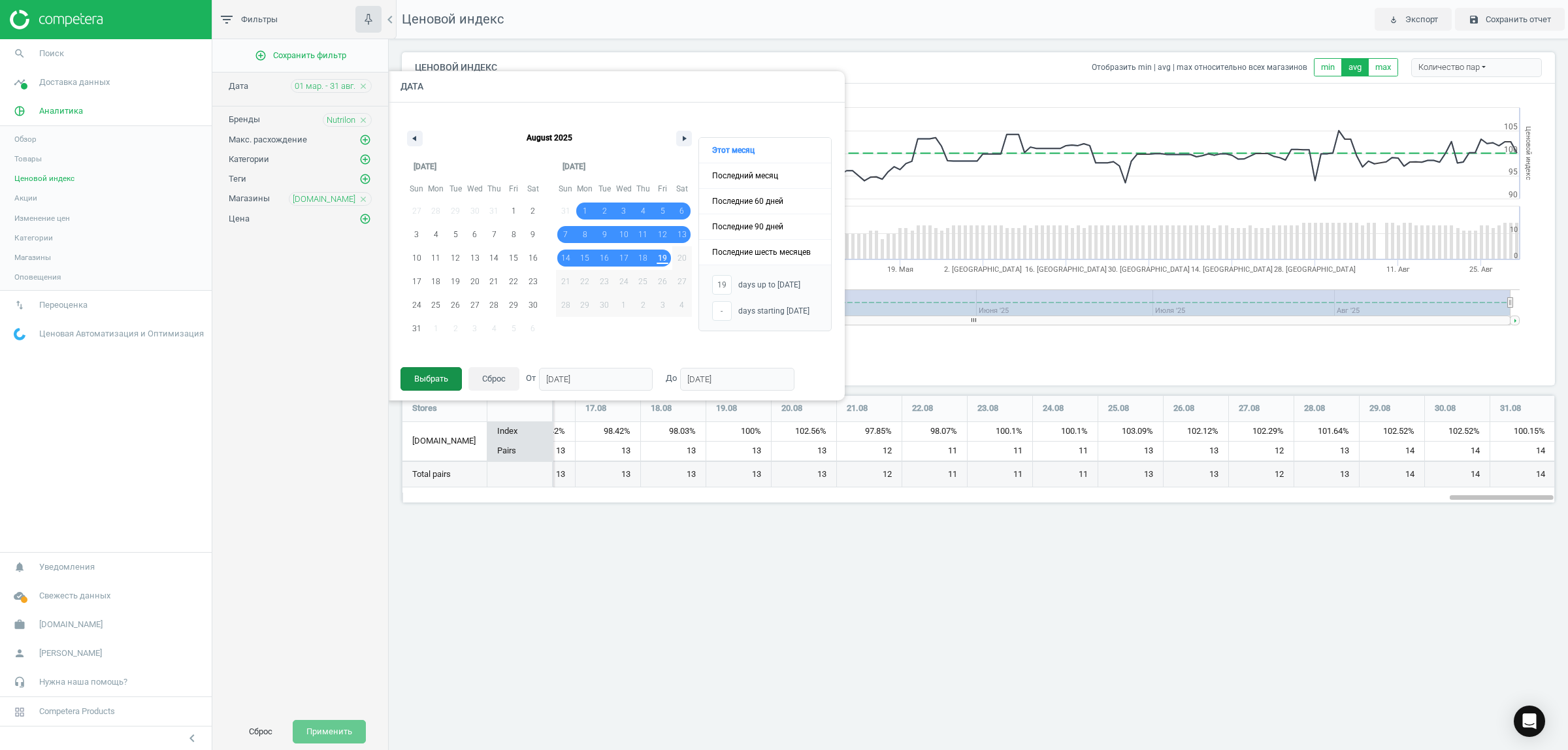
click at [424, 376] on button "Выбрать" at bounding box center [431, 379] width 61 height 23
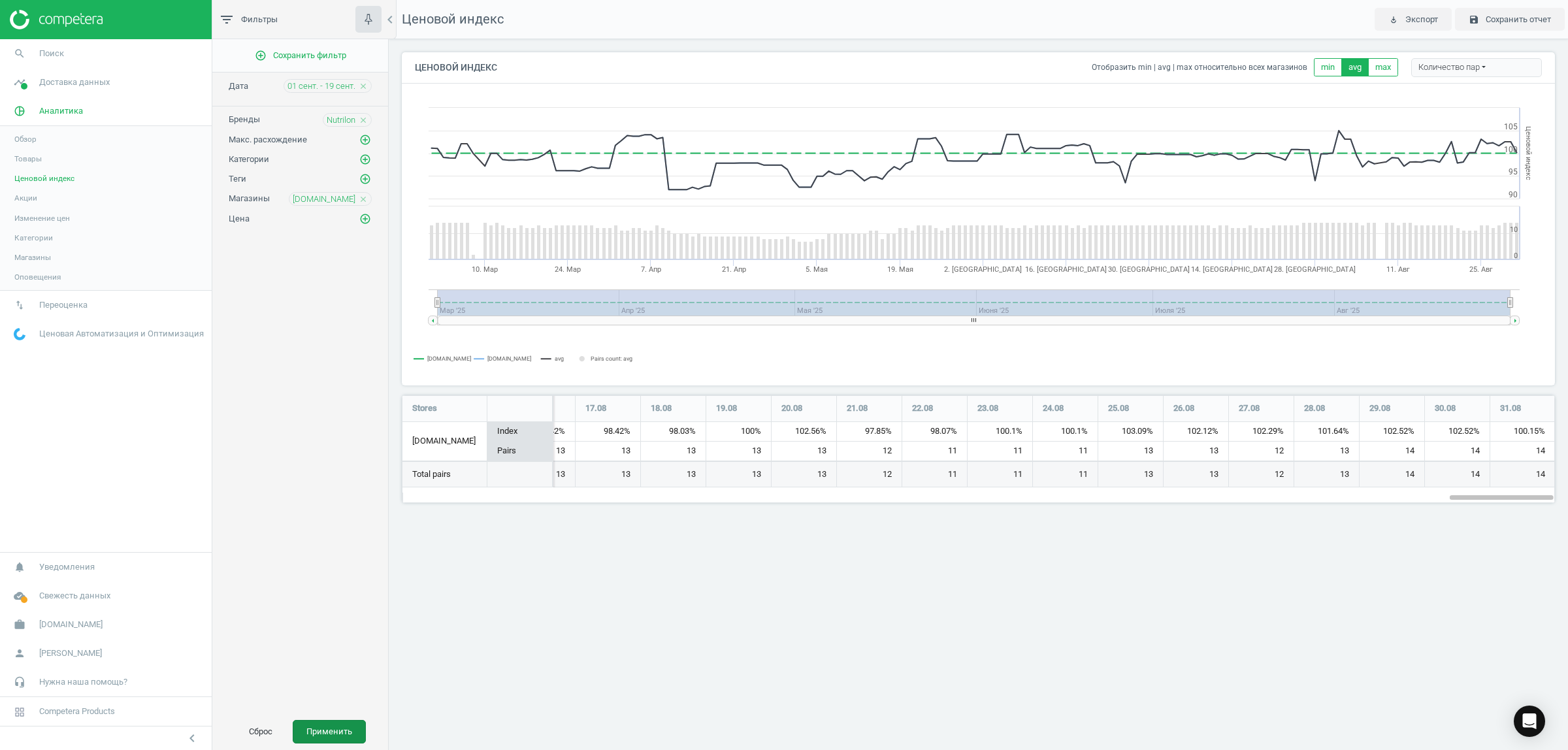
click at [322, 736] on button "Применить" at bounding box center [329, 731] width 73 height 23
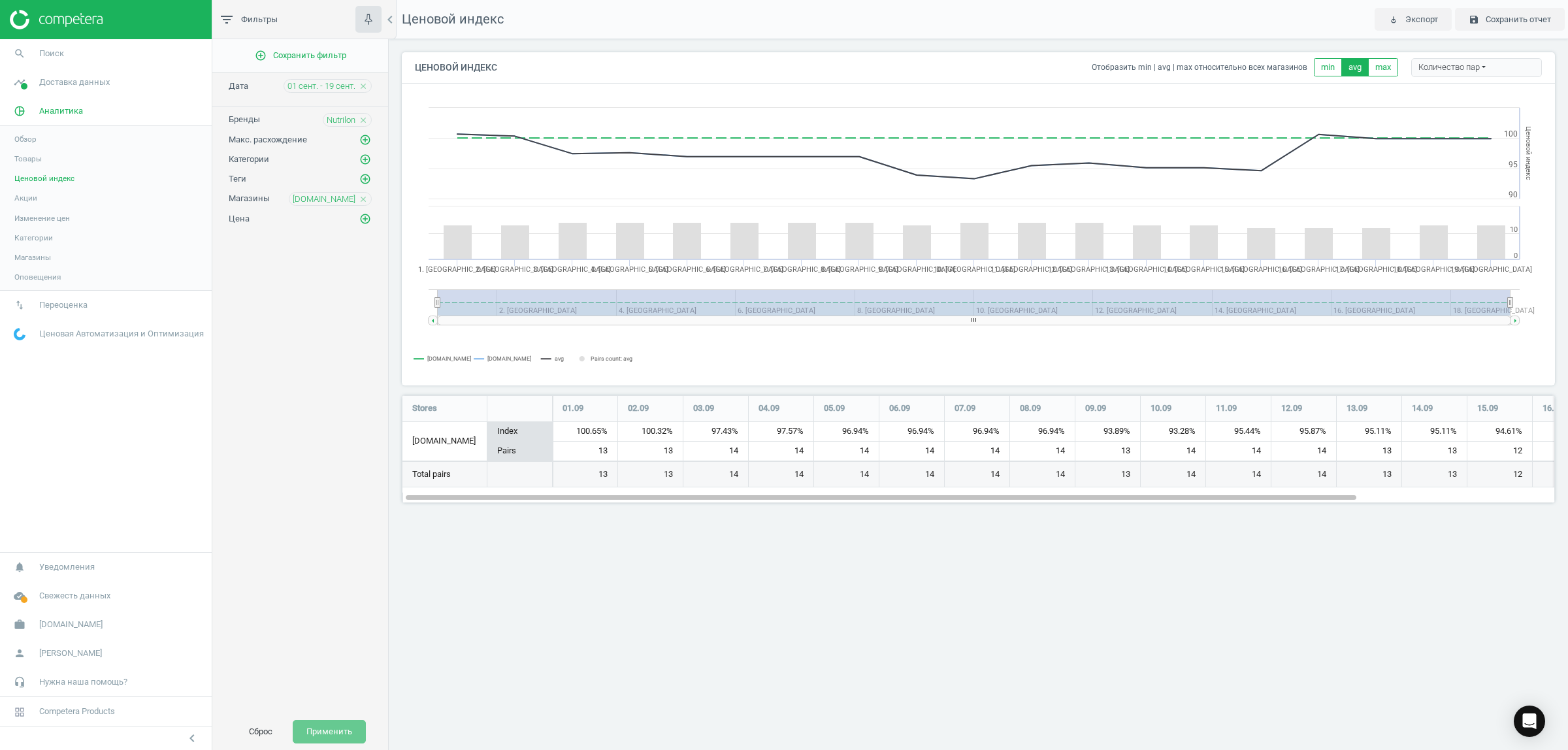
scroll to position [133, 1178]
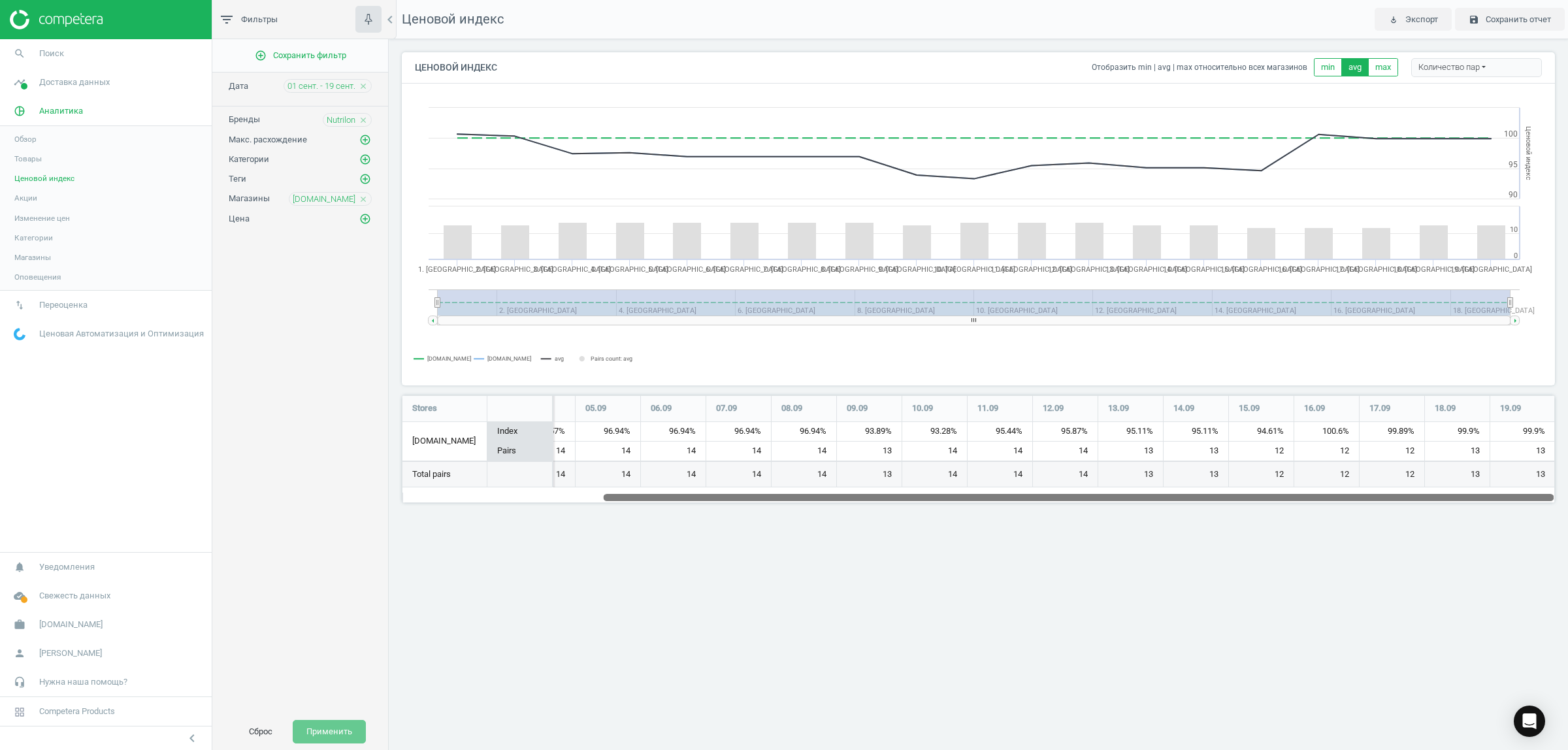
drag, startPoint x: 1285, startPoint y: 495, endPoint x: 1567, endPoint y: 540, distance: 285.6
click at [1567, 540] on div "Ценовой индекс play_for_work Экспорт save Сохранить отчет Ценовой индекс Отобра…" at bounding box center [978, 375] width 1179 height 750
